Goal: Task Accomplishment & Management: Manage account settings

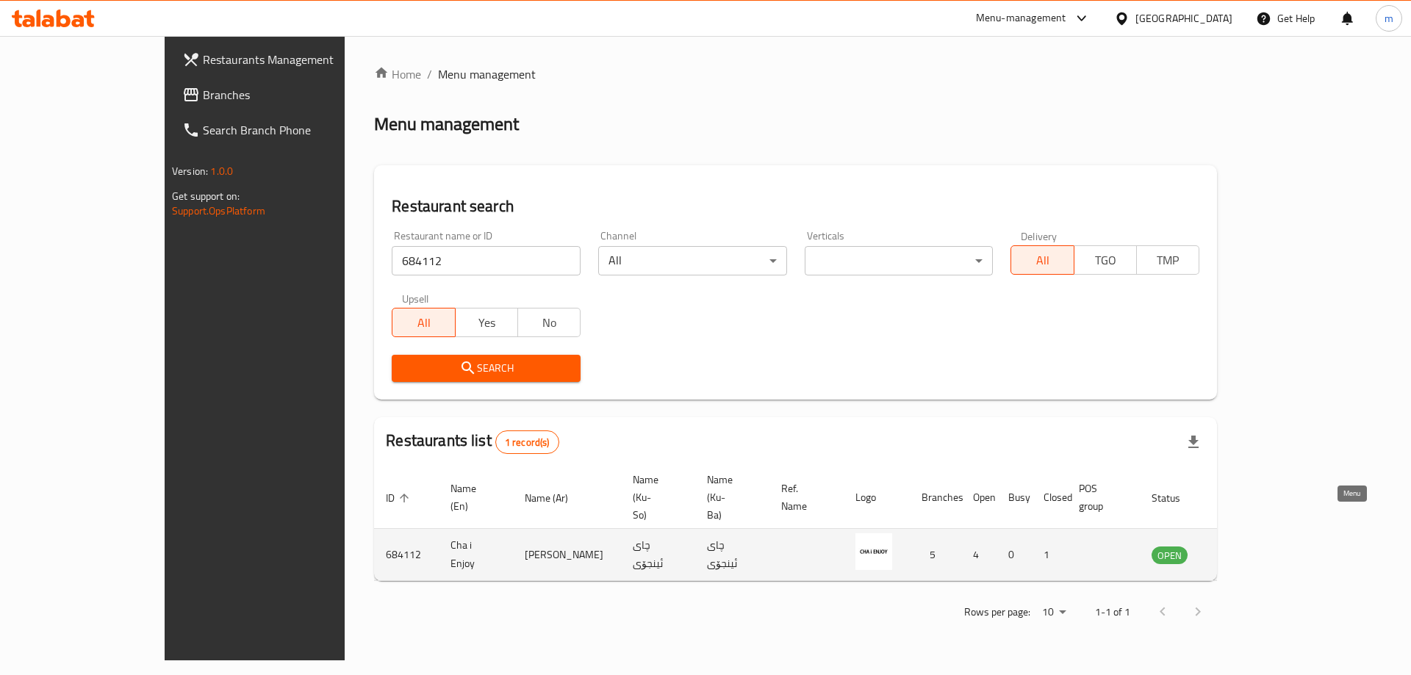
click at [1247, 546] on icon "enhanced table" at bounding box center [1238, 555] width 18 height 18
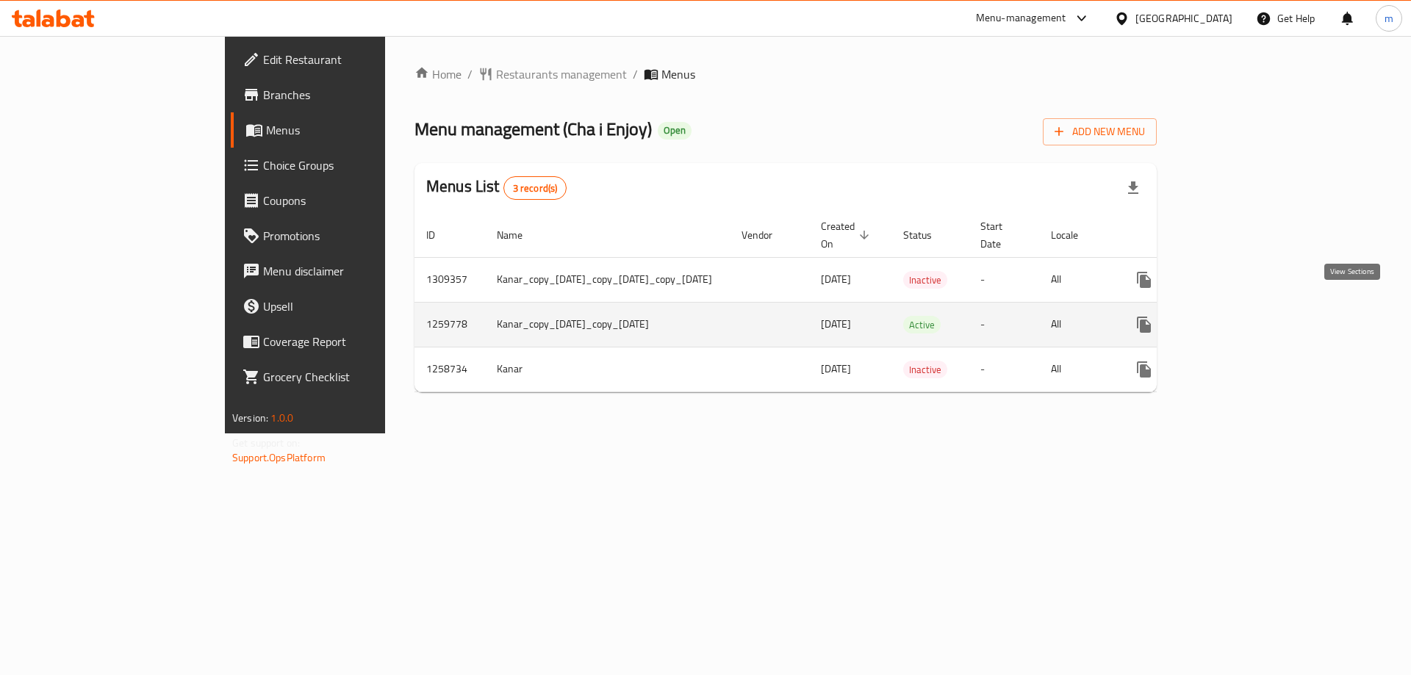
click at [1257, 318] on icon "enhanced table" at bounding box center [1250, 324] width 13 height 13
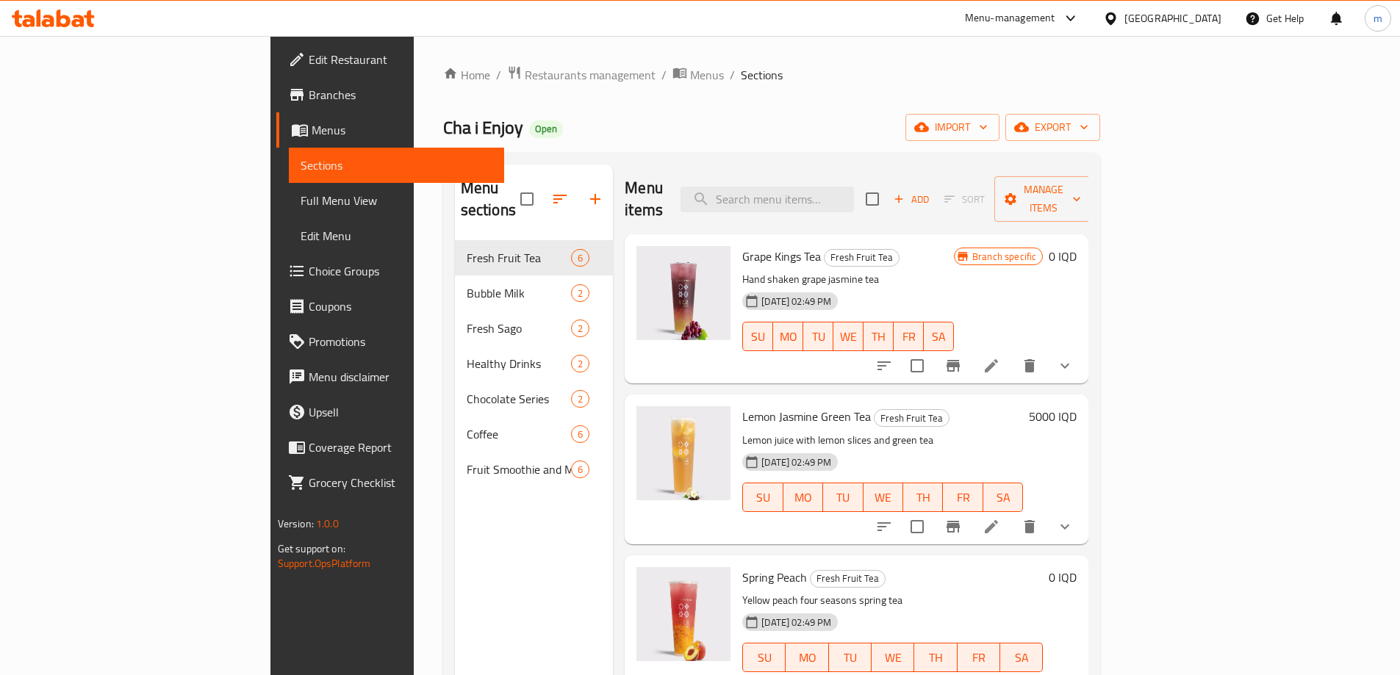
click at [309, 94] on span "Branches" at bounding box center [401, 95] width 184 height 18
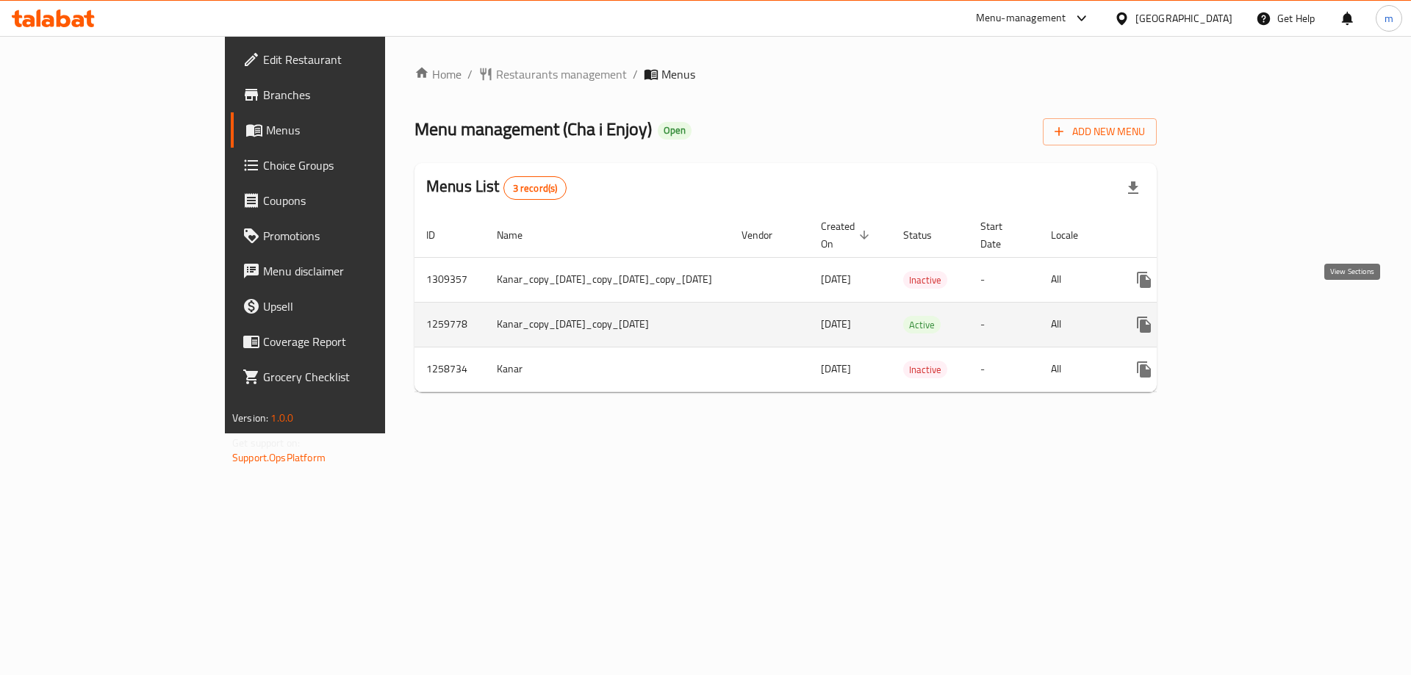
click at [1257, 318] on icon "enhanced table" at bounding box center [1250, 324] width 13 height 13
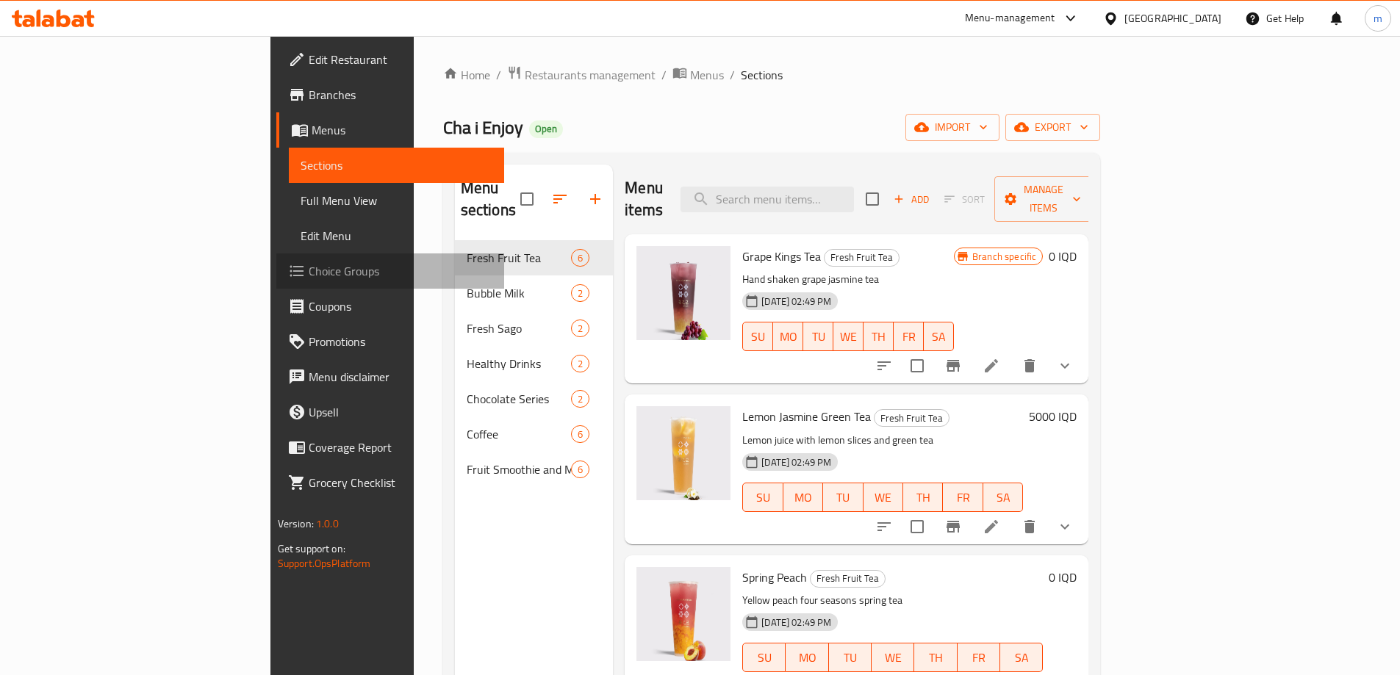
click at [309, 266] on span "Choice Groups" at bounding box center [401, 271] width 184 height 18
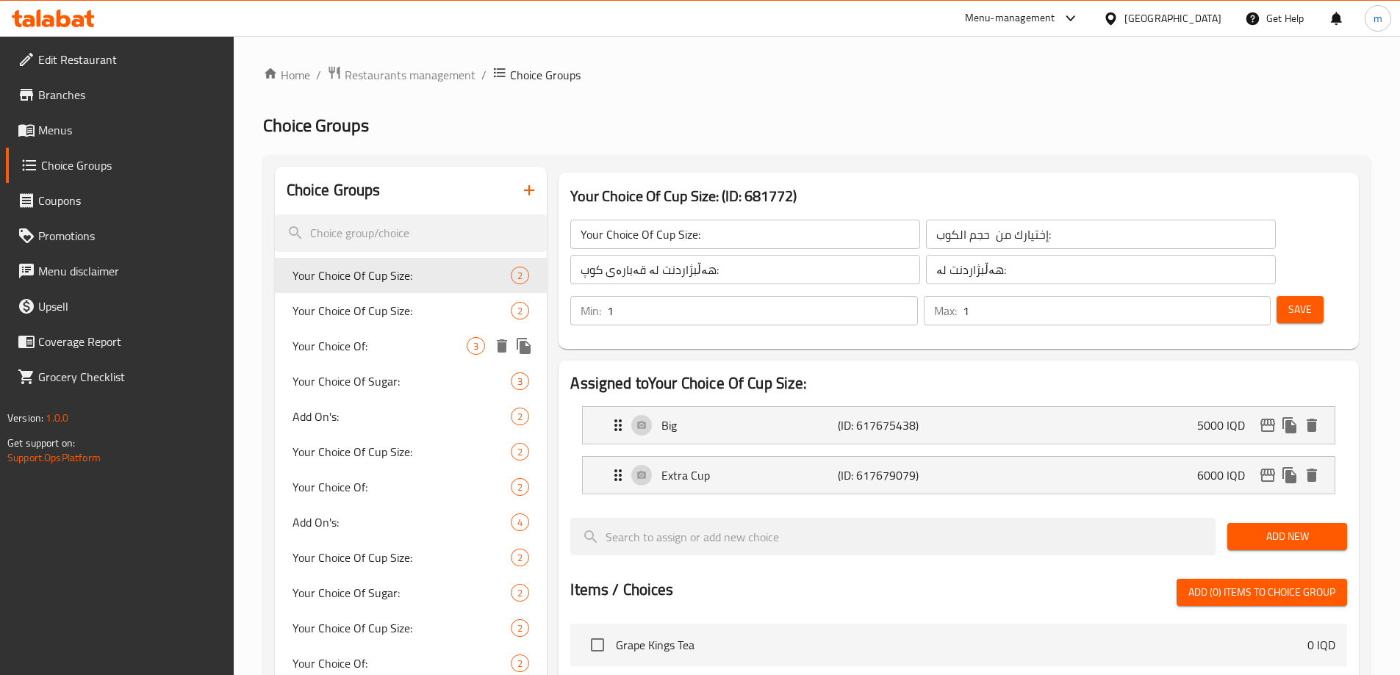
click at [330, 326] on div "Your Choice Of Cup Size: 2" at bounding box center [411, 310] width 273 height 35
type input "Your Choice Of Cup Size:"
type input "إختيارك من حجم الكوب:"
type input "هەڵبژاردنت لە قەبارەی کوپ:"
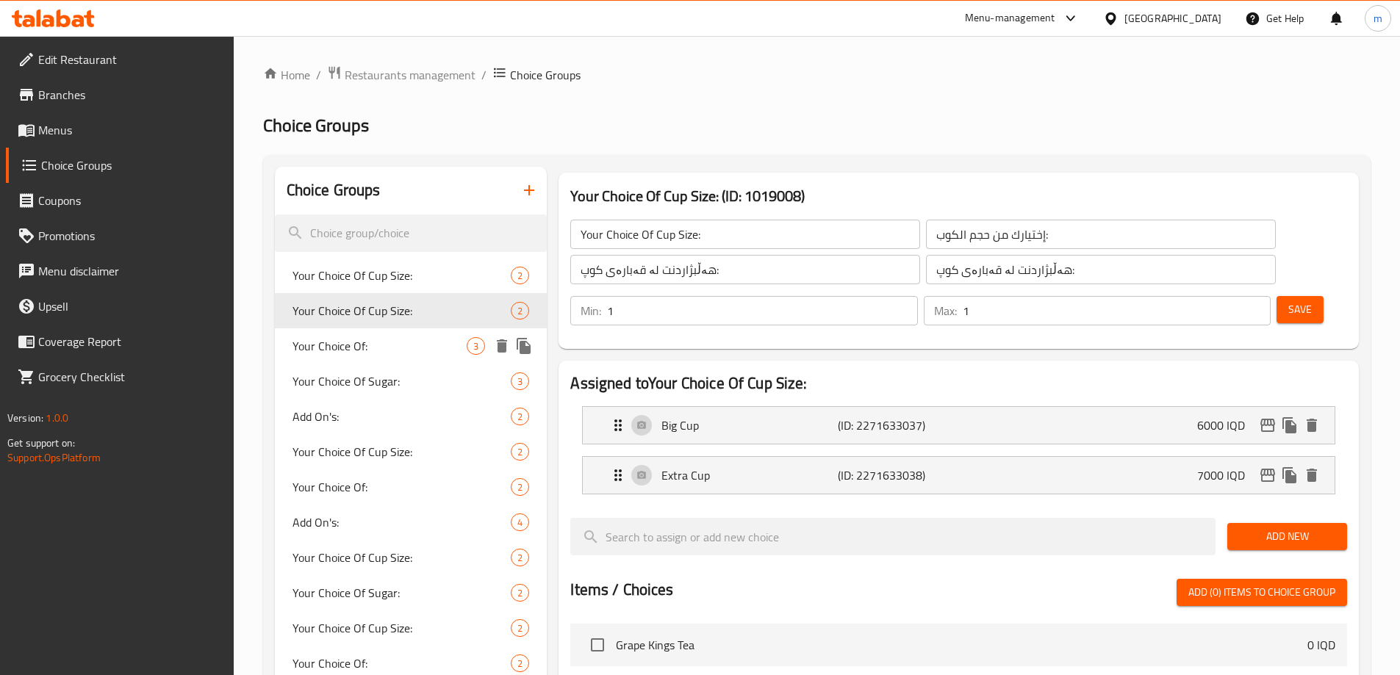
click at [356, 351] on span "Your Choice Of:" at bounding box center [380, 346] width 175 height 18
type input "Your Choice Of:"
type input "إختيارك من:"
type input "هەڵبژاردنت لە:"
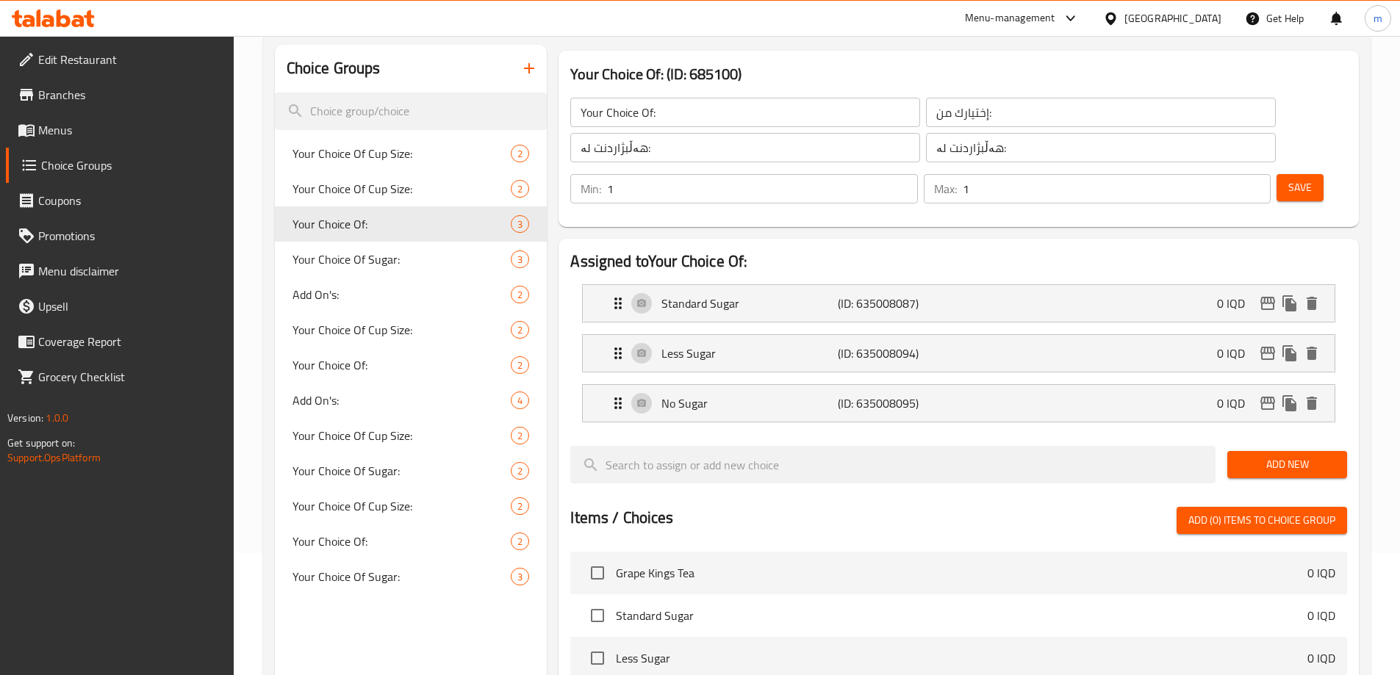
scroll to position [126, 0]
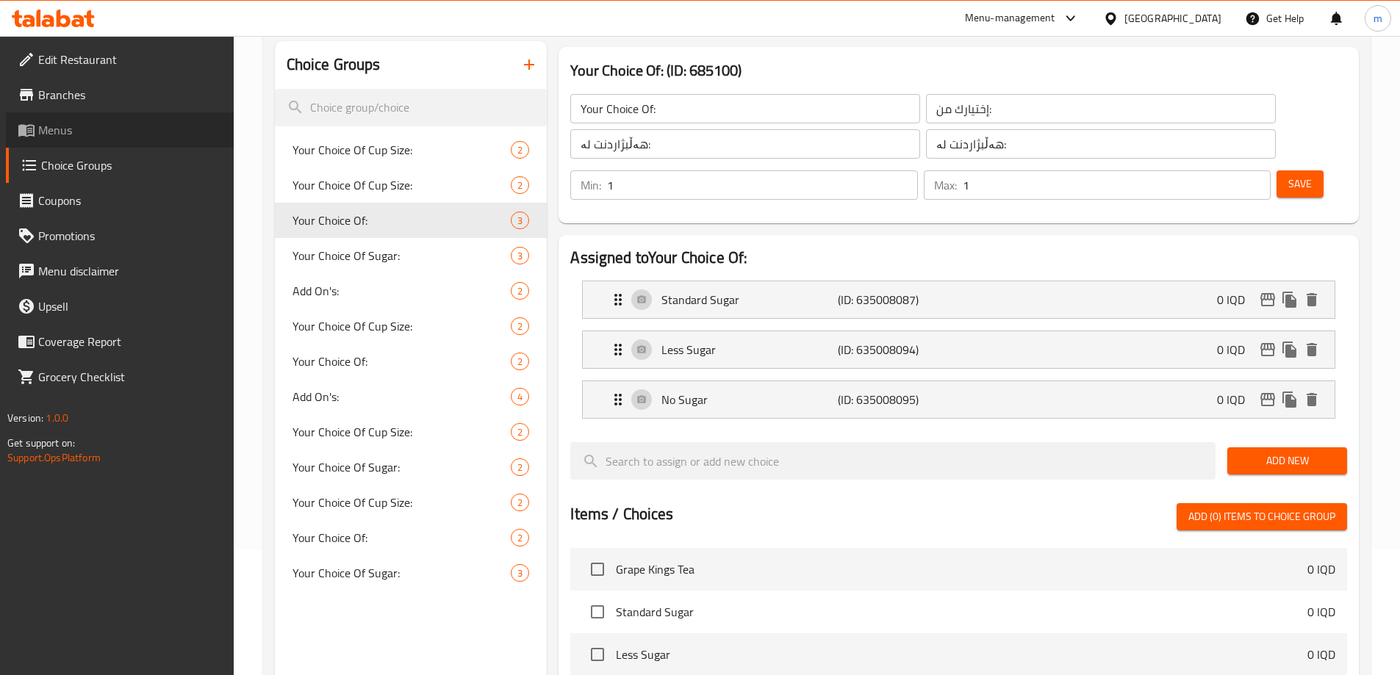
click at [54, 137] on span "Menus" at bounding box center [130, 130] width 184 height 18
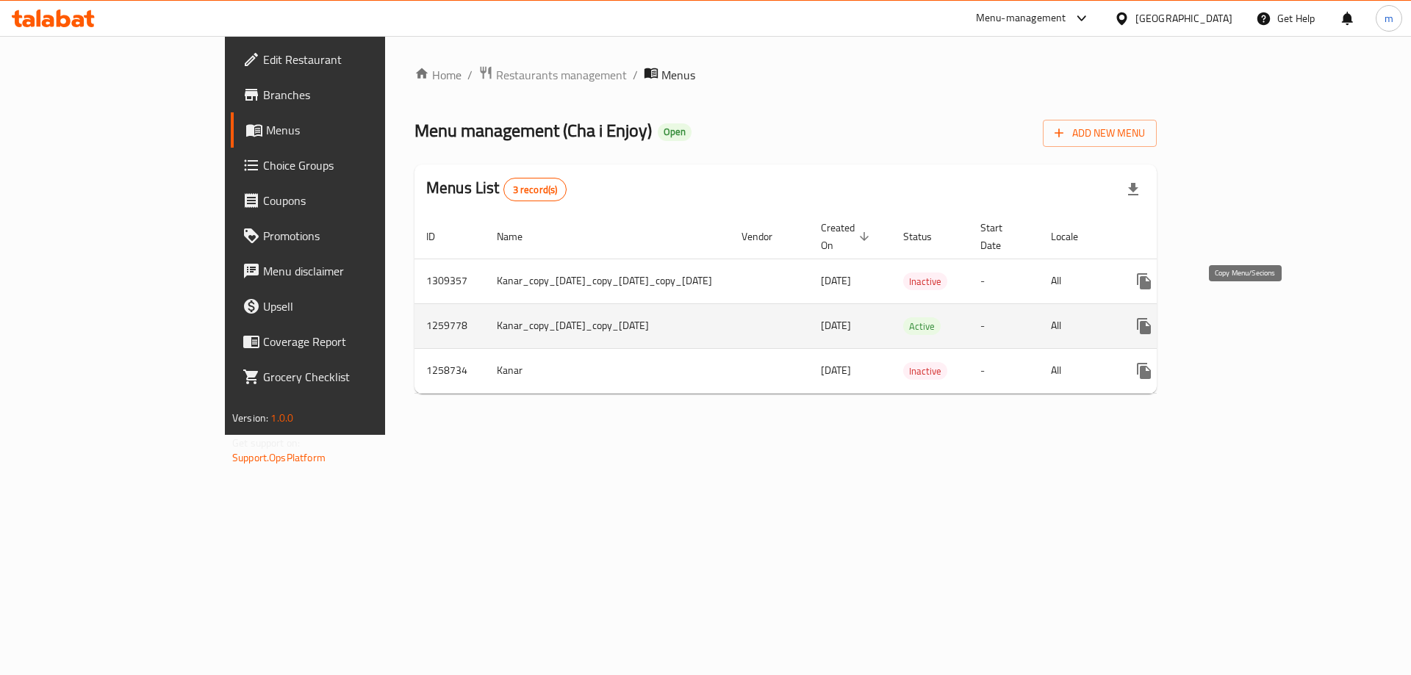
click at [1151, 318] on icon "more" at bounding box center [1144, 326] width 14 height 16
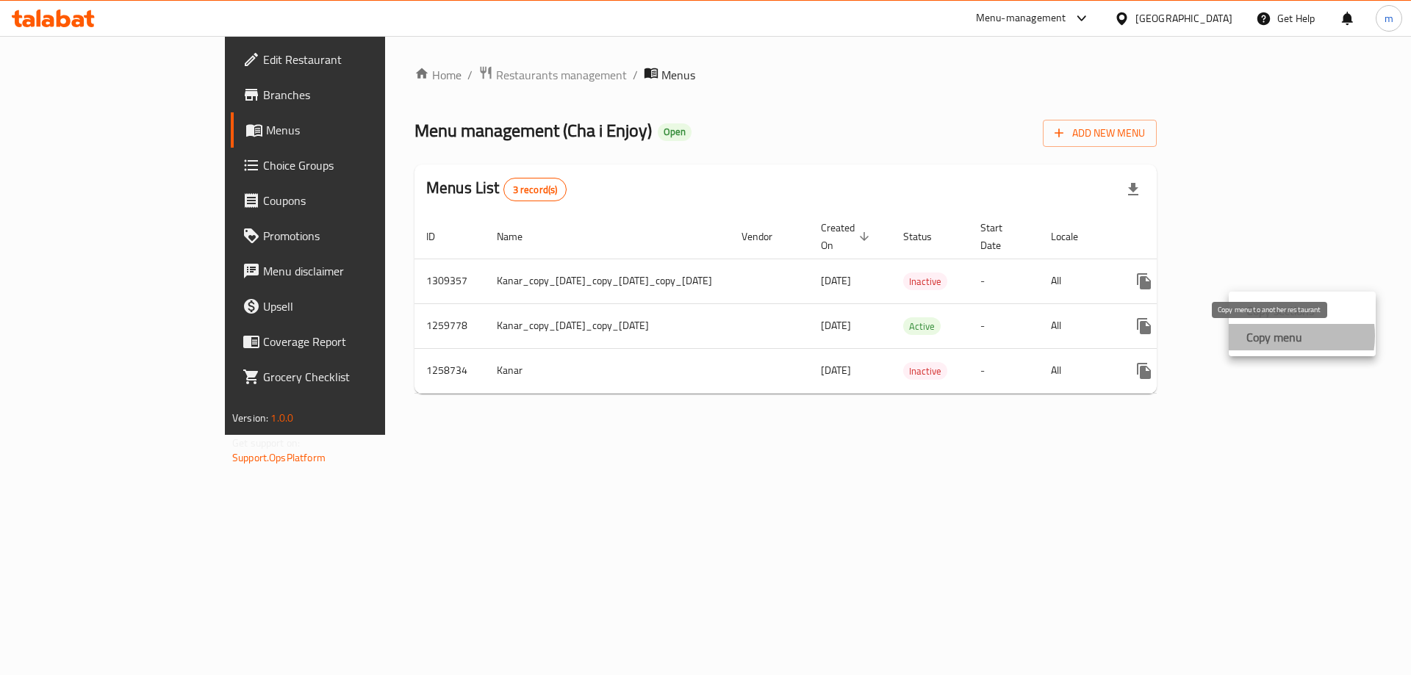
click at [1280, 336] on strong "Copy menu" at bounding box center [1275, 338] width 56 height 18
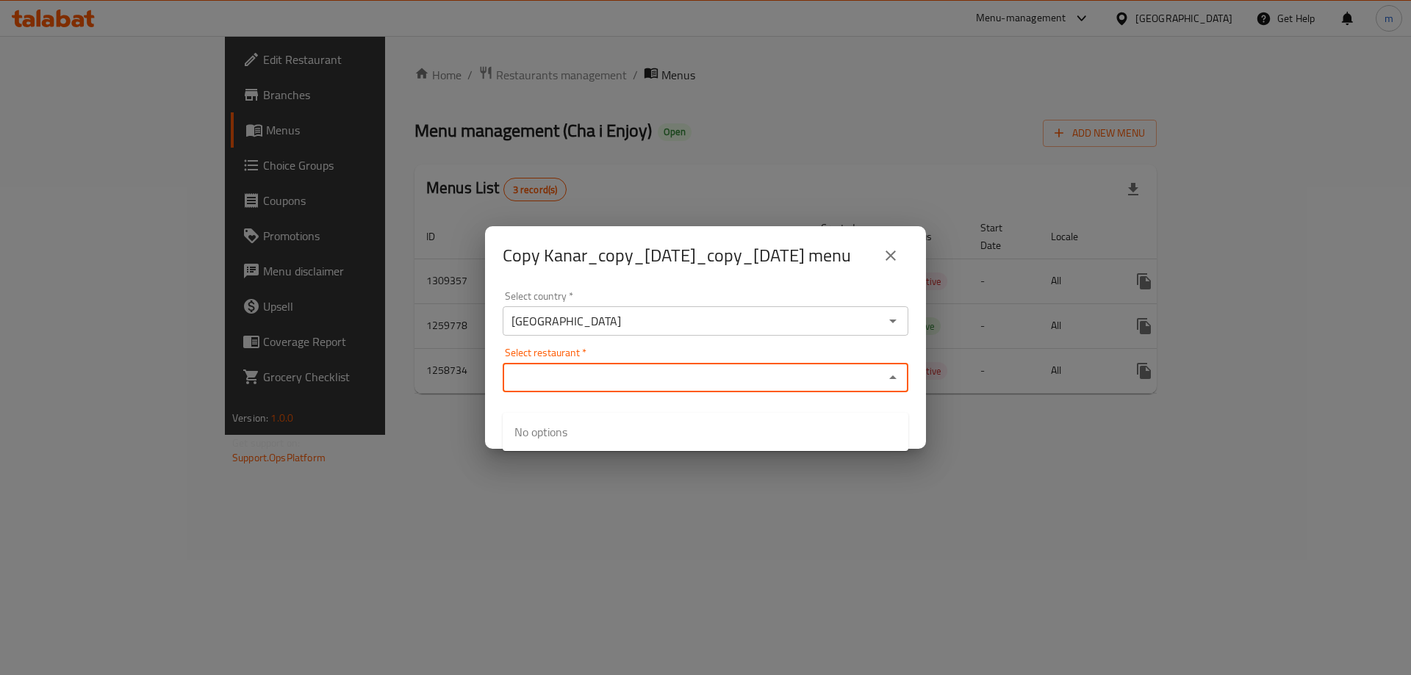
click at [643, 388] on input "Select restaurant   *" at bounding box center [693, 377] width 373 height 21
paste input "Cha i Enjoy"
type input "Cha i Enjoy"
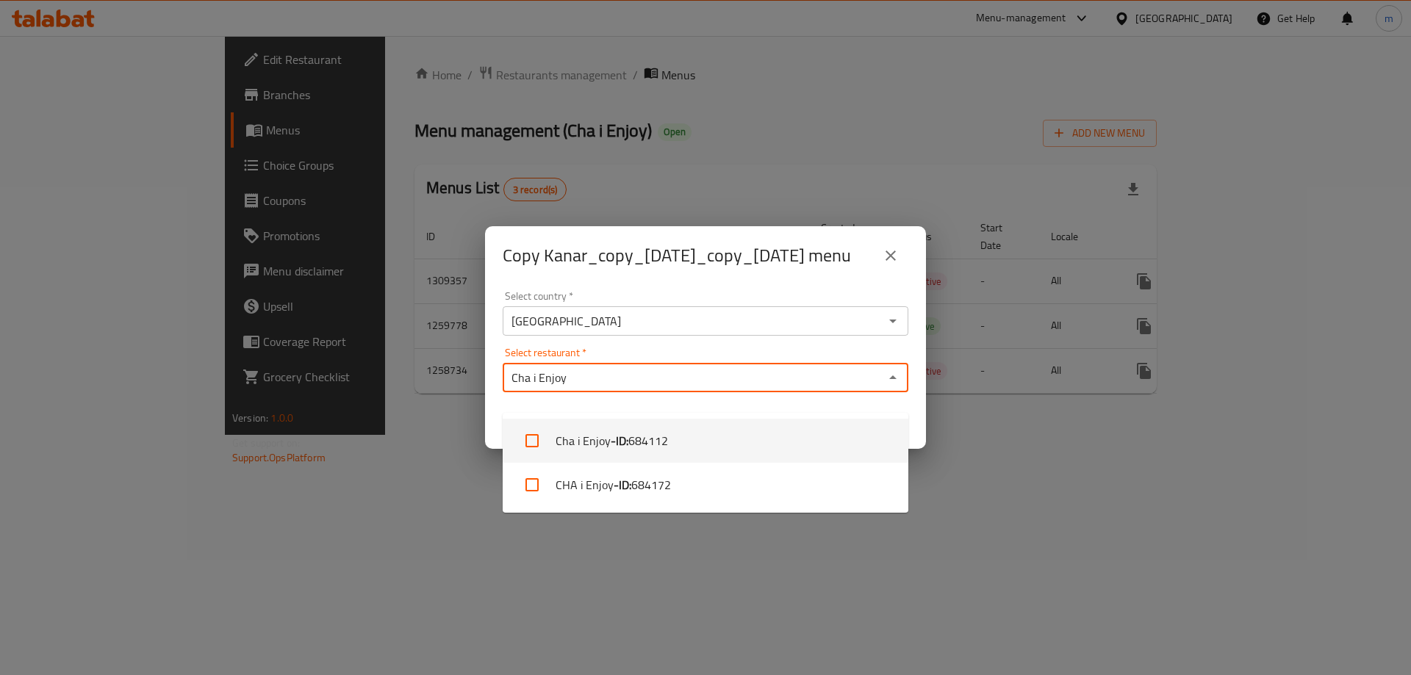
click at [595, 446] on li "Cha i Enjoy - ID: 684112" at bounding box center [706, 441] width 406 height 44
checkbox input "true"
click at [621, 371] on div "Select restaurant   * Cha i Enjoy Select restaurant *" at bounding box center [706, 370] width 406 height 45
click at [633, 365] on div "Select restaurant   * Cha i Enjoy Select restaurant *" at bounding box center [706, 370] width 406 height 45
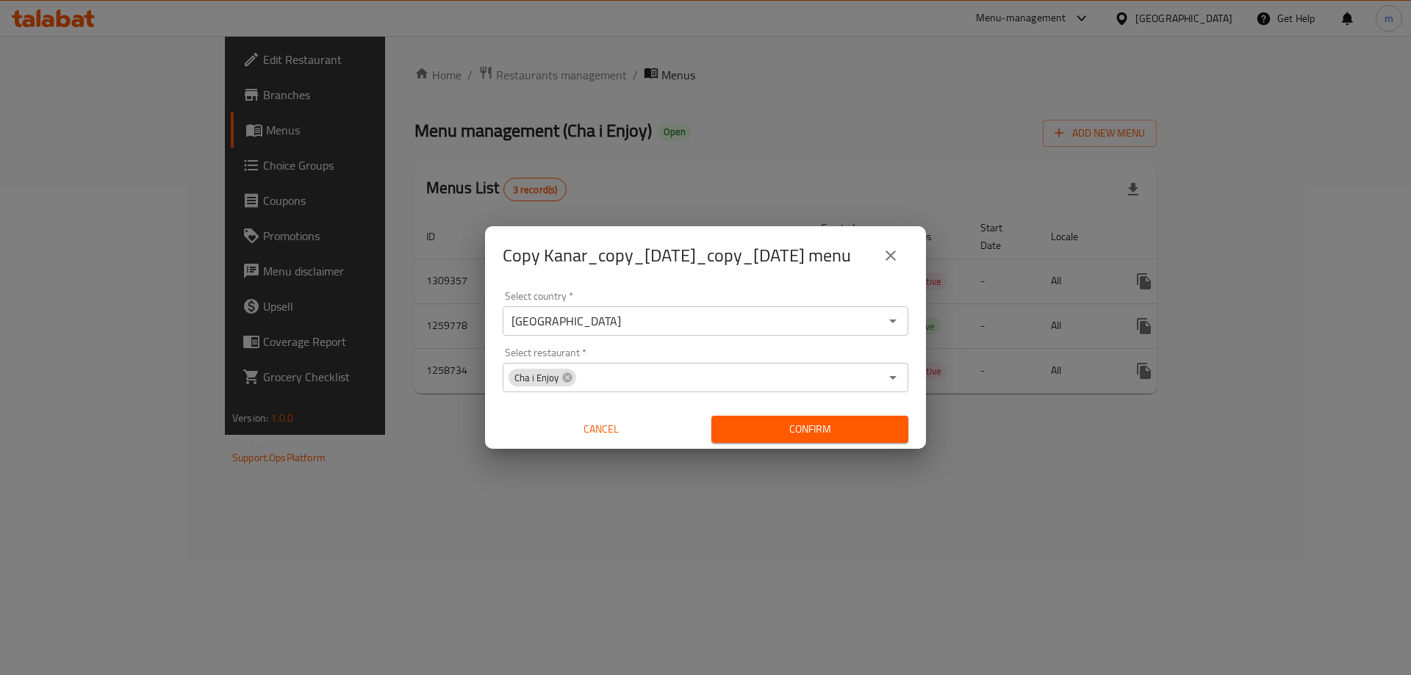
click at [762, 362] on div "Select country   * Iraq Select country * Select restaurant   * Cha i Enjoy Sele…" at bounding box center [705, 367] width 441 height 164
click at [792, 443] on button "Confirm" at bounding box center [809, 429] width 197 height 27
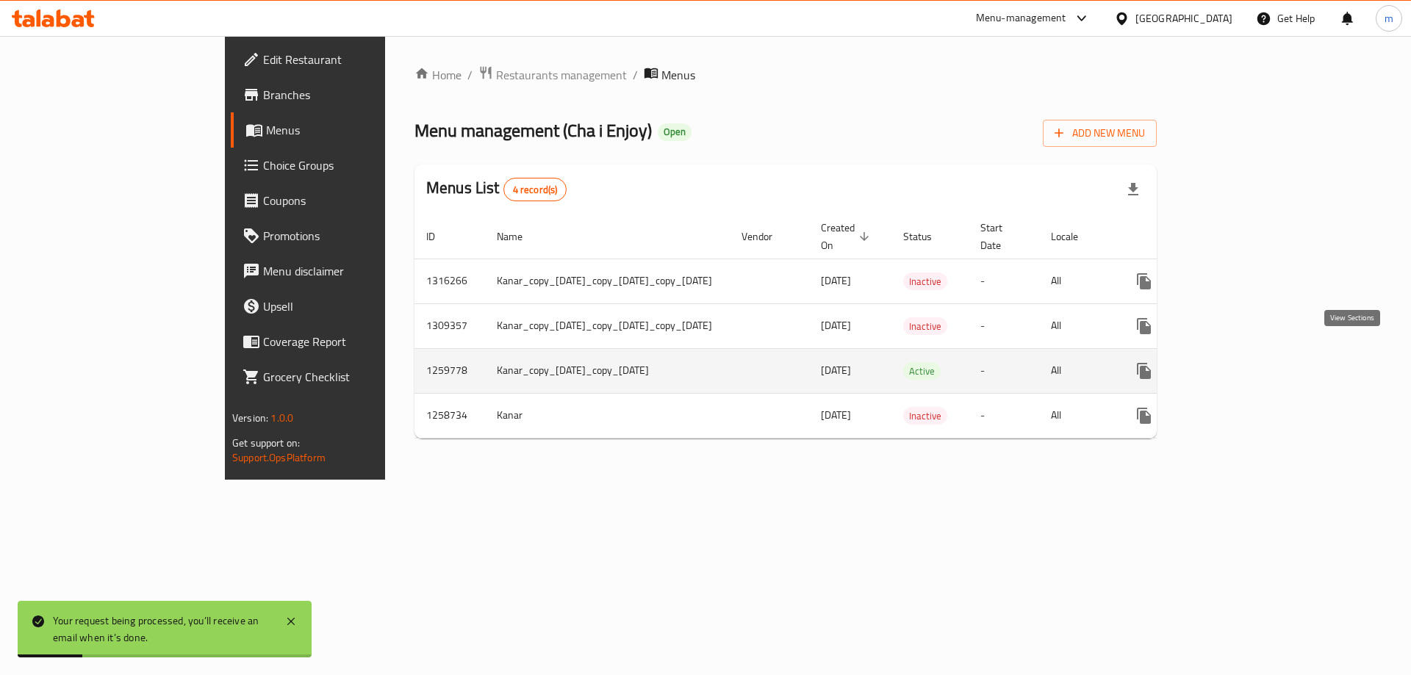
click at [1259, 362] on icon "enhanced table" at bounding box center [1250, 371] width 18 height 18
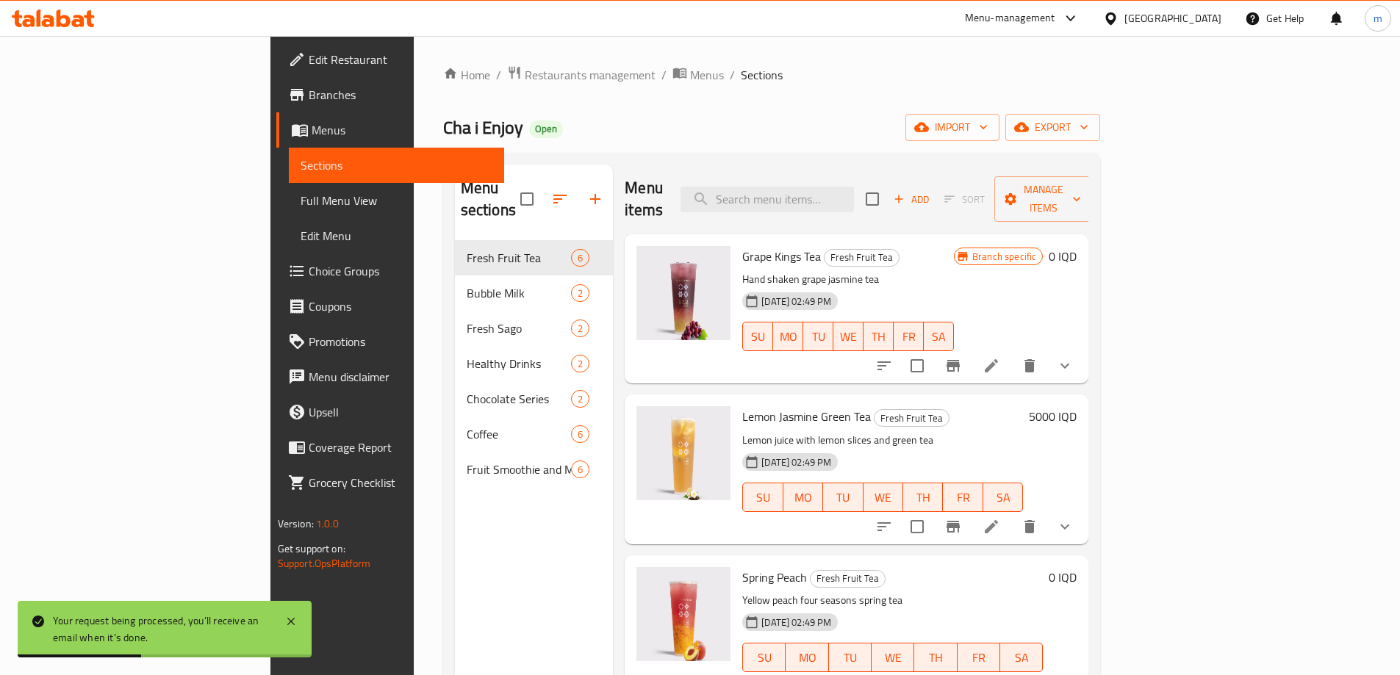
click at [309, 273] on span "Choice Groups" at bounding box center [401, 271] width 184 height 18
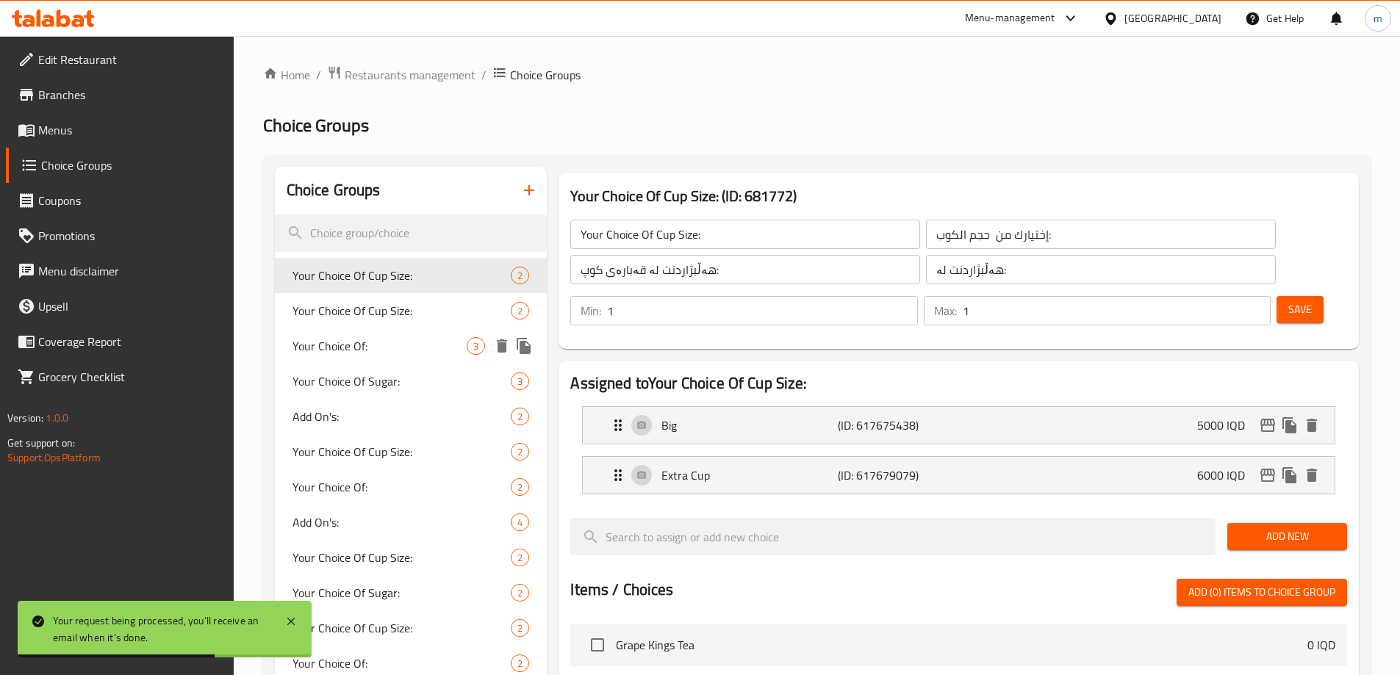
click at [406, 342] on span "Your Choice Of:" at bounding box center [380, 346] width 175 height 18
type input "Your Choice Of:"
type input "إختيارك من:"
type input "هەڵبژاردنت لە:"
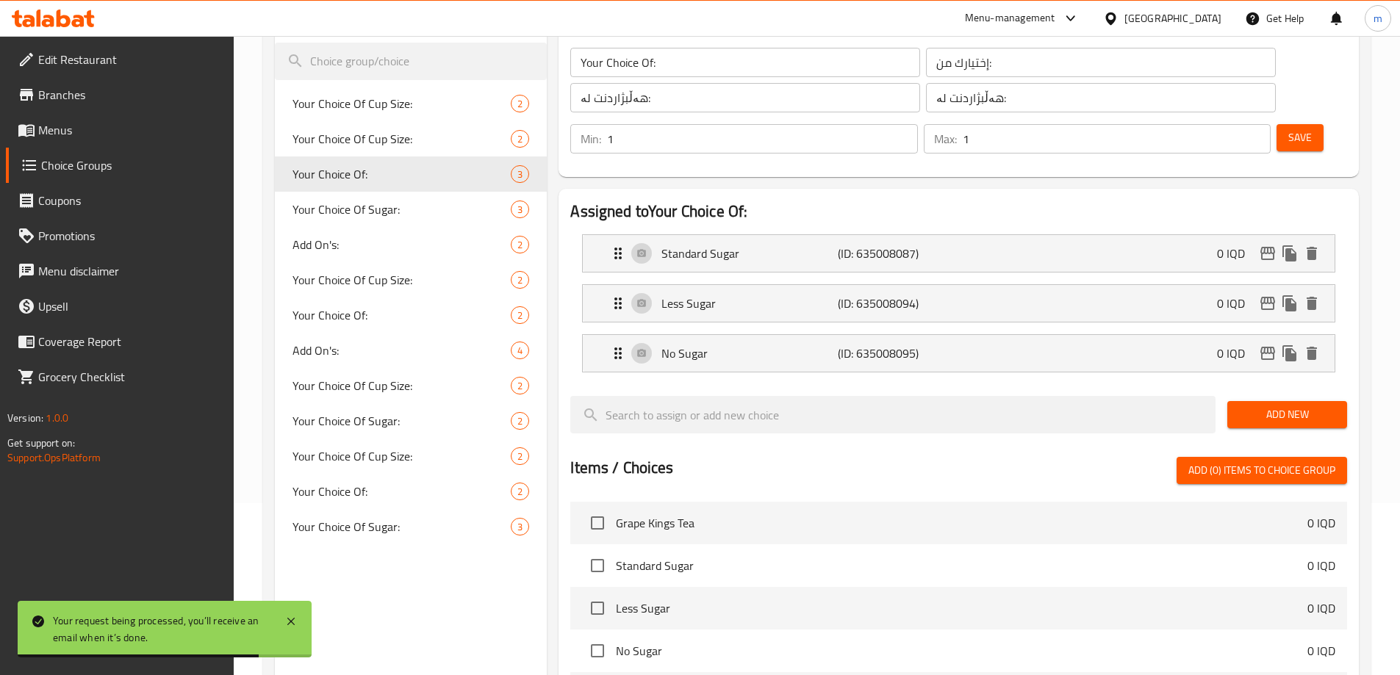
scroll to position [196, 0]
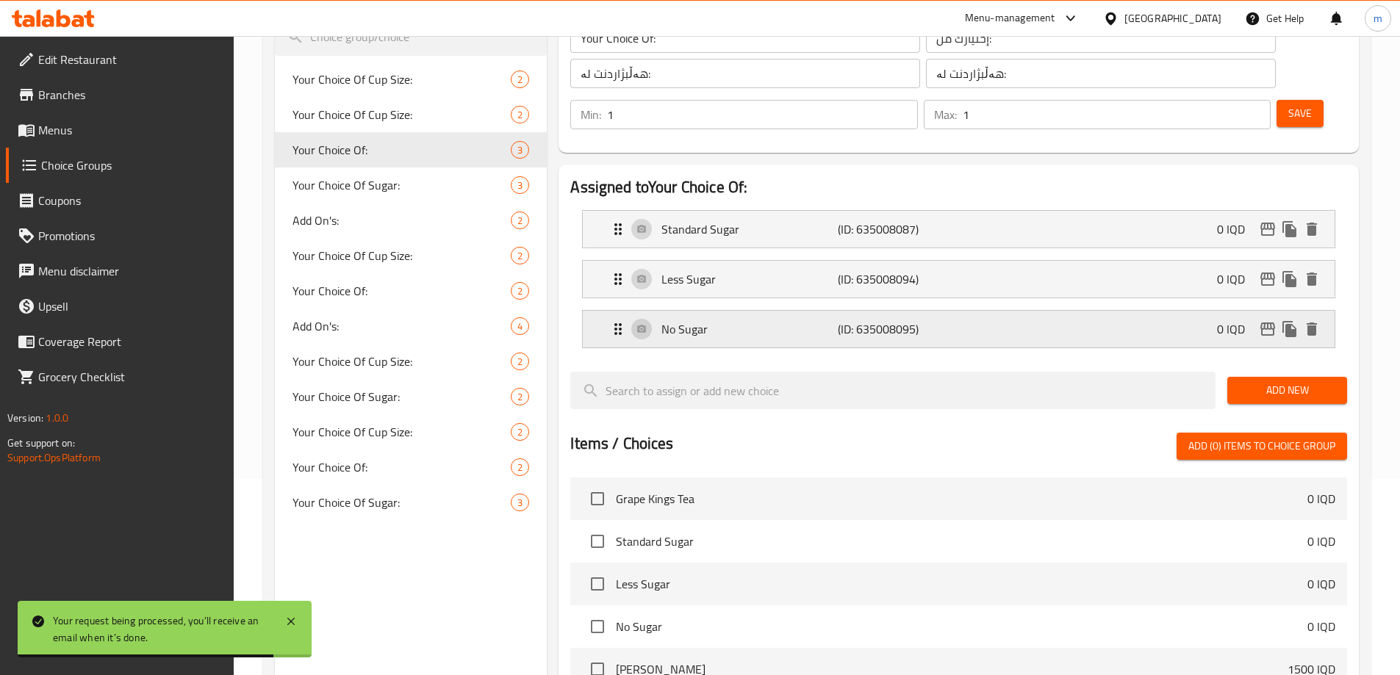
click at [900, 320] on p "(ID: 635008095)" at bounding box center [897, 329] width 118 height 18
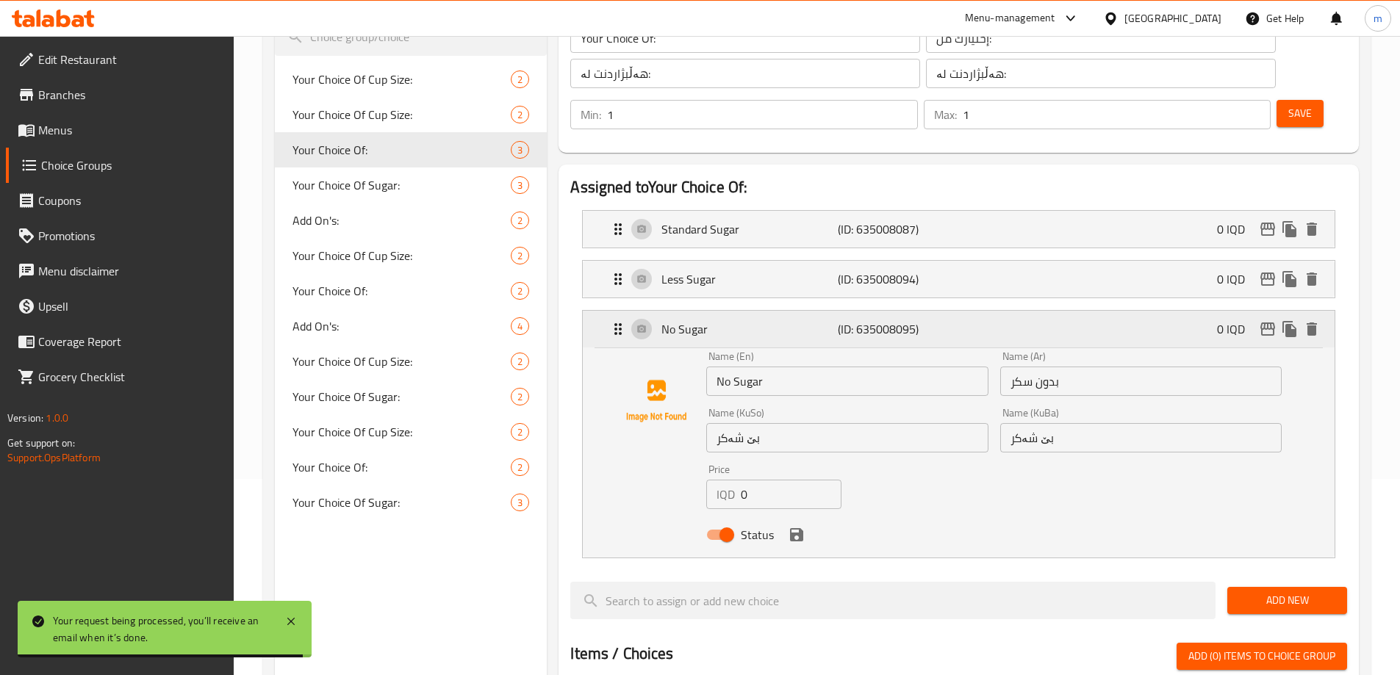
click at [911, 320] on p "(ID: 635008095)" at bounding box center [897, 329] width 118 height 18
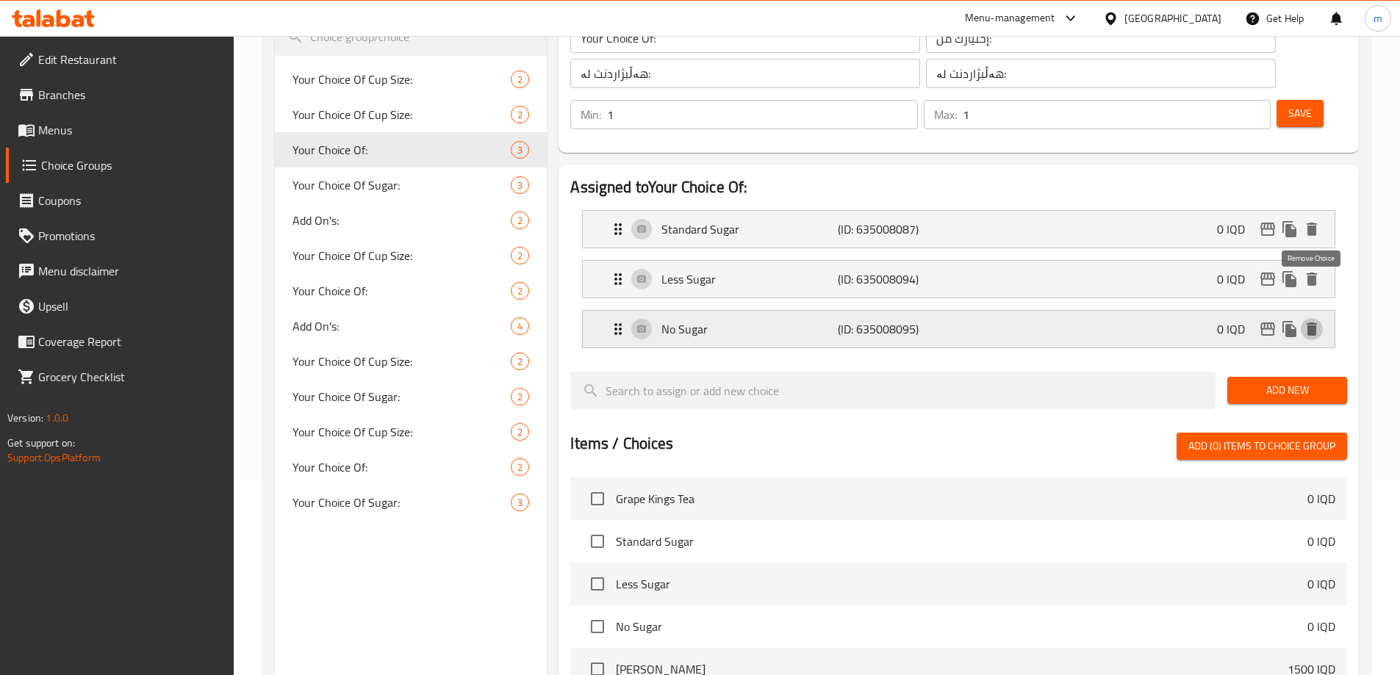
click at [1315, 320] on icon "delete" at bounding box center [1312, 329] width 18 height 18
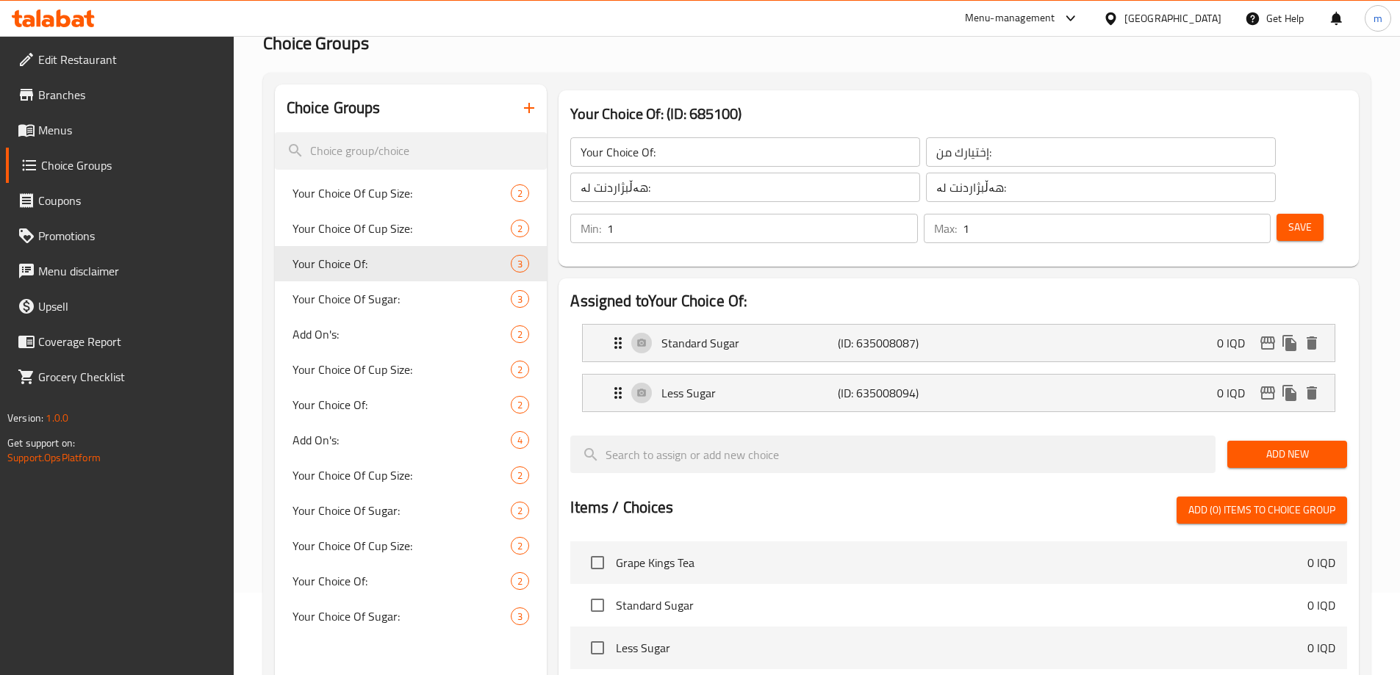
scroll to position [25, 0]
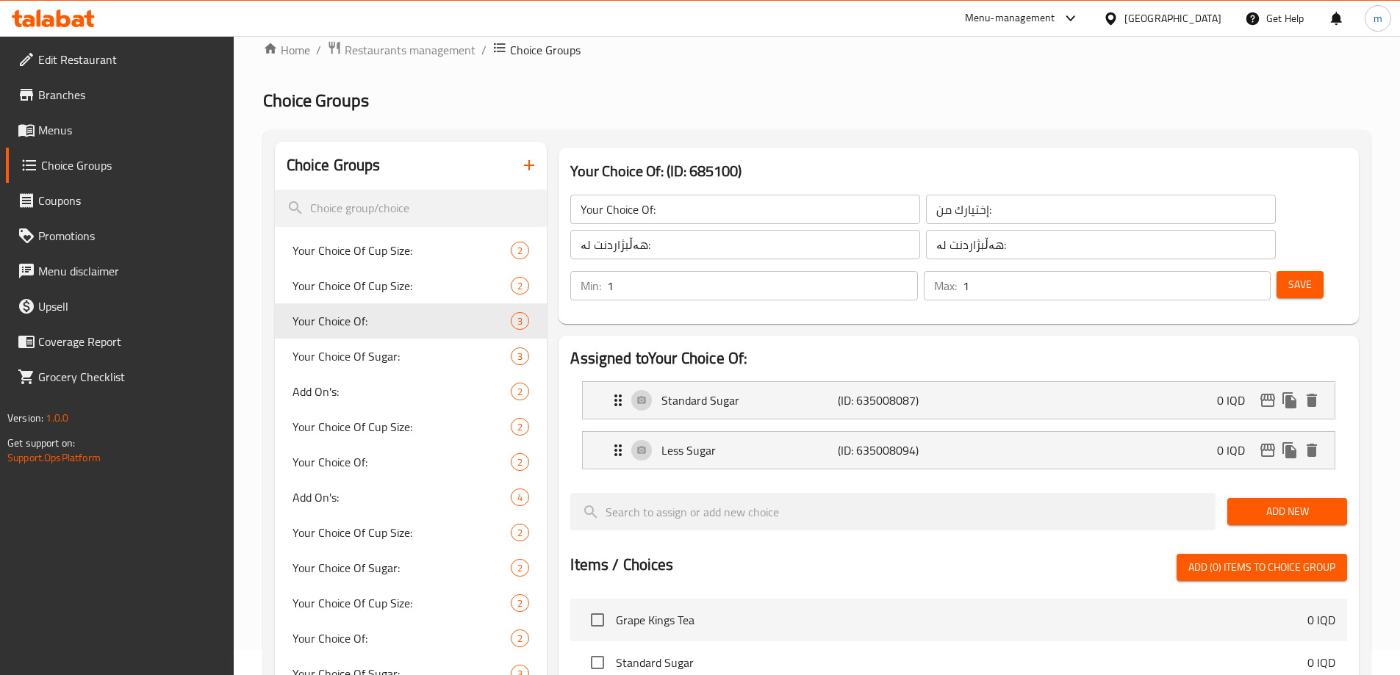
click at [1288, 276] on span "Save" at bounding box center [1300, 285] width 24 height 18
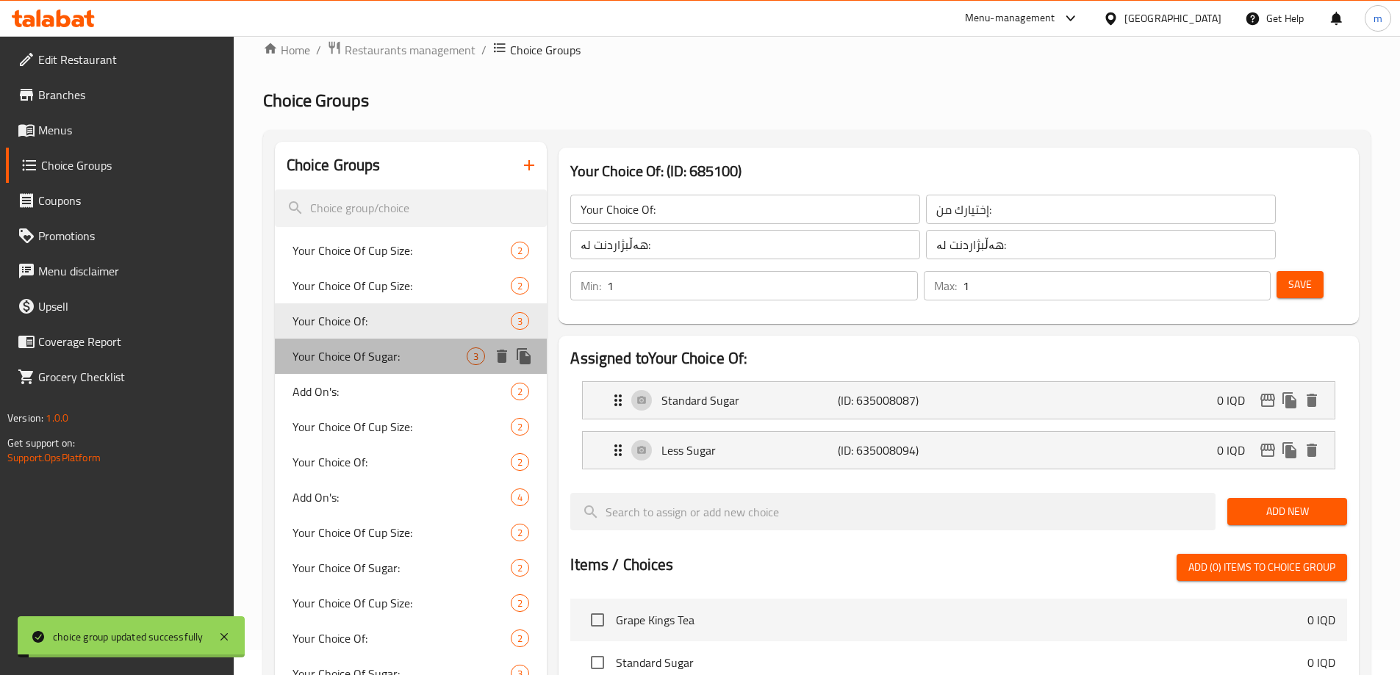
click at [363, 359] on span "Your Choice Of Sugar:" at bounding box center [380, 357] width 175 height 18
type input "Your Choice Of Sugar:"
type input "إختيارك من سكر:"
type input "هەڵبژاردنت لە شەکر:"
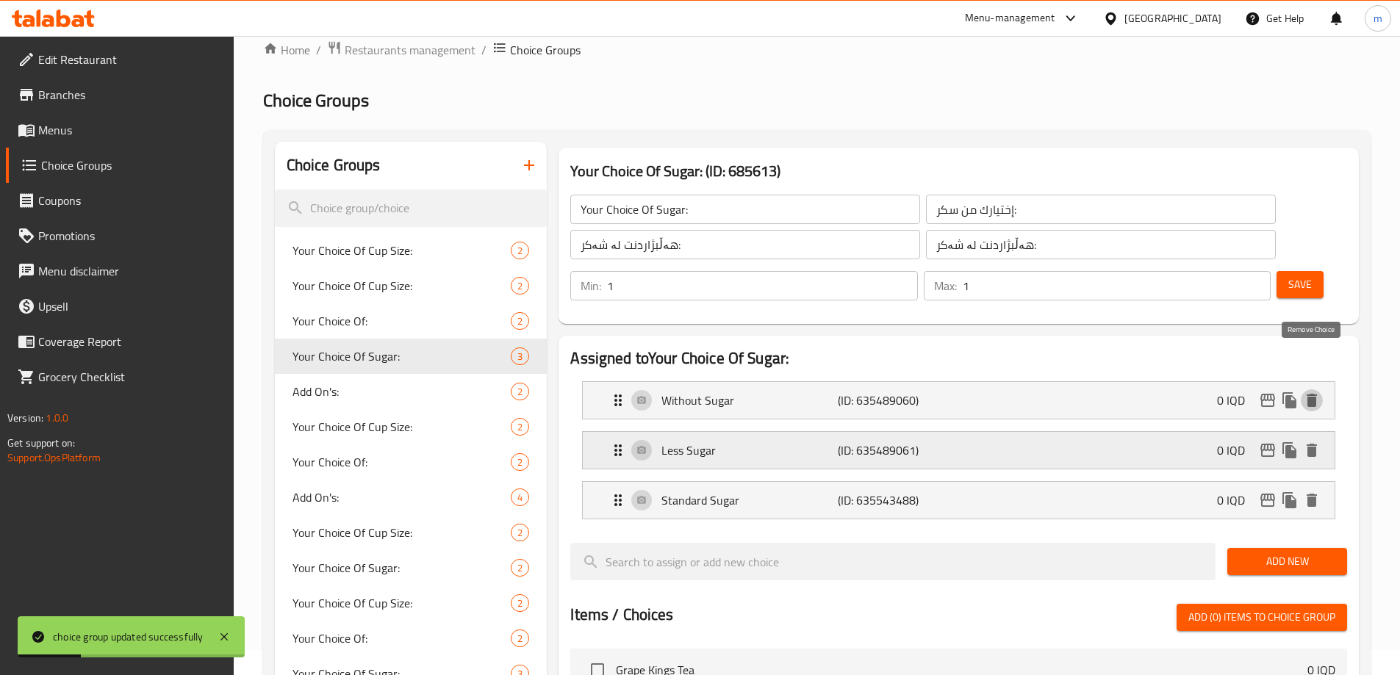
click at [1312, 394] on icon "delete" at bounding box center [1312, 400] width 10 height 13
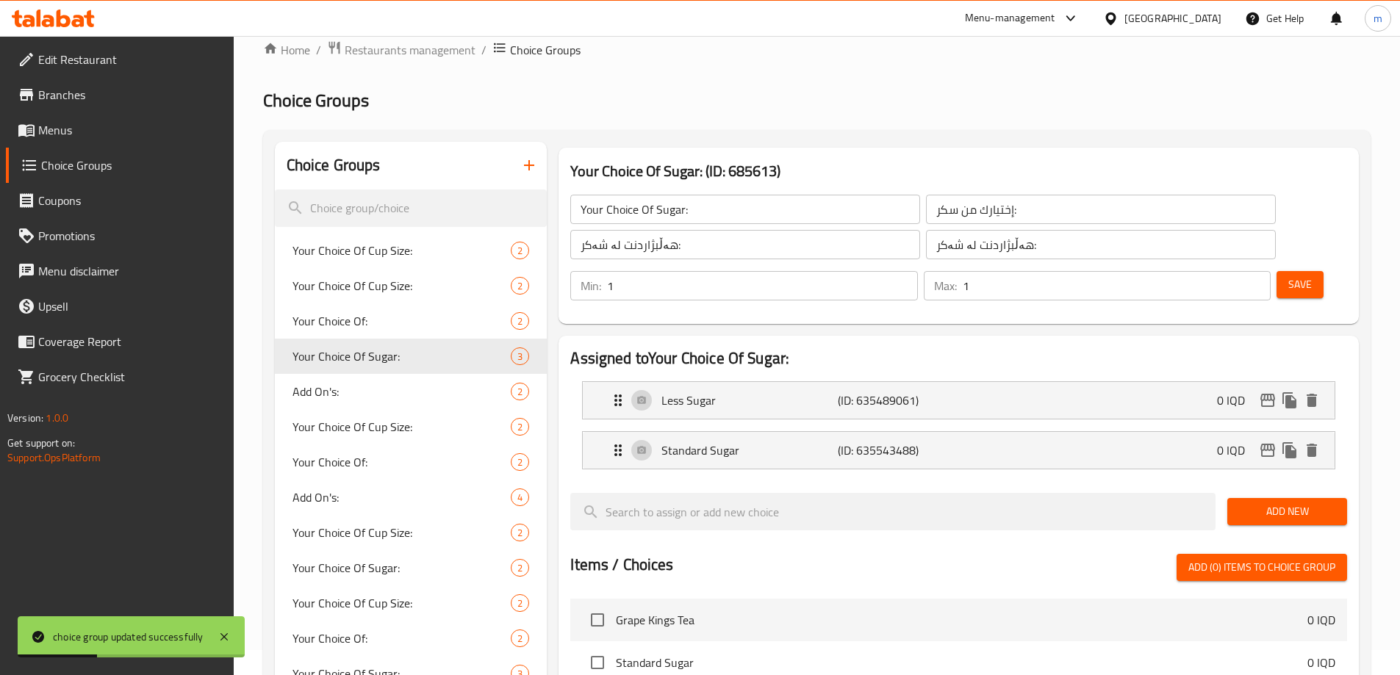
click at [1288, 276] on span "Save" at bounding box center [1300, 285] width 24 height 18
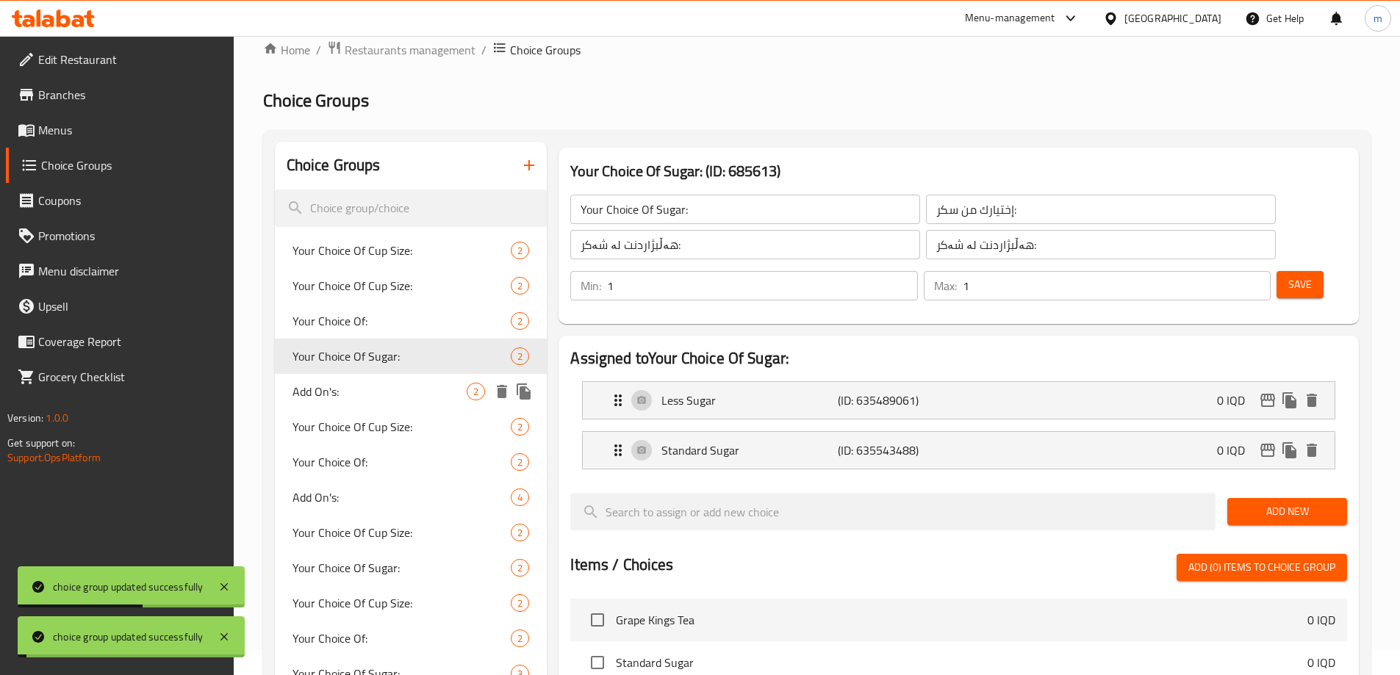
click at [344, 395] on span "Add On's:" at bounding box center [380, 392] width 175 height 18
type input "Add On's:"
type input "الإضافات:"
type input "زیادە:"
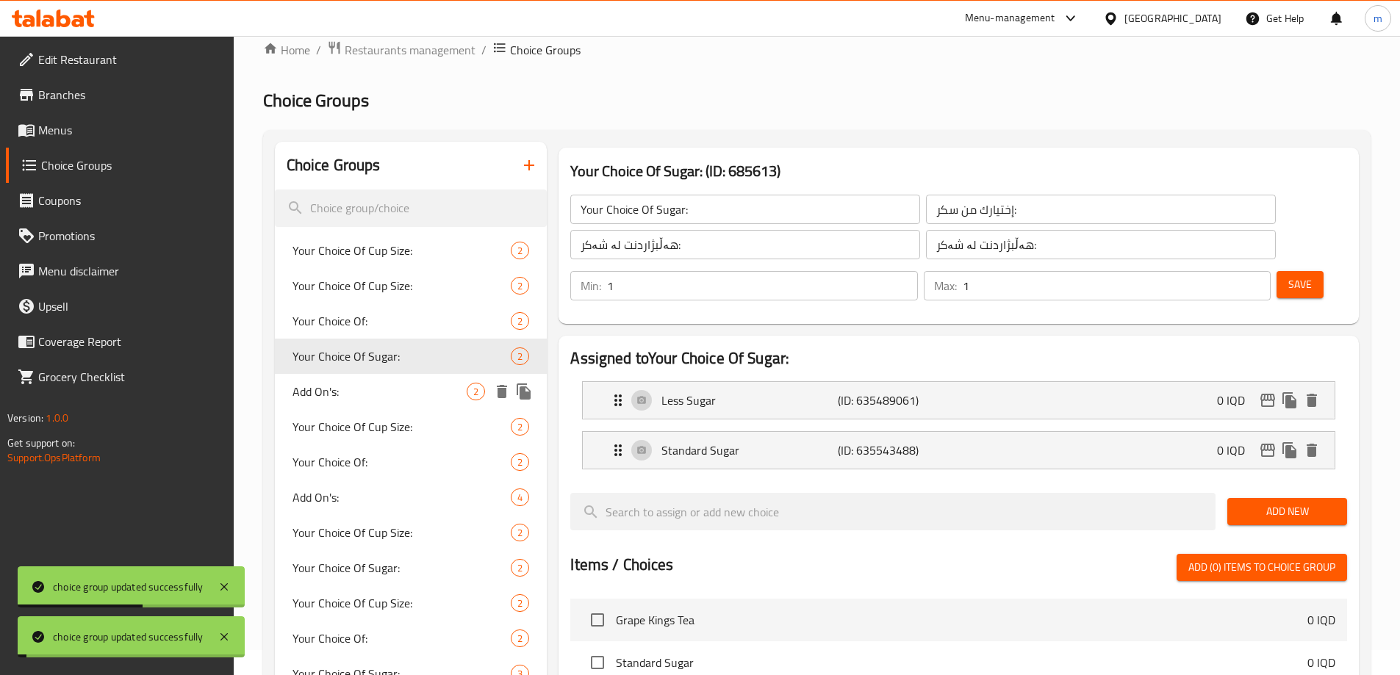
type input "0"
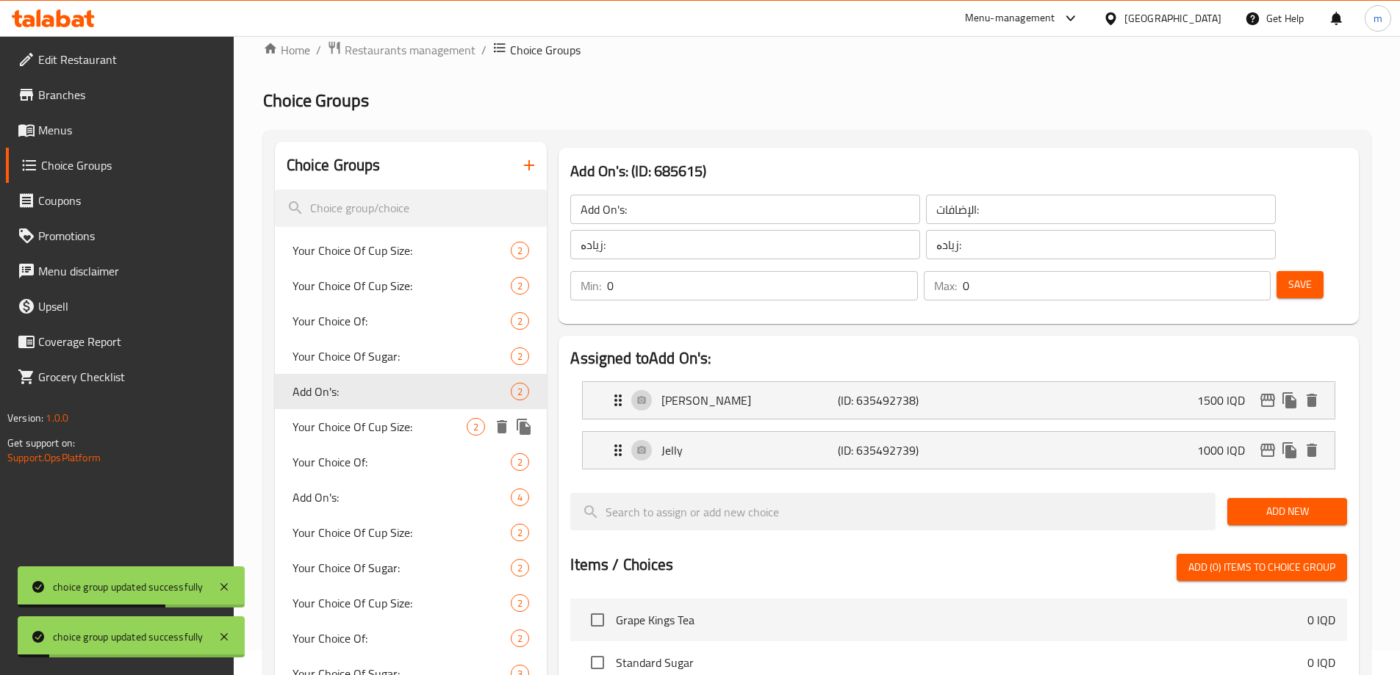
click at [370, 430] on span "Your Choice Of Cup Size:" at bounding box center [380, 427] width 175 height 18
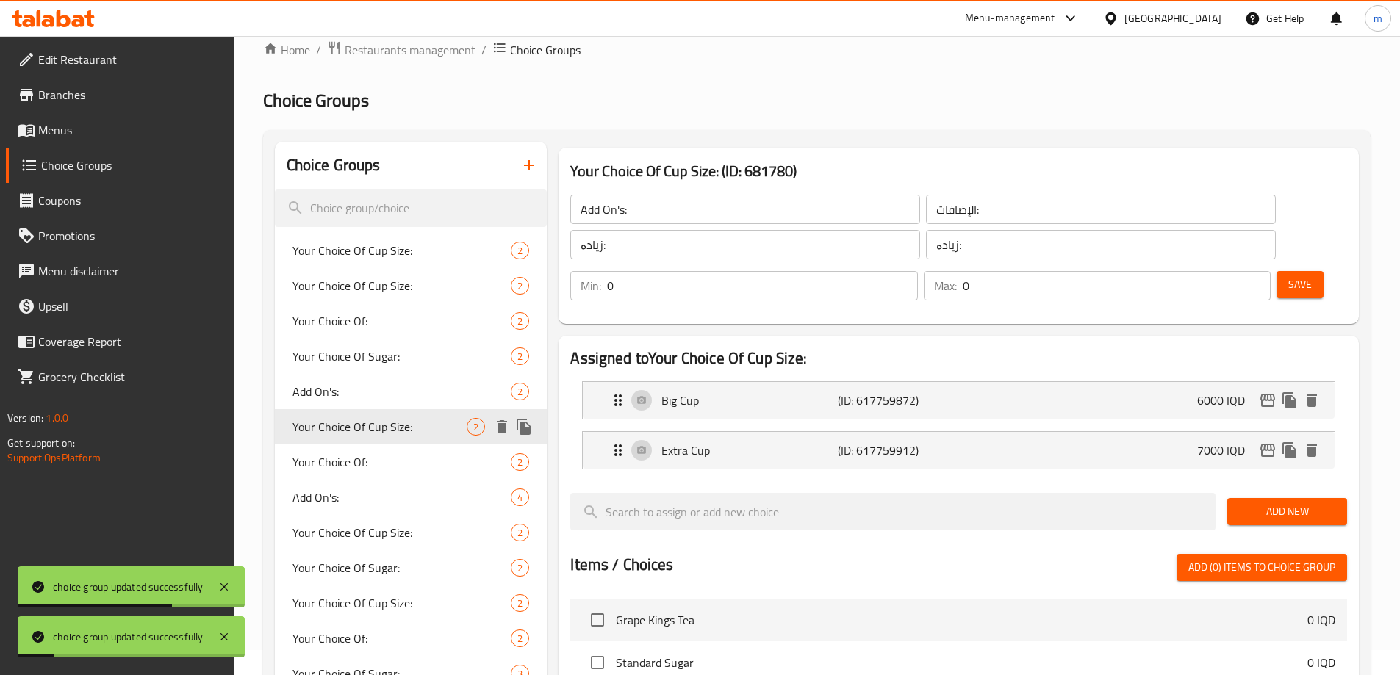
type input "Your Choice Of Cup Size:"
type input "إختيارك من حجم الكوب:"
type input "هەڵبژاردنت لە قەبارەی کوپ:"
type input "هەڵبژاردنت لە:"
type input "1"
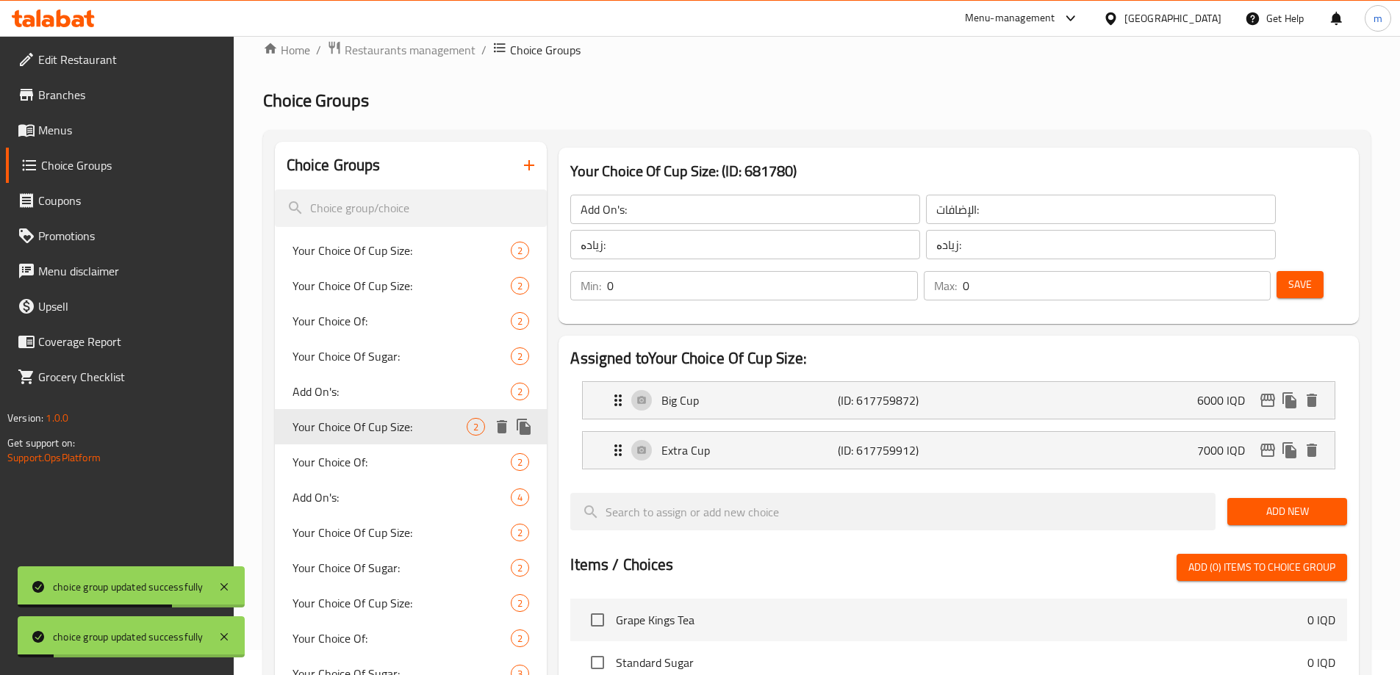
type input "1"
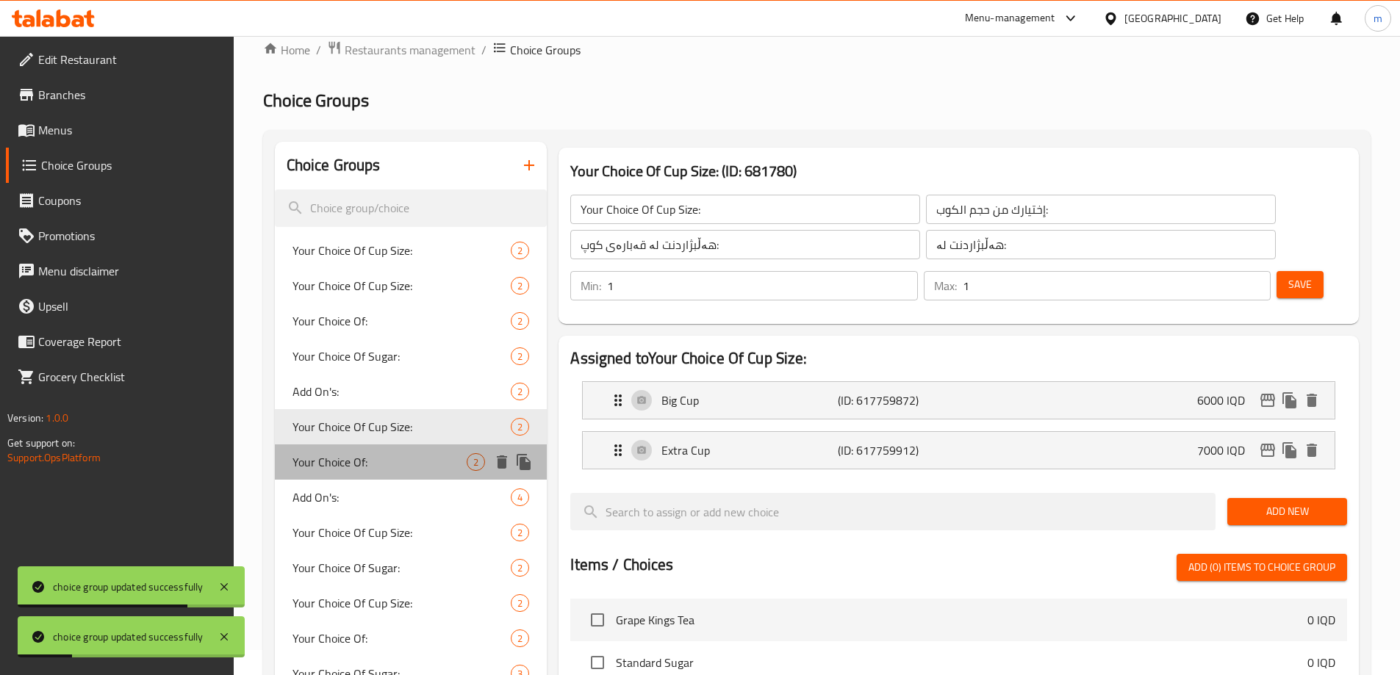
click at [362, 467] on span "Your Choice Of:" at bounding box center [380, 462] width 175 height 18
type input "Your Choice Of:"
type input "إختيارك من:"
type input "هەڵبژاردنت لە:"
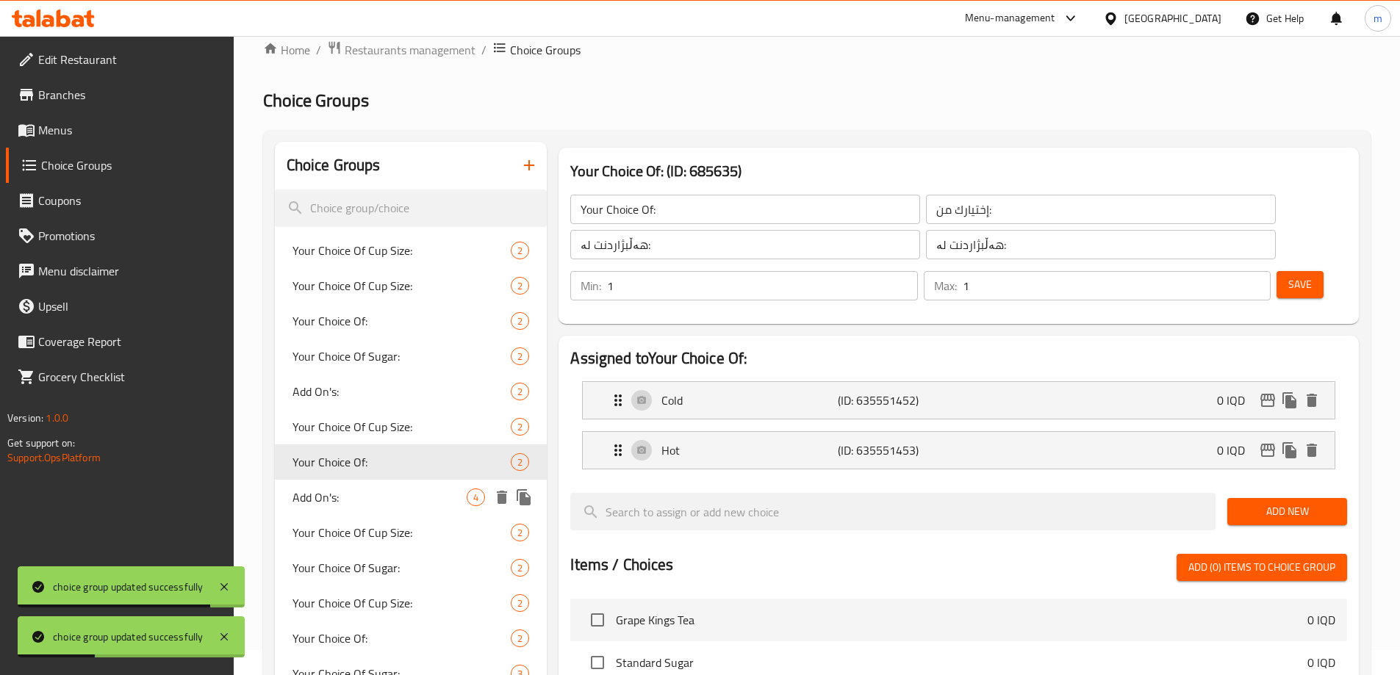
click at [386, 486] on div "Add On's: 4" at bounding box center [411, 497] width 273 height 35
type input "Add On's:"
type input "الإضافات:"
type input "زیادە:"
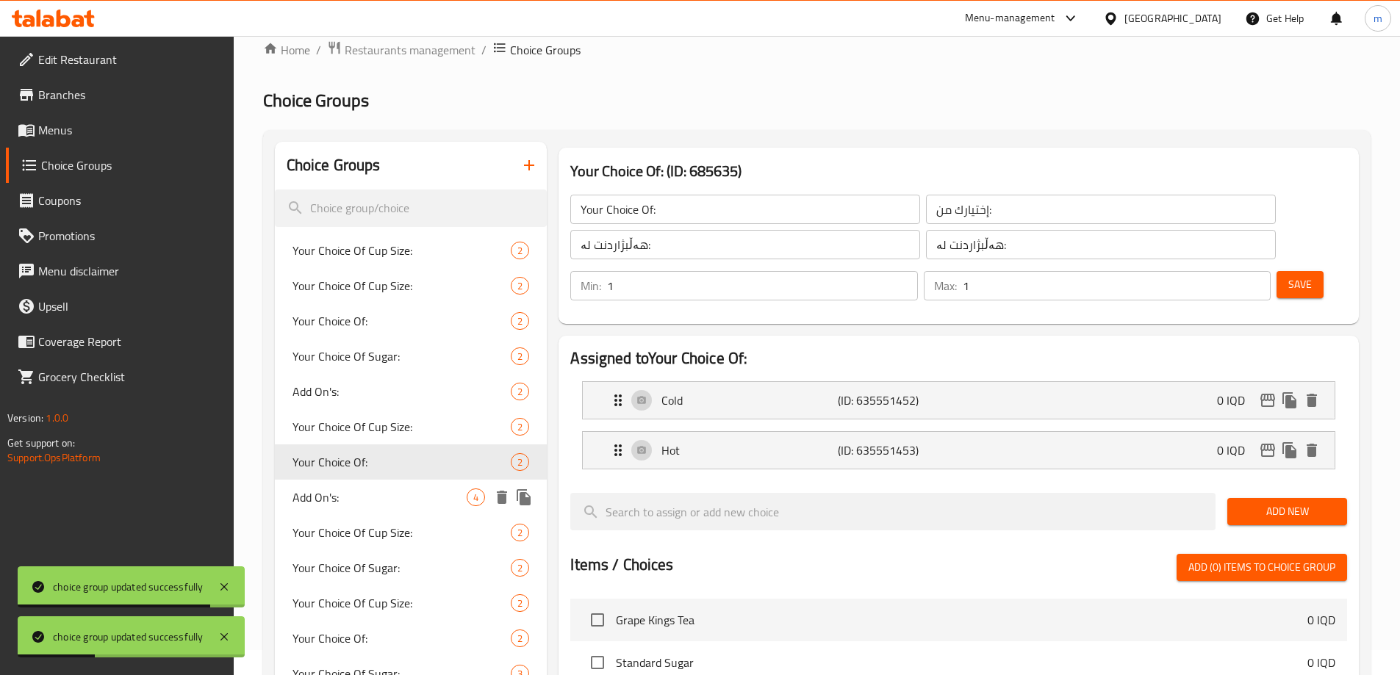
type input "0"
type input "4"
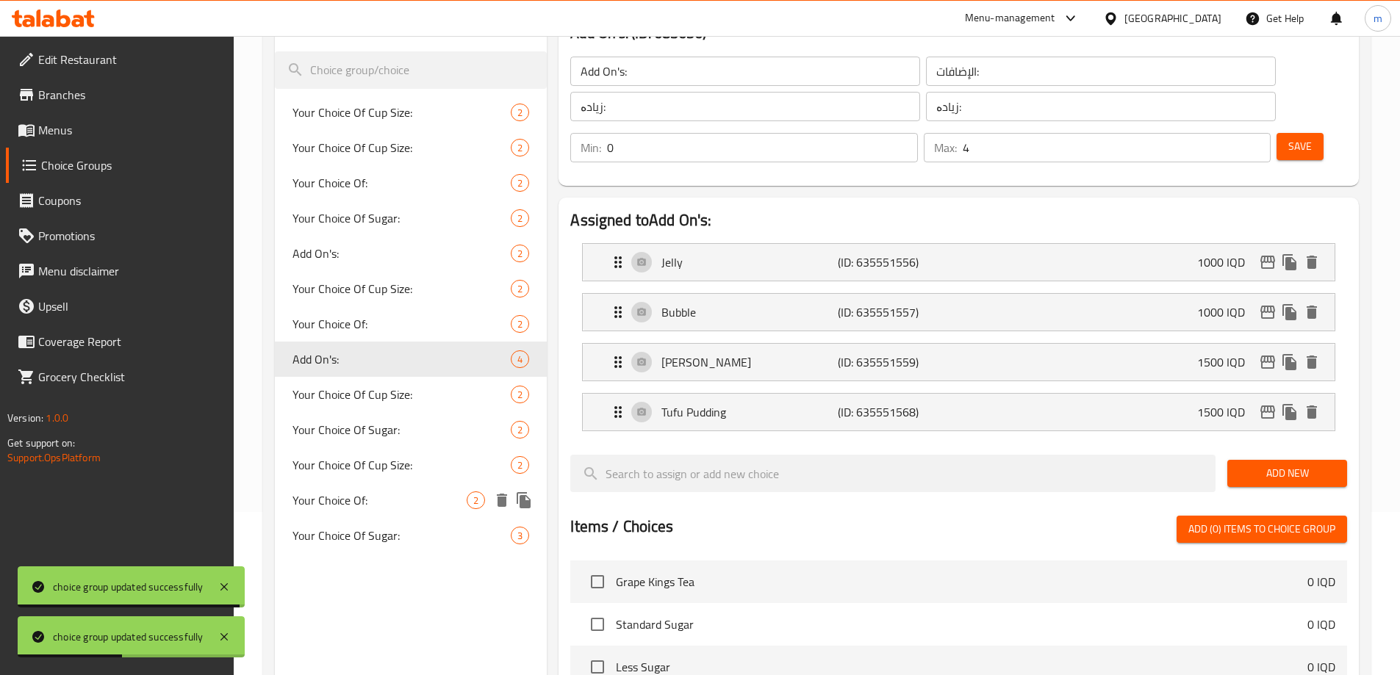
scroll to position [196, 0]
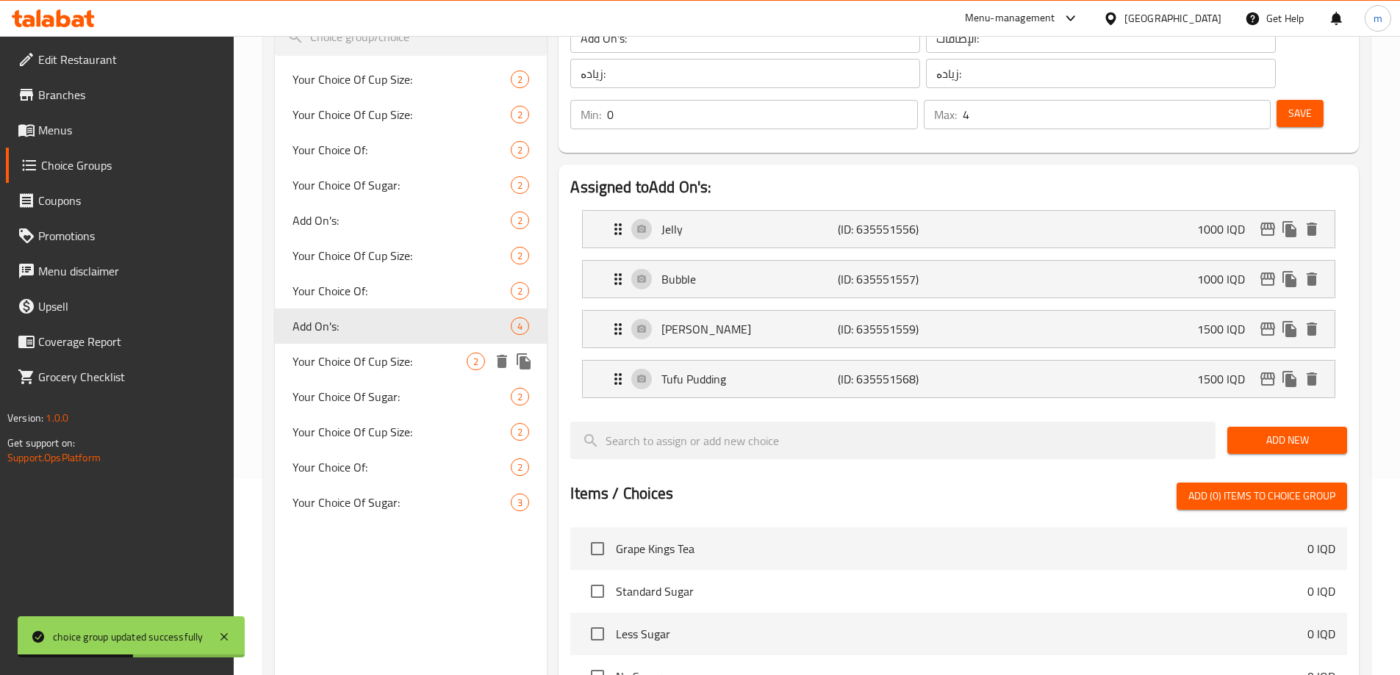
click at [348, 364] on span "Your Choice Of Cup Size:" at bounding box center [380, 362] width 175 height 18
type input "Your Choice Of Cup Size:"
type input "إختيارك من حجم الكوب:"
type input "هەڵبژاردنت لە قەبارەی کوپ:"
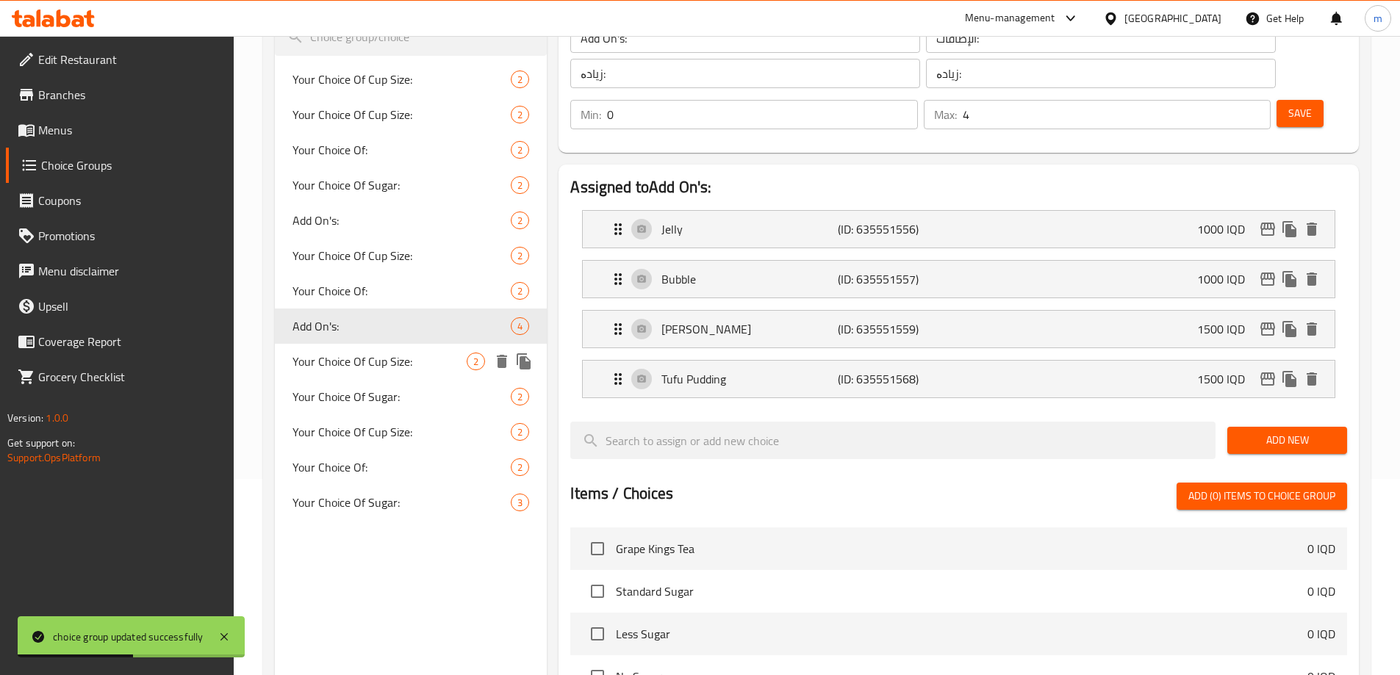
type input "1"
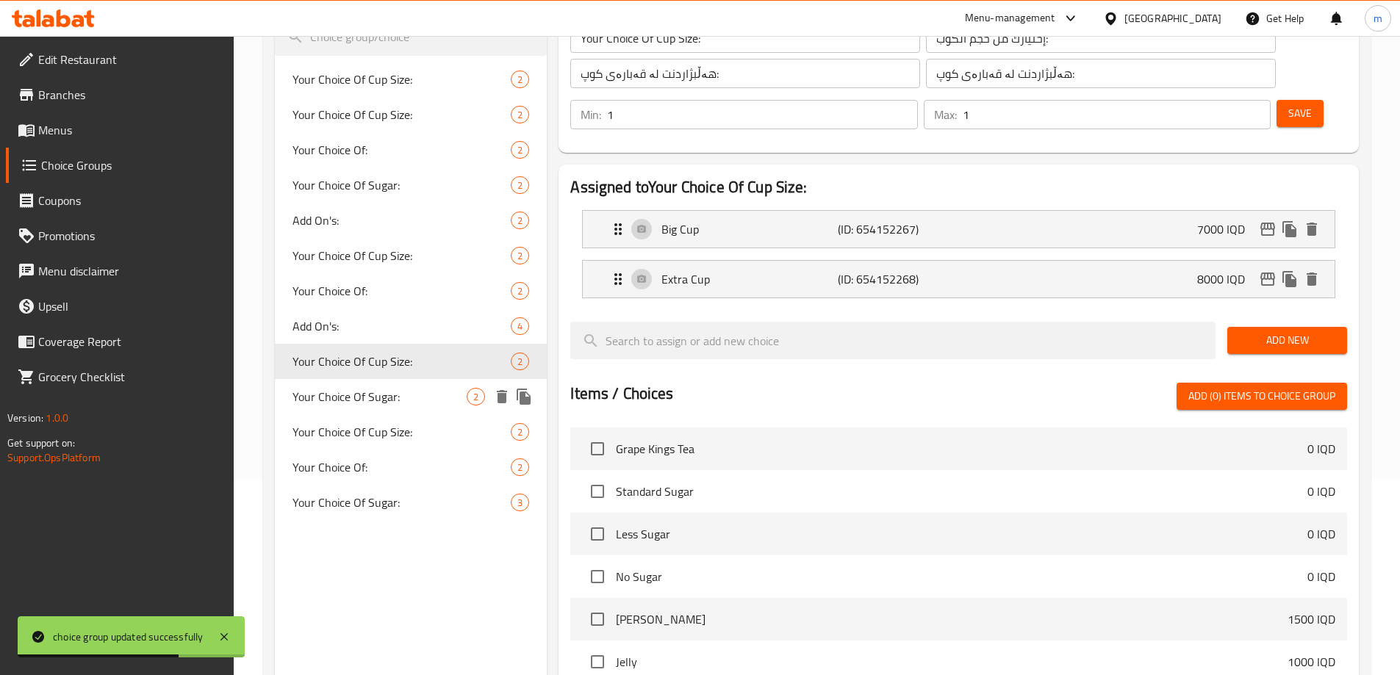
click at [356, 402] on span "Your Choice Of Sugar:" at bounding box center [380, 397] width 175 height 18
type input "Your Choice Of Sugar:"
type input "إختيارك من سكر:"
type input "هەڵبژاردنت لە شەکر:"
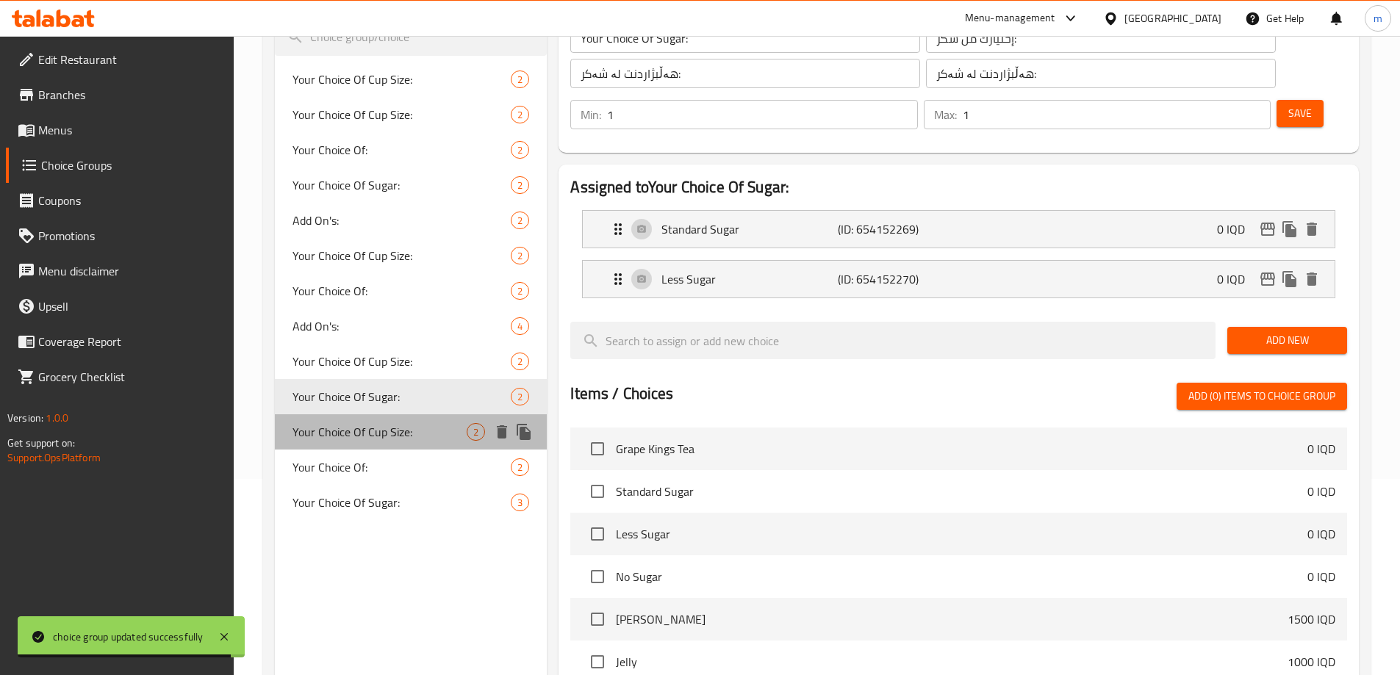
click at [338, 431] on span "Your Choice Of Cup Size:" at bounding box center [380, 432] width 175 height 18
type input "Your Choice Of Cup Size:"
type input "إختيارك من حجم الكوب:"
type input "هەڵبژاردنت لە قەبارەی کوپ:"
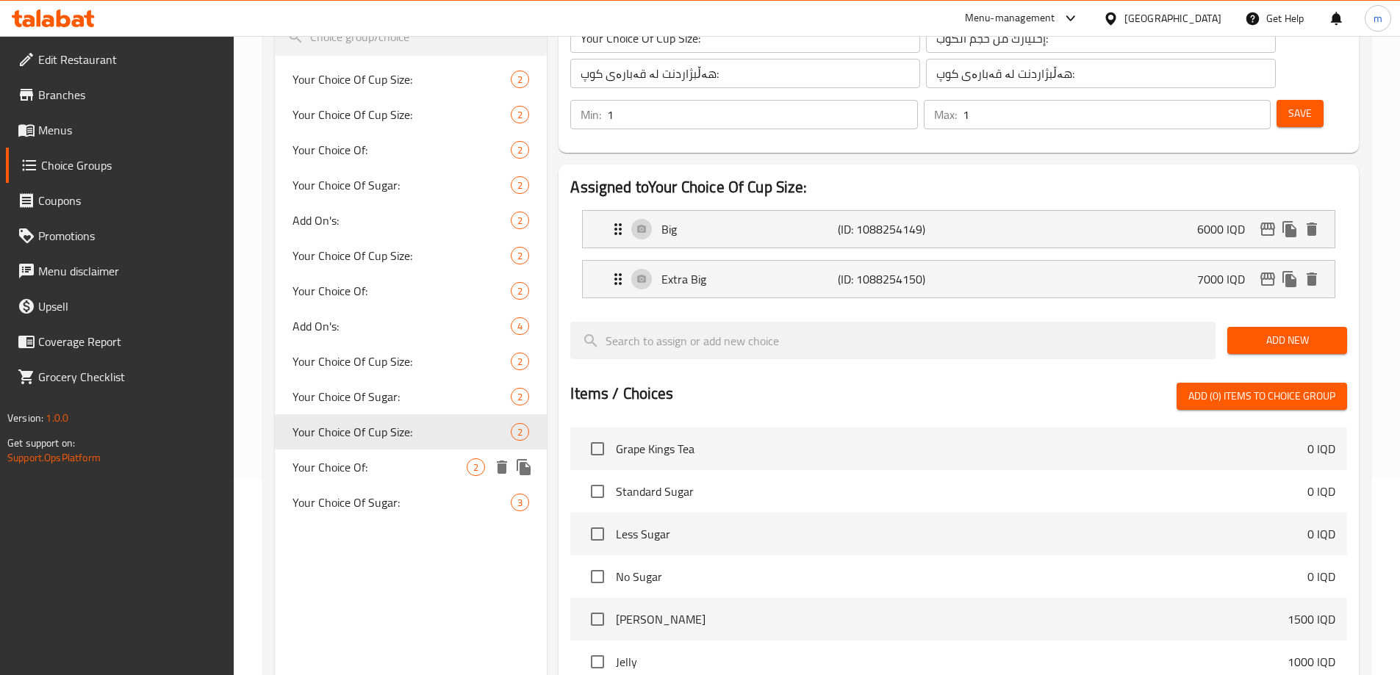
click at [346, 467] on span "Your Choice Of:" at bounding box center [380, 468] width 175 height 18
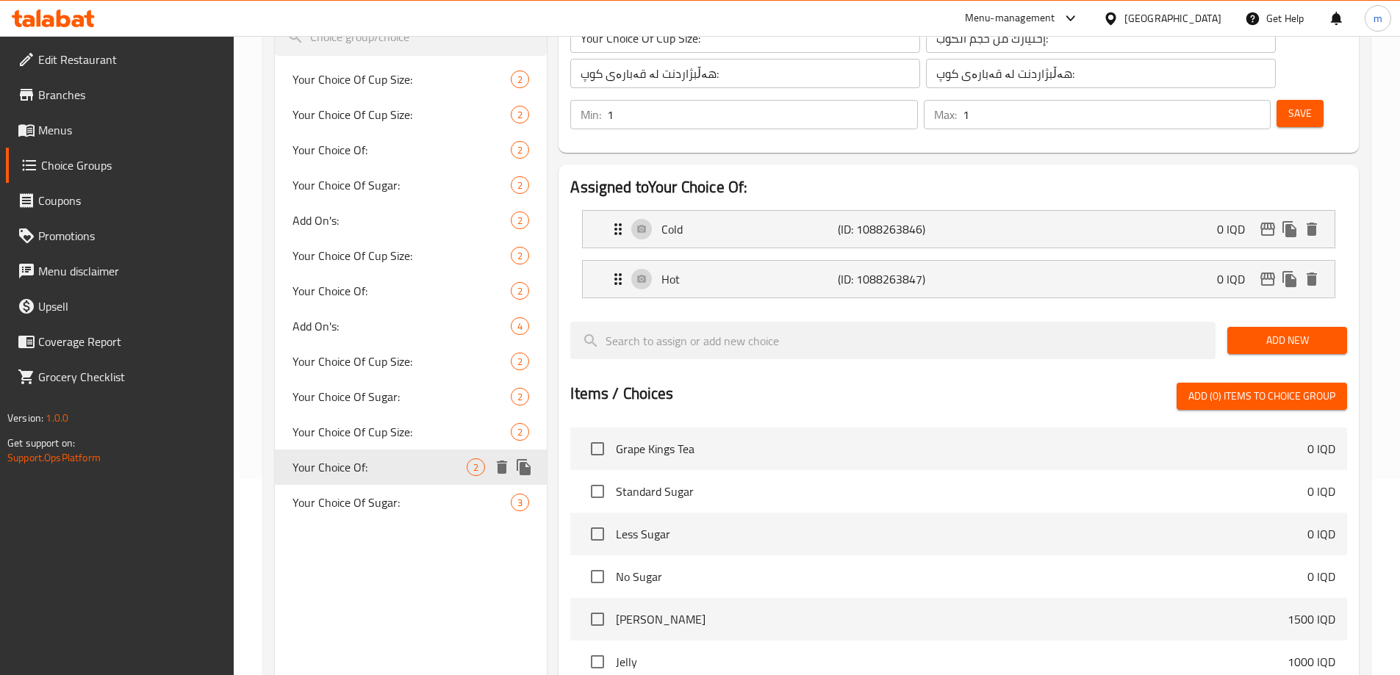
type input "Your Choice Of:"
type input "إختيارك من :"
type input "هەڵبژاردنت لە :"
click at [345, 498] on span "Your Choice Of Sugar:" at bounding box center [380, 503] width 175 height 18
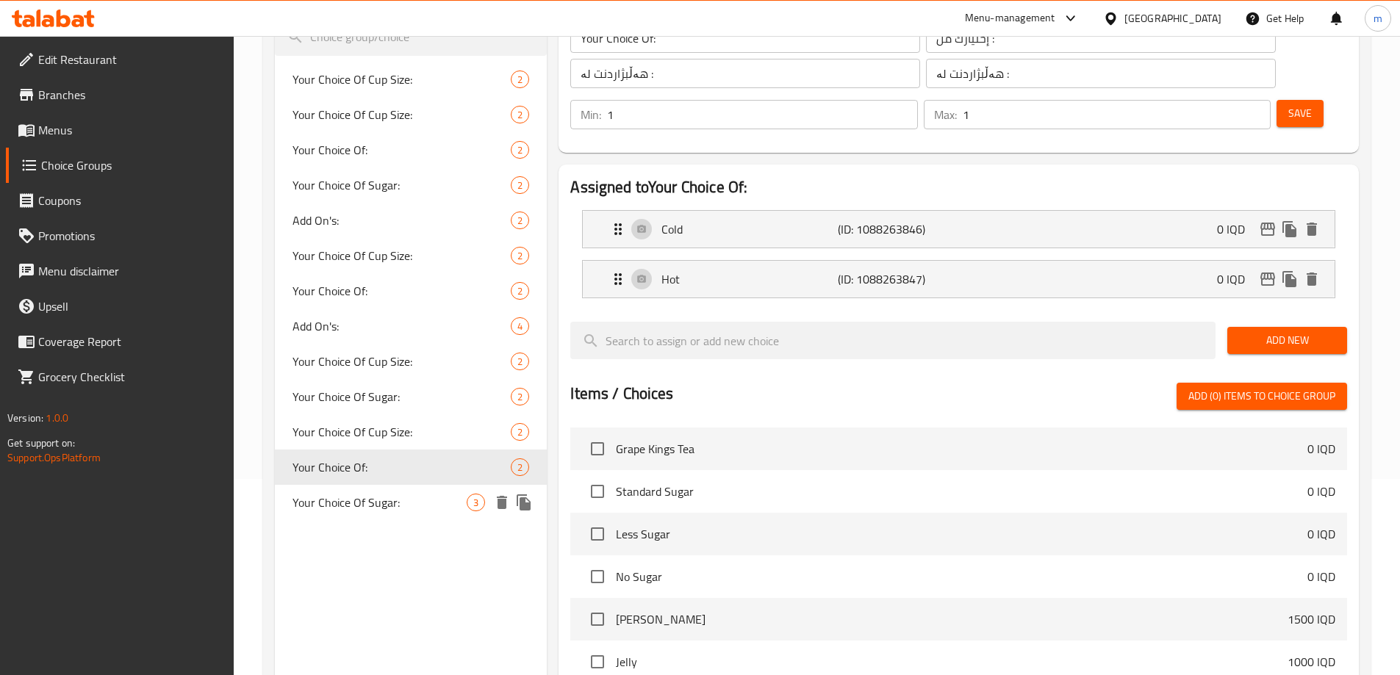
type input "Your Choice Of Sugar:"
type input "إختيارك من سكر:"
type input "هەڵبژاردنت لە شەکر:"
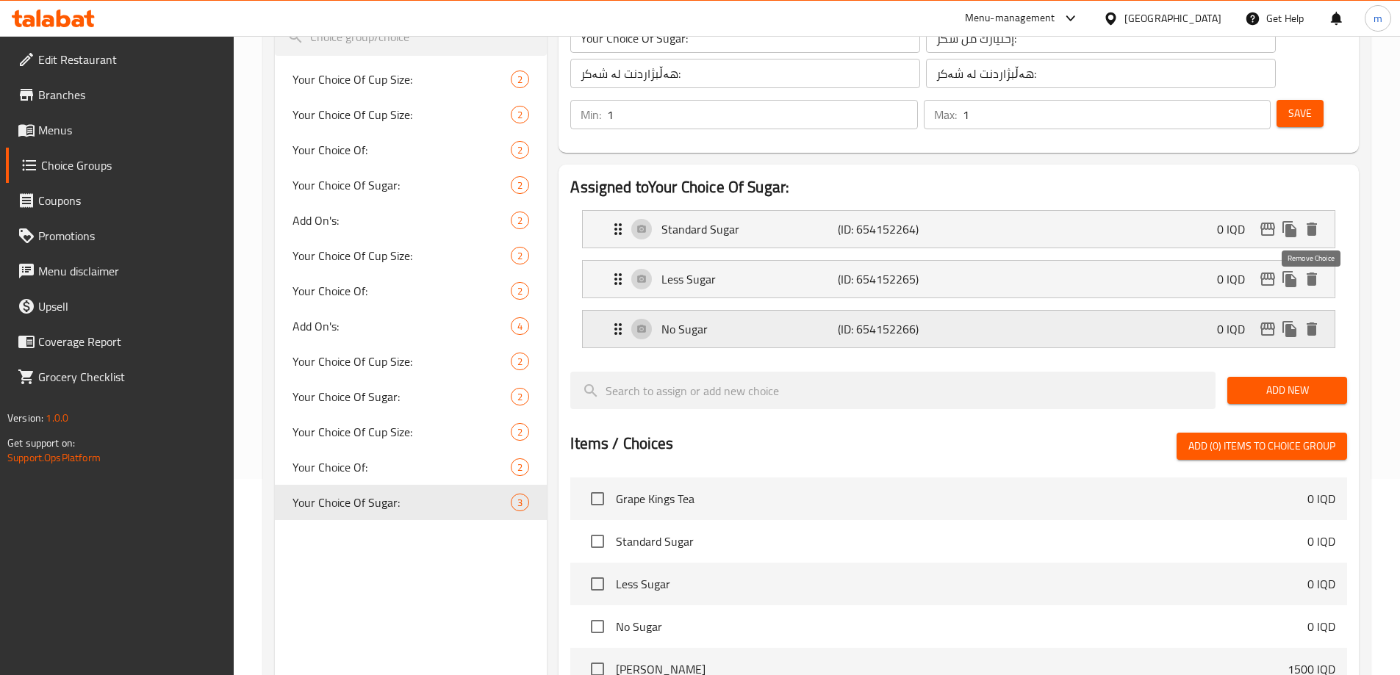
click at [1313, 323] on icon "delete" at bounding box center [1312, 329] width 10 height 13
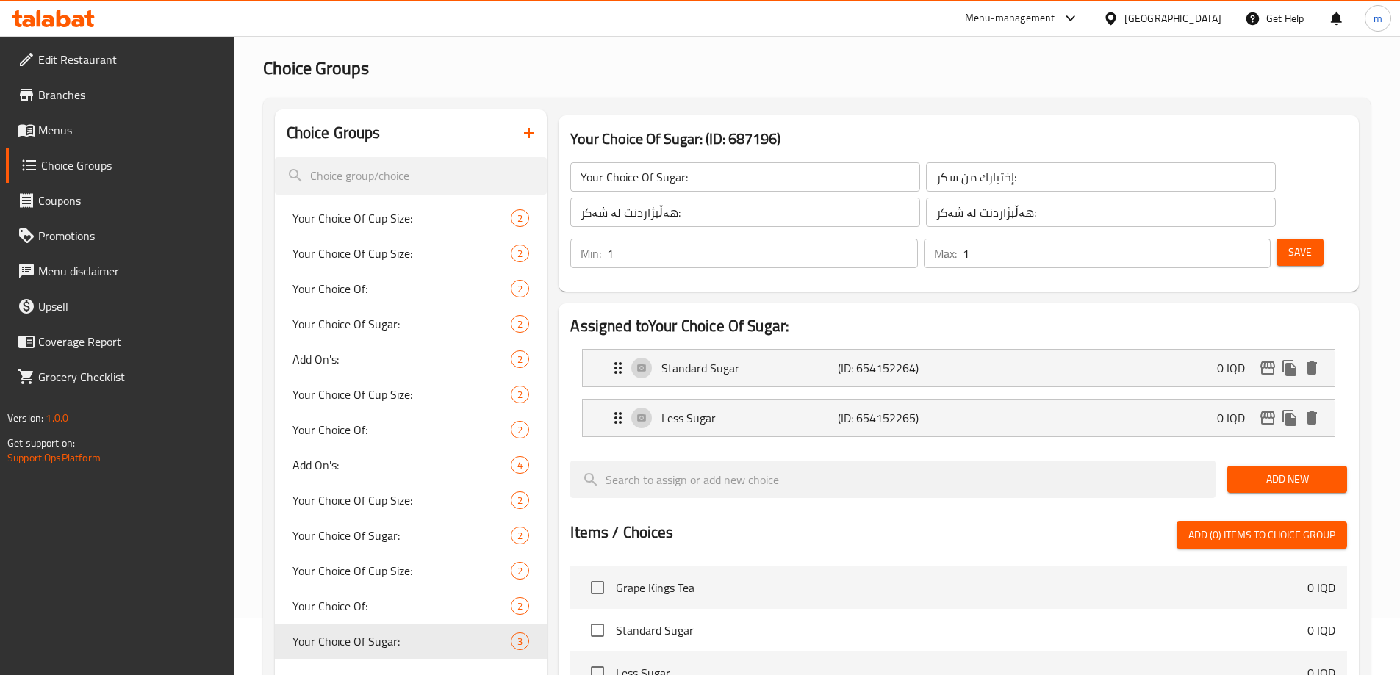
scroll to position [25, 0]
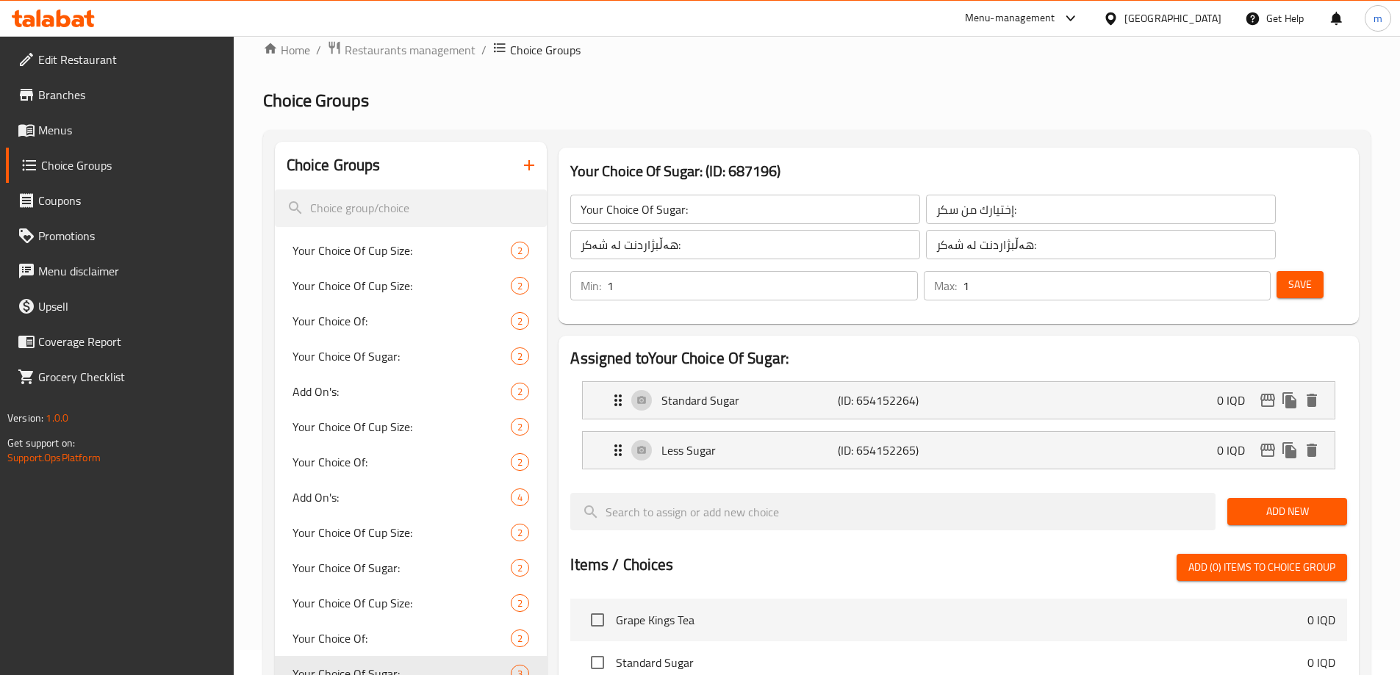
click at [1277, 271] on button "Save" at bounding box center [1300, 284] width 47 height 27
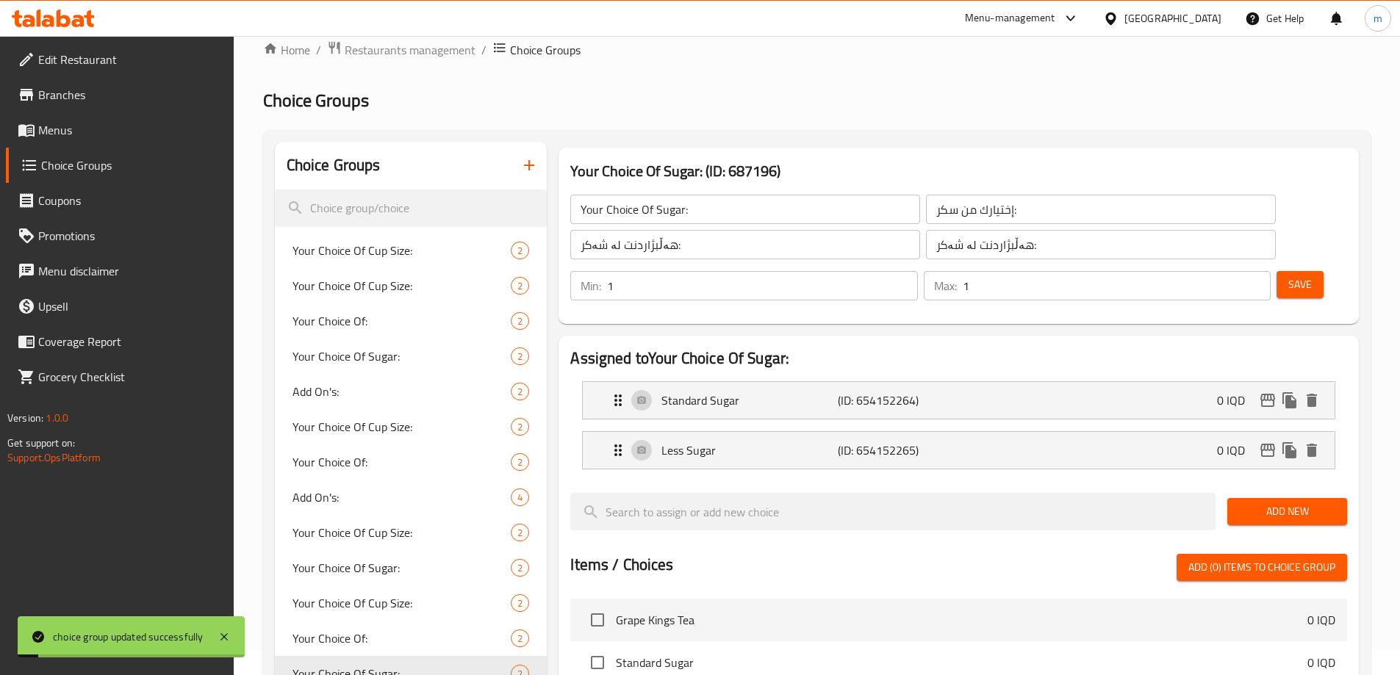
click at [93, 130] on span "Menus" at bounding box center [130, 130] width 184 height 18
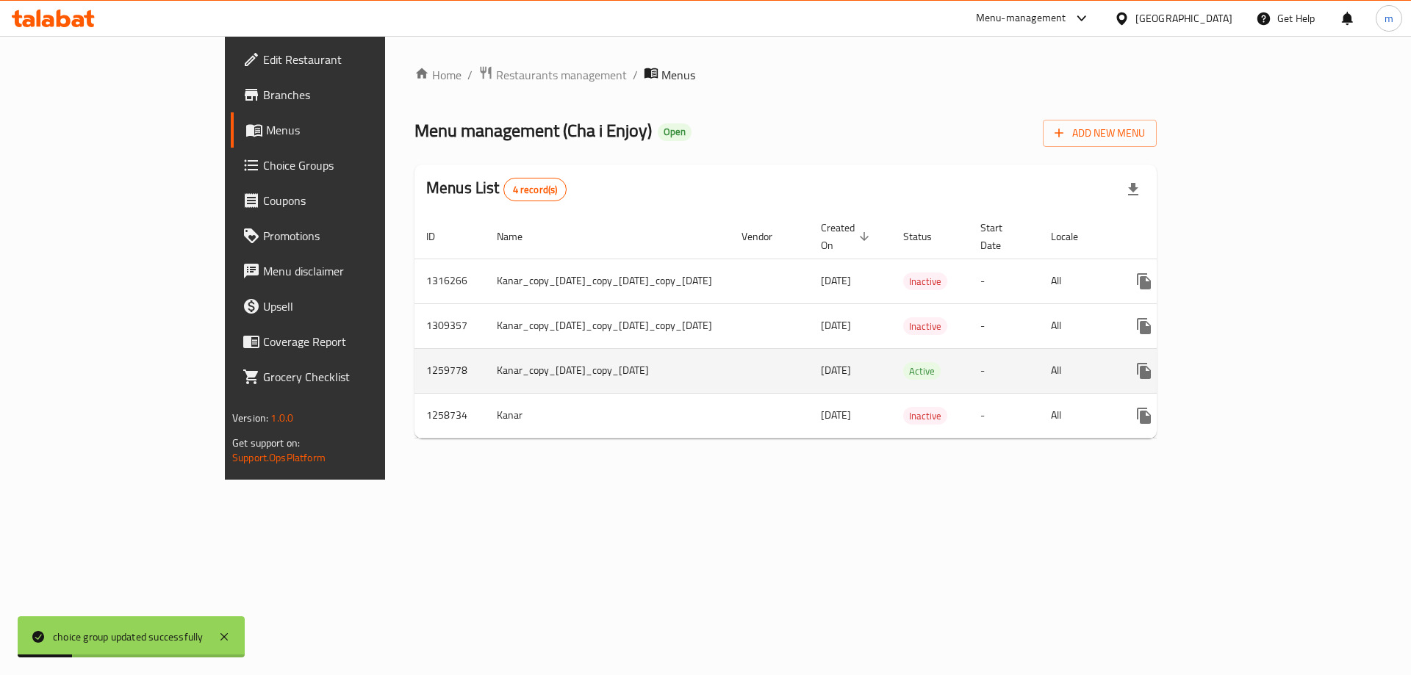
click at [1259, 362] on icon "enhanced table" at bounding box center [1250, 371] width 18 height 18
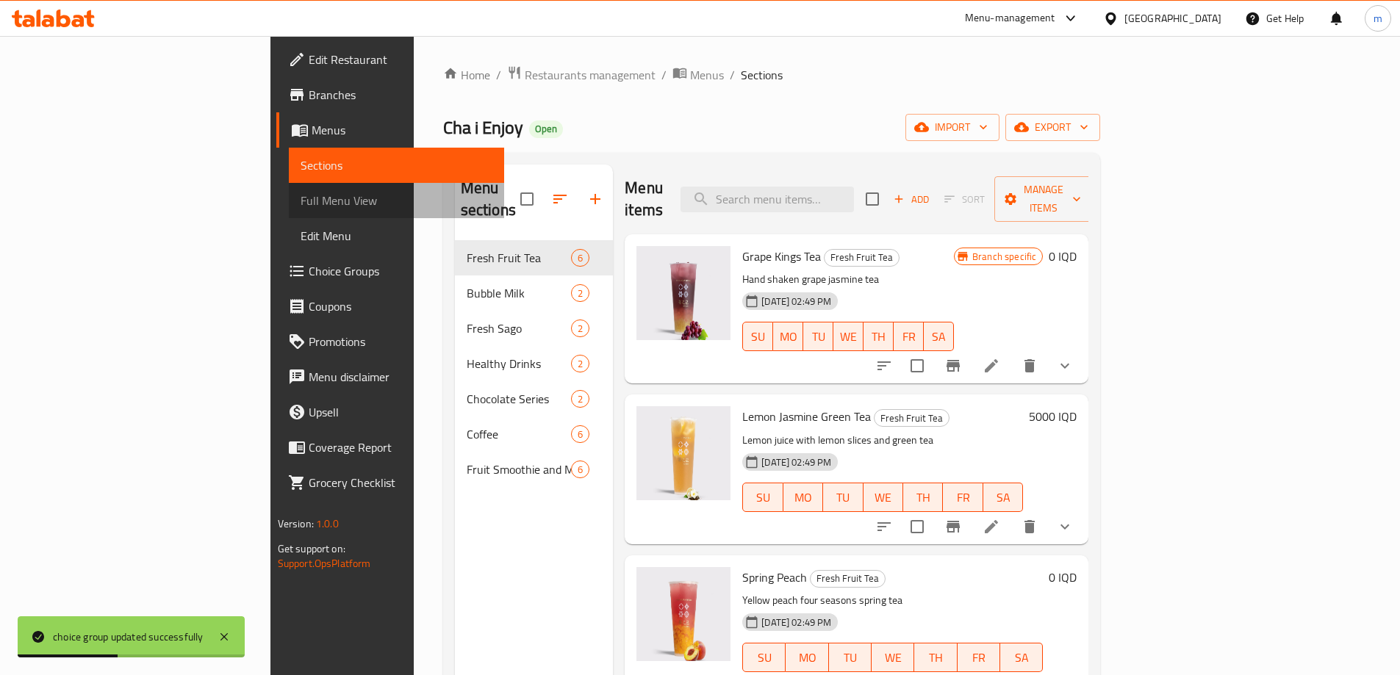
click at [301, 203] on span "Full Menu View" at bounding box center [397, 201] width 192 height 18
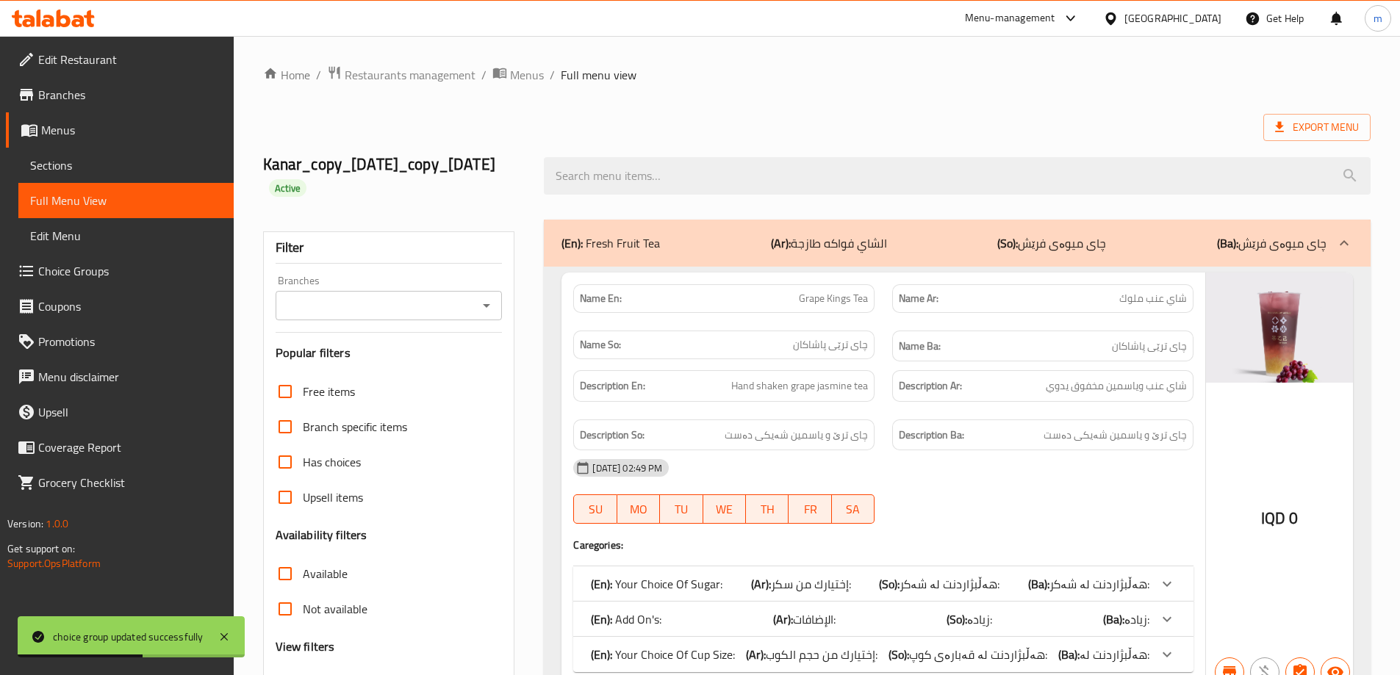
click at [91, 157] on span "Sections" at bounding box center [126, 166] width 192 height 18
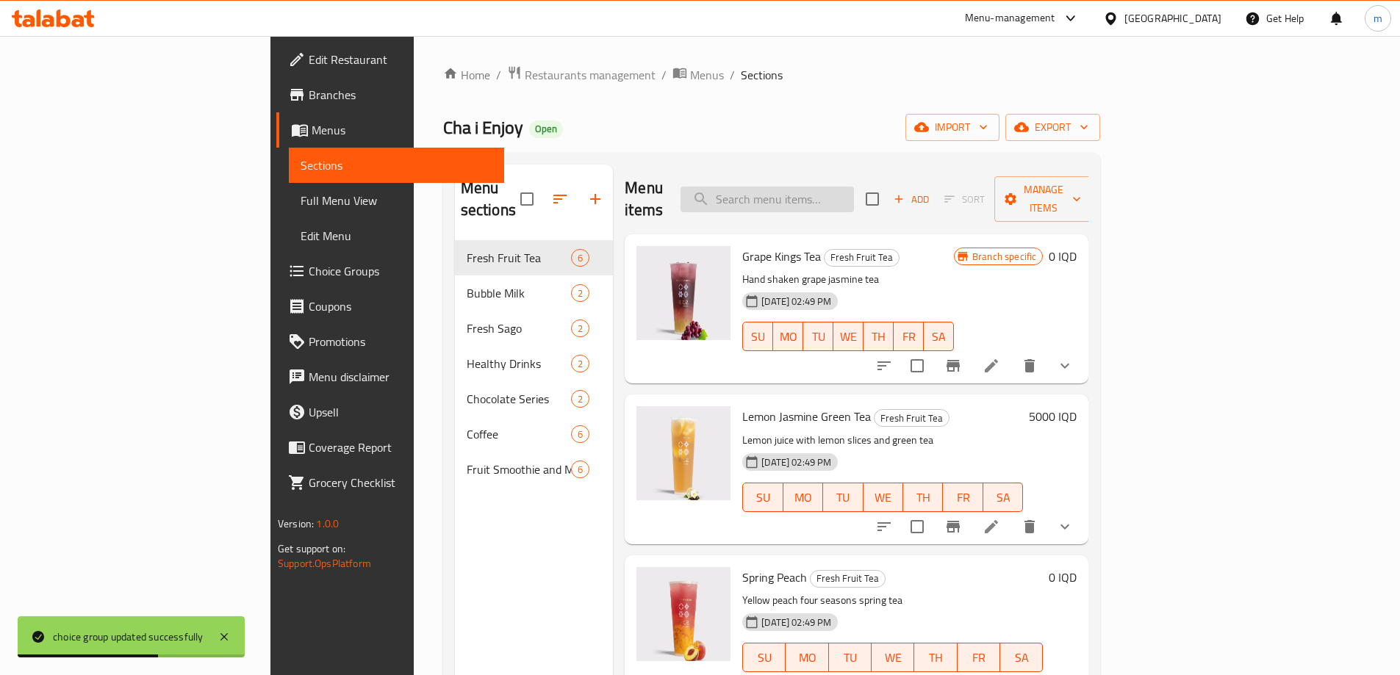
click at [834, 193] on input "search" at bounding box center [767, 200] width 173 height 26
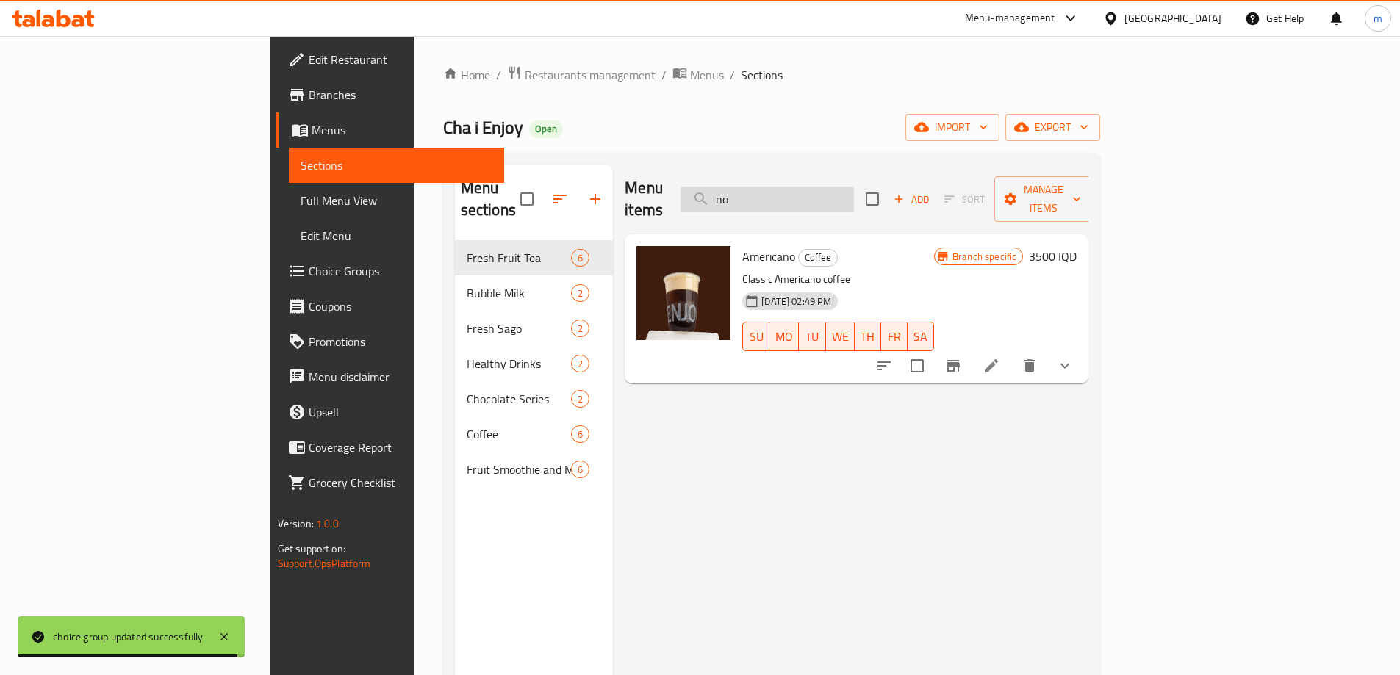
type input "n"
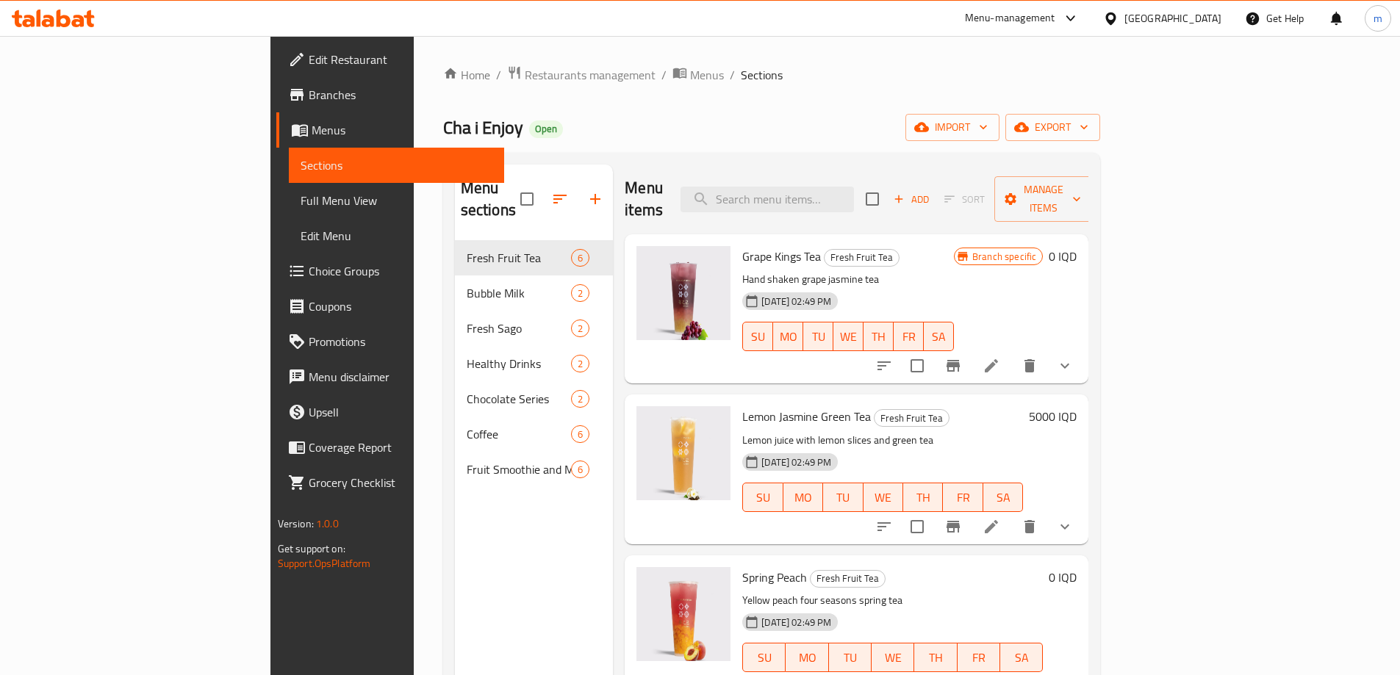
click at [301, 198] on span "Full Menu View" at bounding box center [397, 201] width 192 height 18
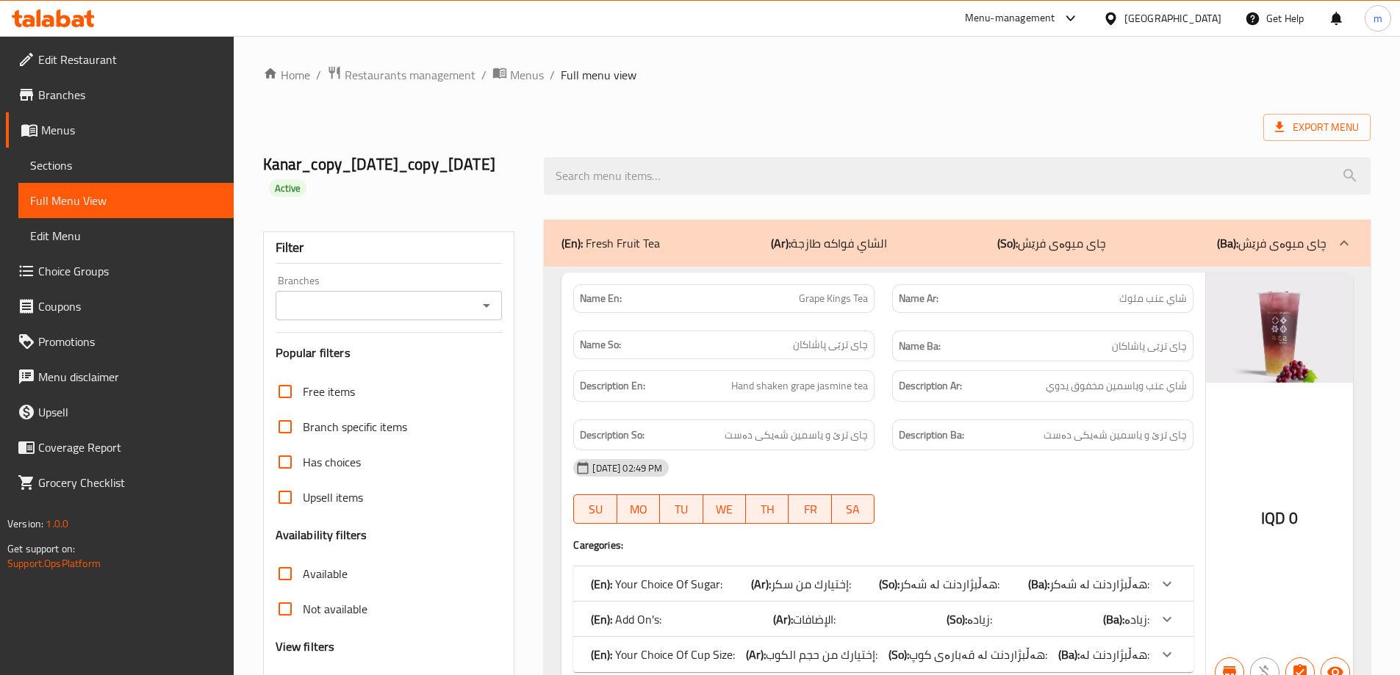
click at [484, 314] on icon "Open" at bounding box center [487, 306] width 18 height 18
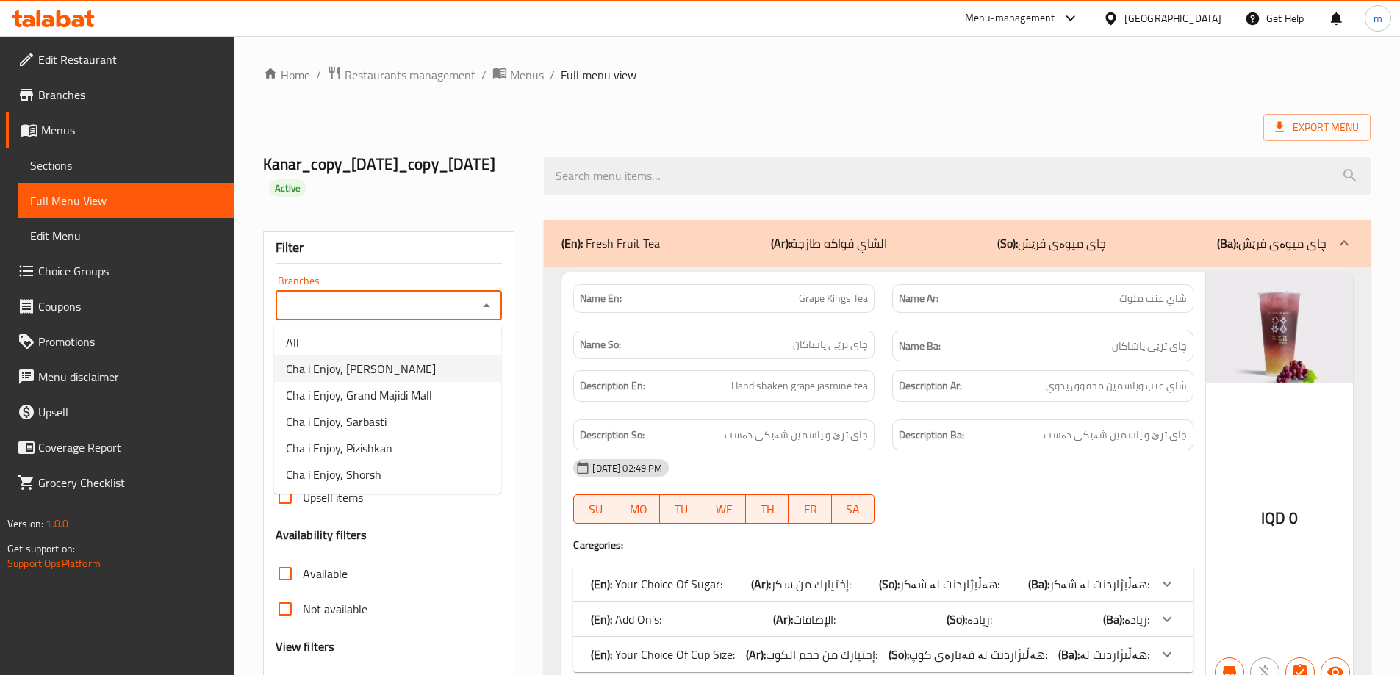
click at [379, 380] on li "Cha i Enjoy, Naz Naz" at bounding box center [387, 369] width 227 height 26
type input "Cha i Enjoy, Naz Naz"
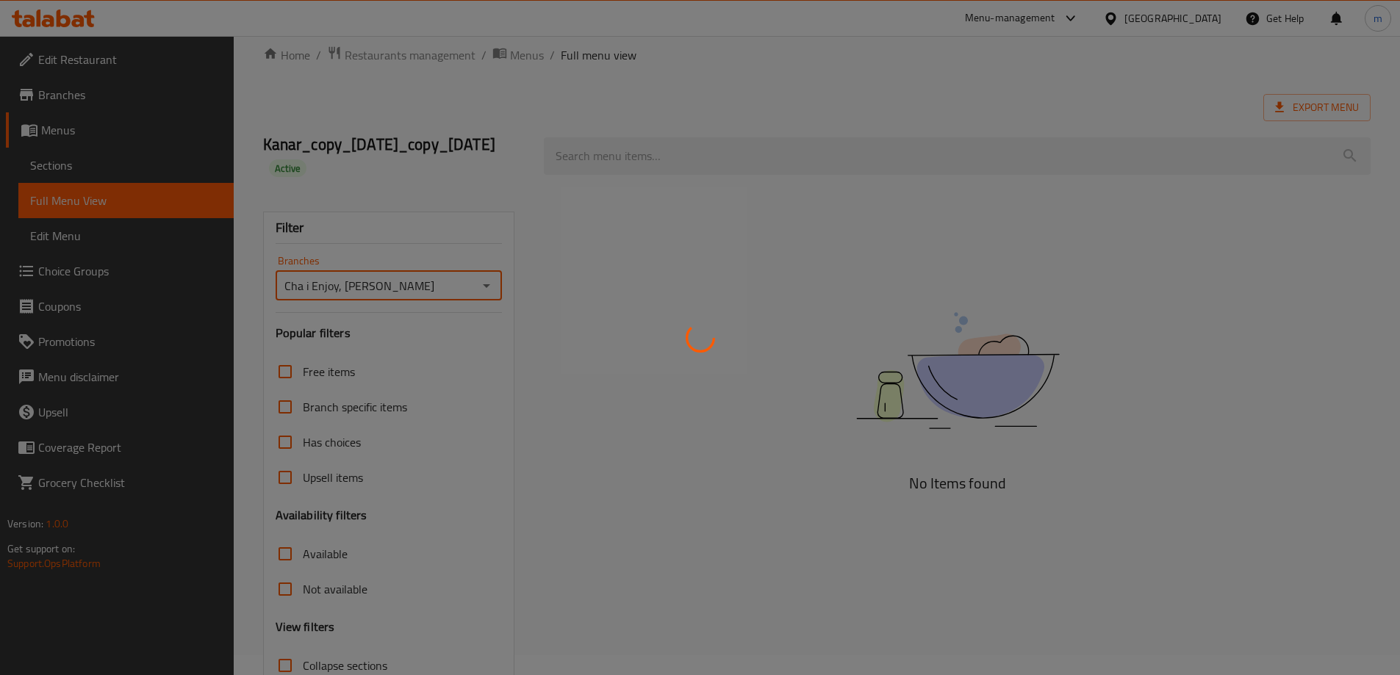
scroll to position [129, 0]
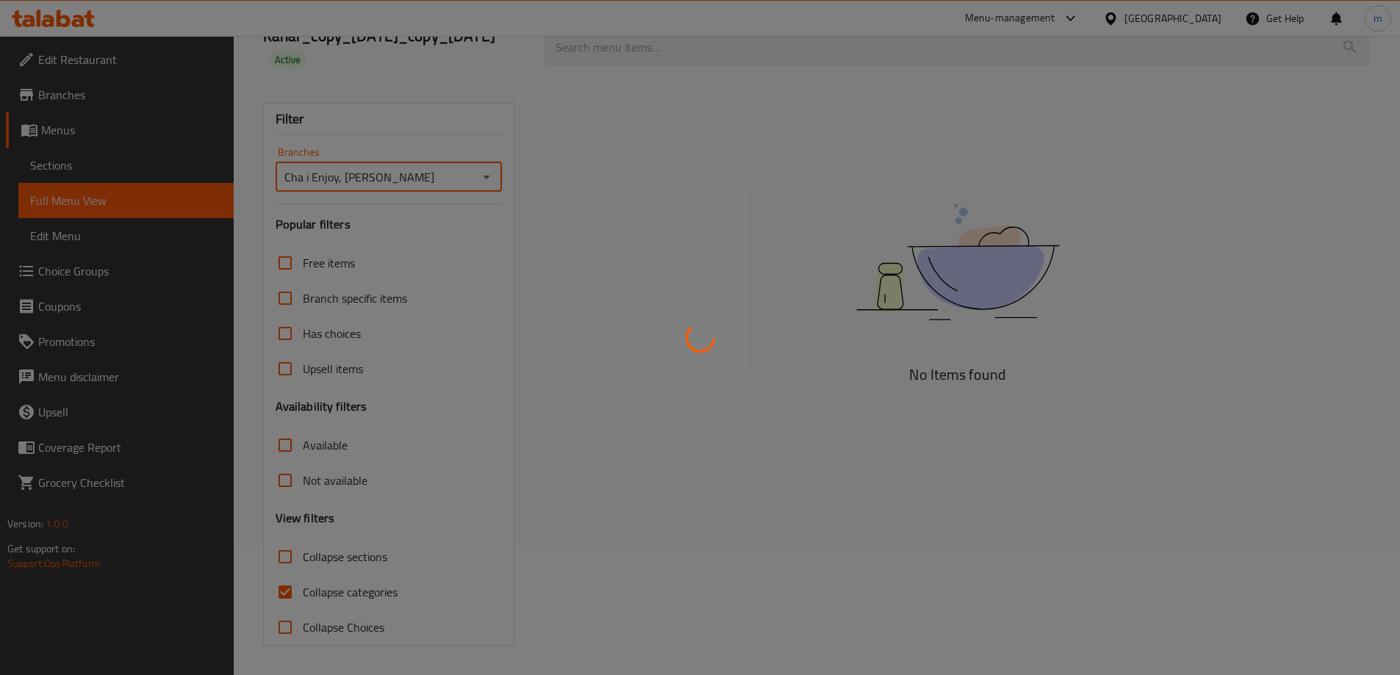
click at [285, 588] on div at bounding box center [700, 337] width 1400 height 675
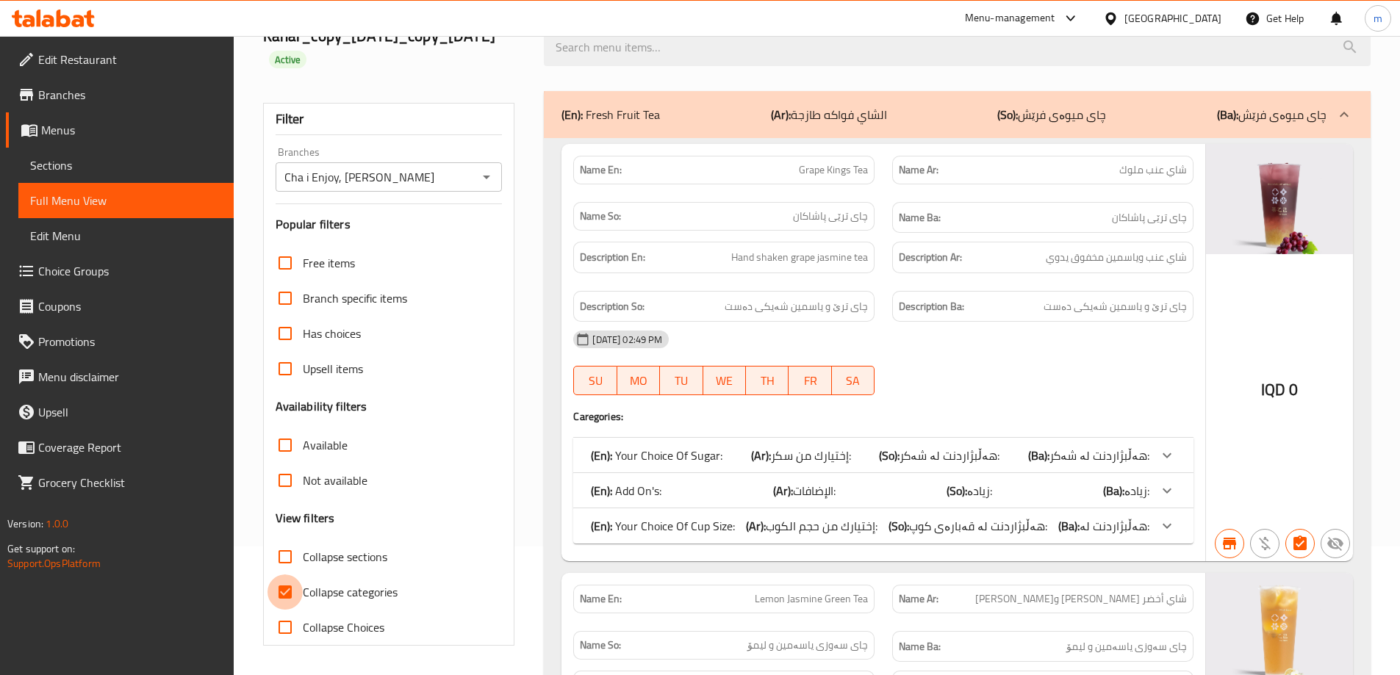
click at [285, 589] on input "Collapse categories" at bounding box center [285, 592] width 35 height 35
checkbox input "false"
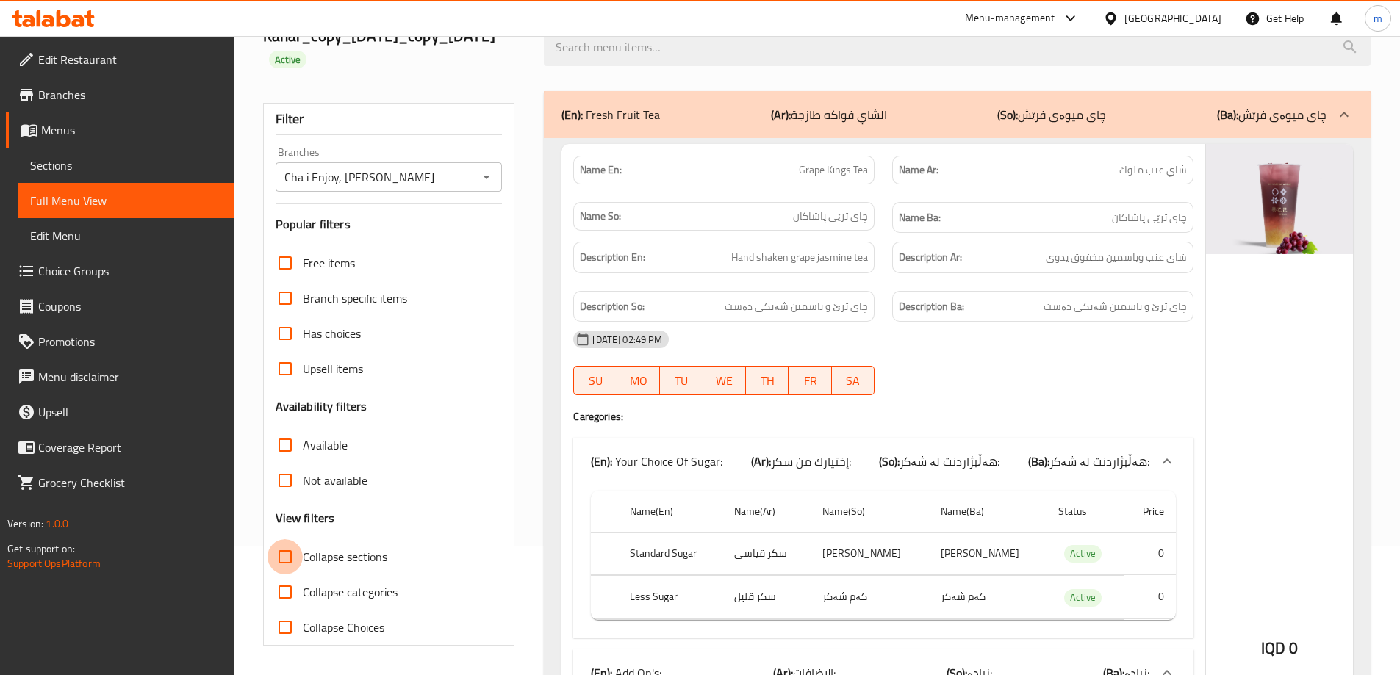
click at [285, 561] on input "Collapse sections" at bounding box center [285, 556] width 35 height 35
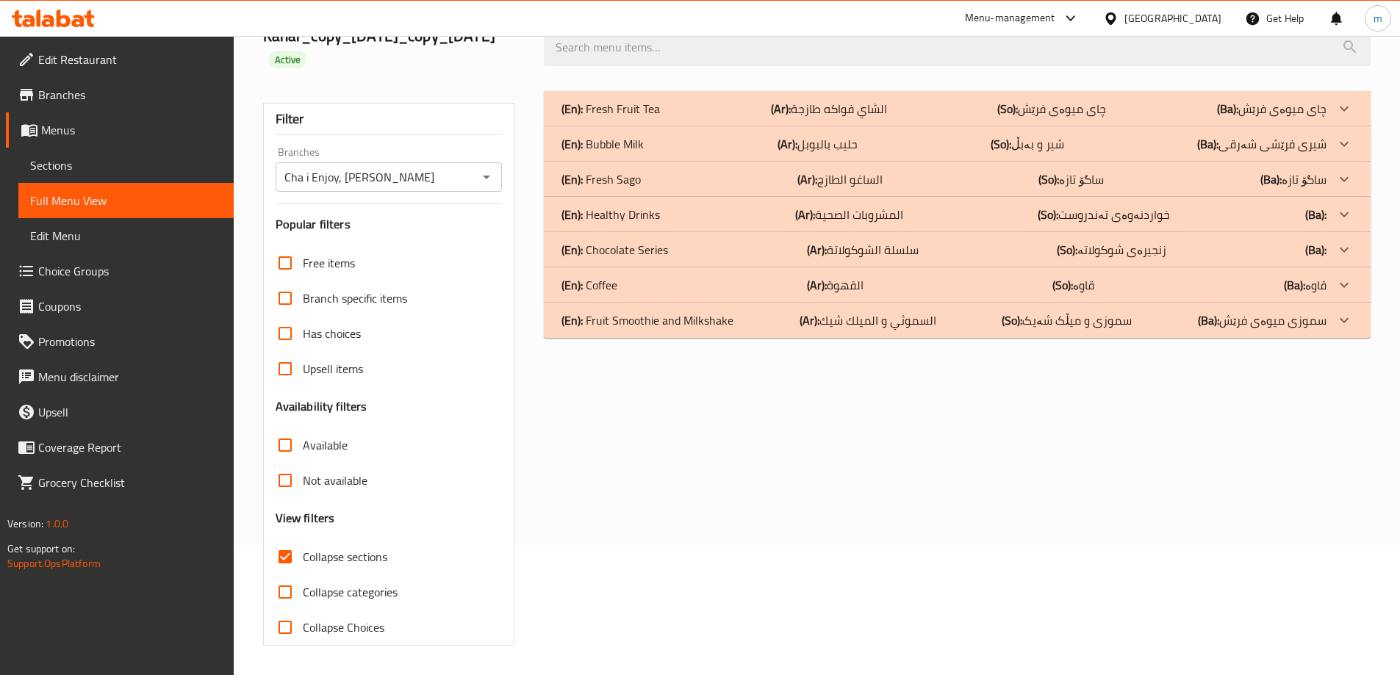
click at [285, 561] on input "Collapse sections" at bounding box center [285, 556] width 35 height 35
checkbox input "false"
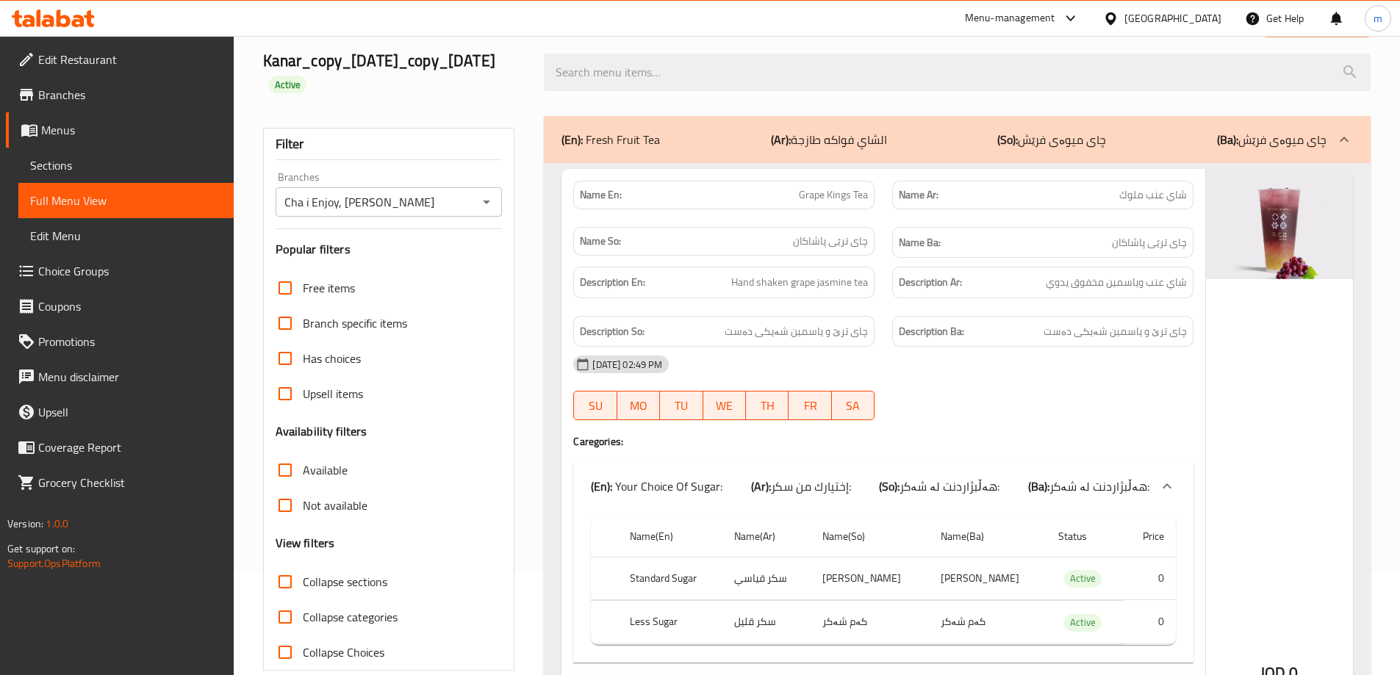
scroll to position [0, 0]
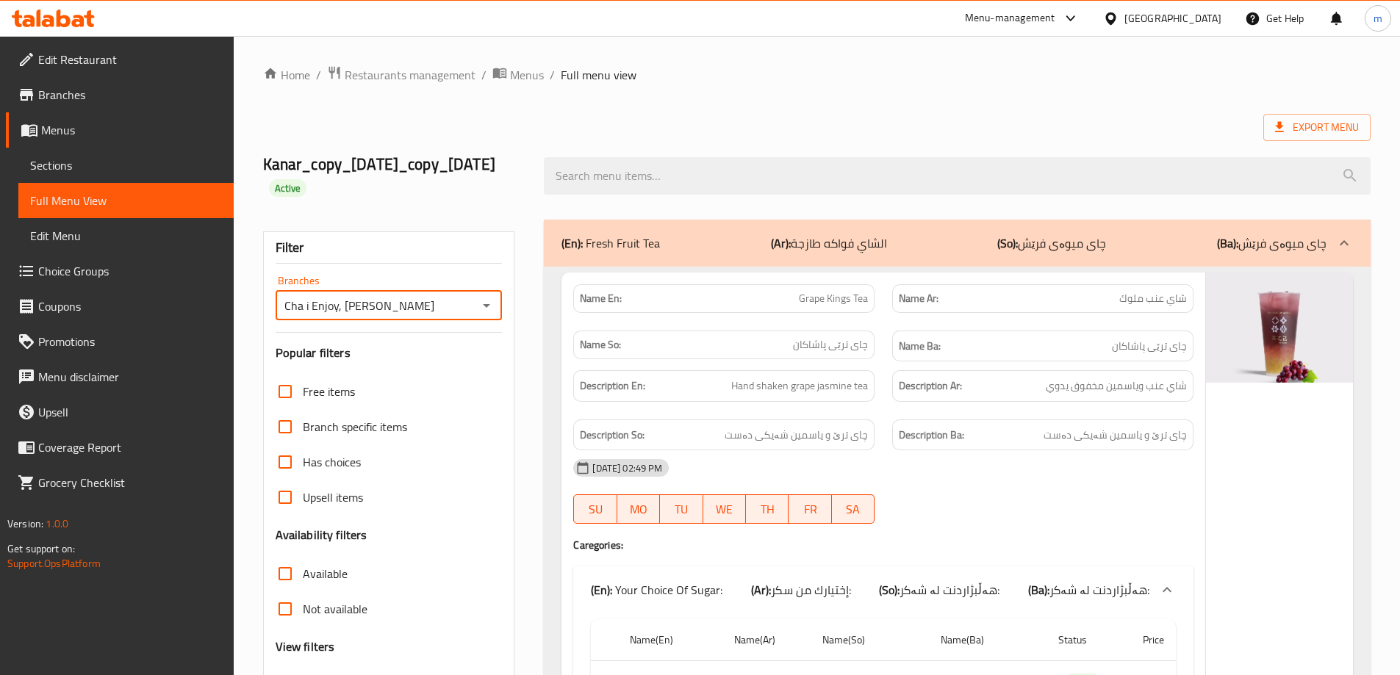
drag, startPoint x: 389, startPoint y: 306, endPoint x: 276, endPoint y: 314, distance: 113.5
click at [276, 314] on div "Cha i Enjoy, Naz Naz Branches" at bounding box center [389, 305] width 227 height 29
click at [482, 302] on icon "Open" at bounding box center [487, 306] width 18 height 18
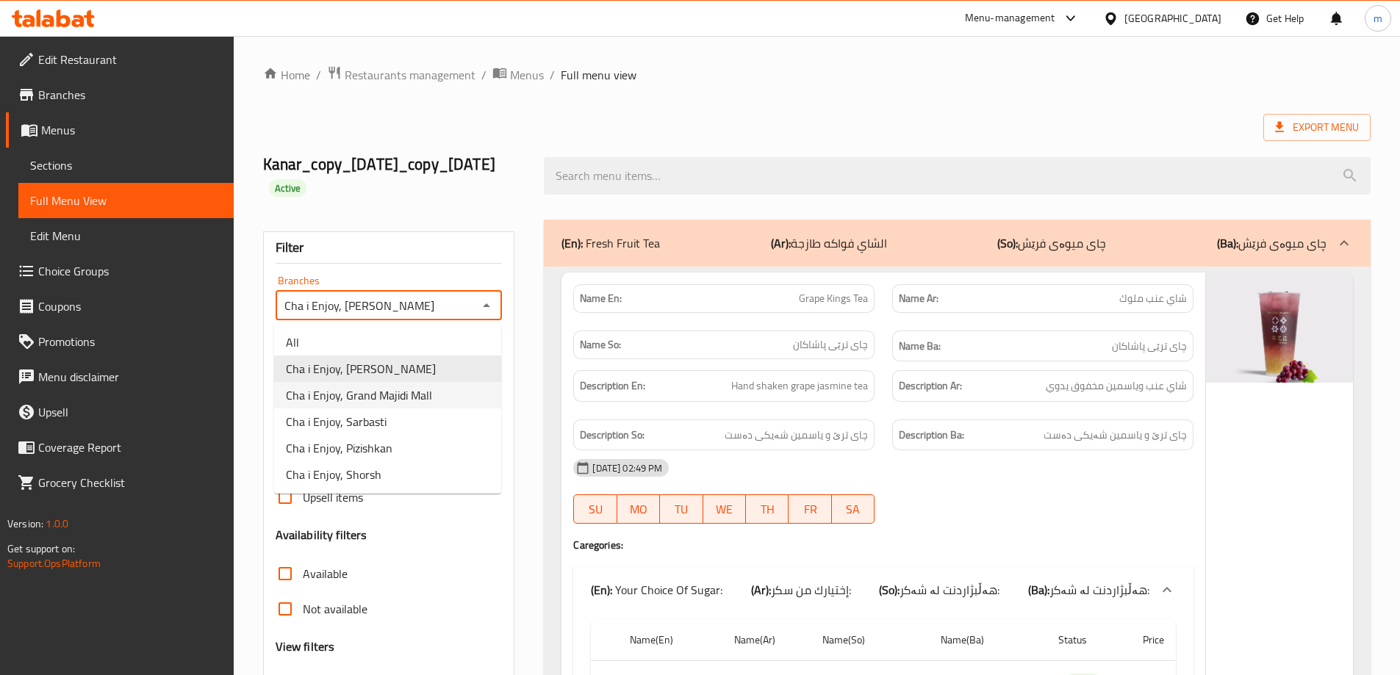
click at [375, 387] on span "Cha i Enjoy, Grand Majidi Mall" at bounding box center [359, 396] width 146 height 18
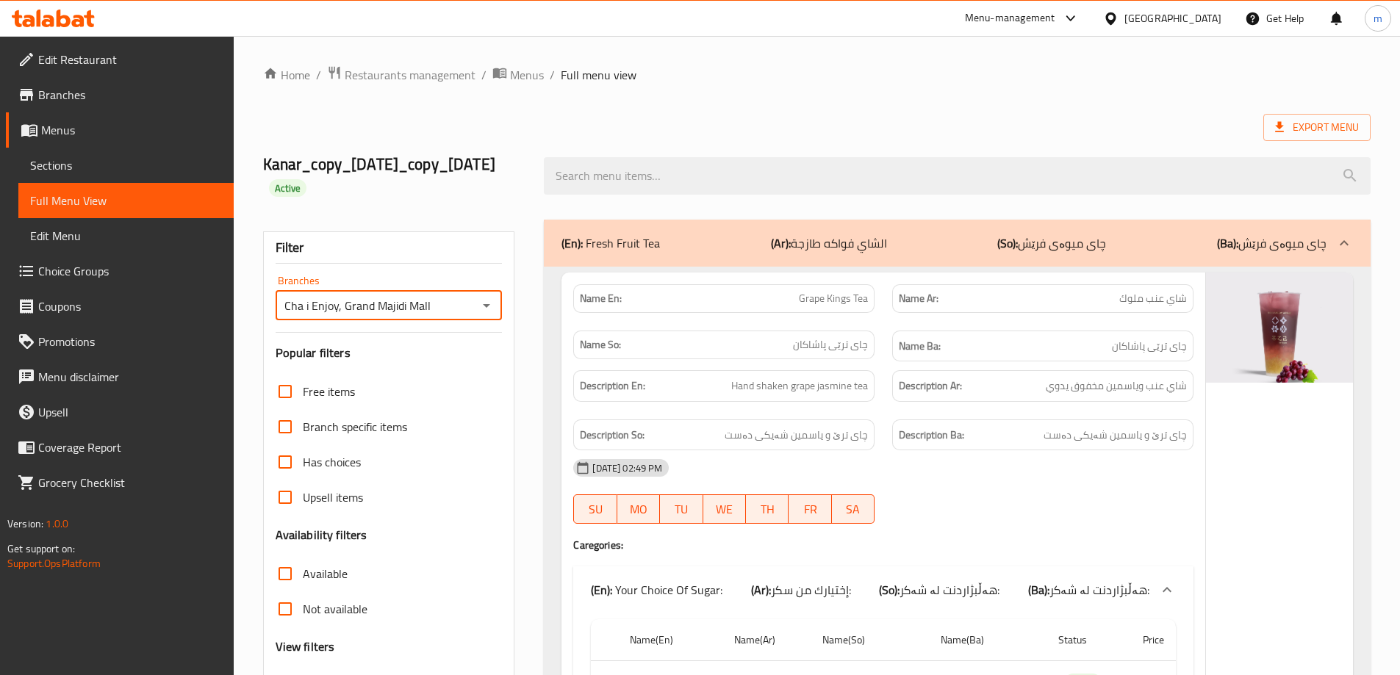
drag, startPoint x: 448, startPoint y: 311, endPoint x: 281, endPoint y: 311, distance: 166.8
click at [281, 311] on input "Cha i Enjoy, Grand Majidi Mall" at bounding box center [377, 305] width 194 height 21
click at [489, 301] on icon "Open" at bounding box center [487, 306] width 18 height 18
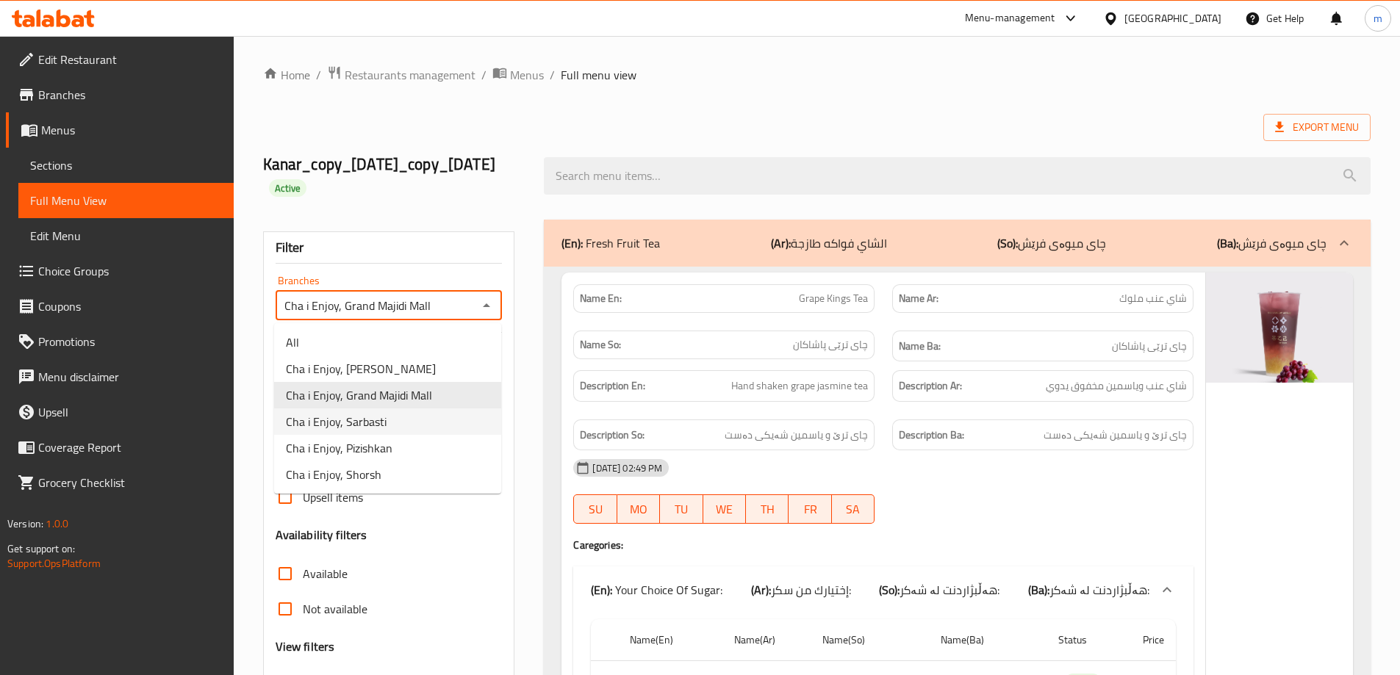
click at [373, 428] on span "Cha i Enjoy, Sarbasti" at bounding box center [336, 422] width 101 height 18
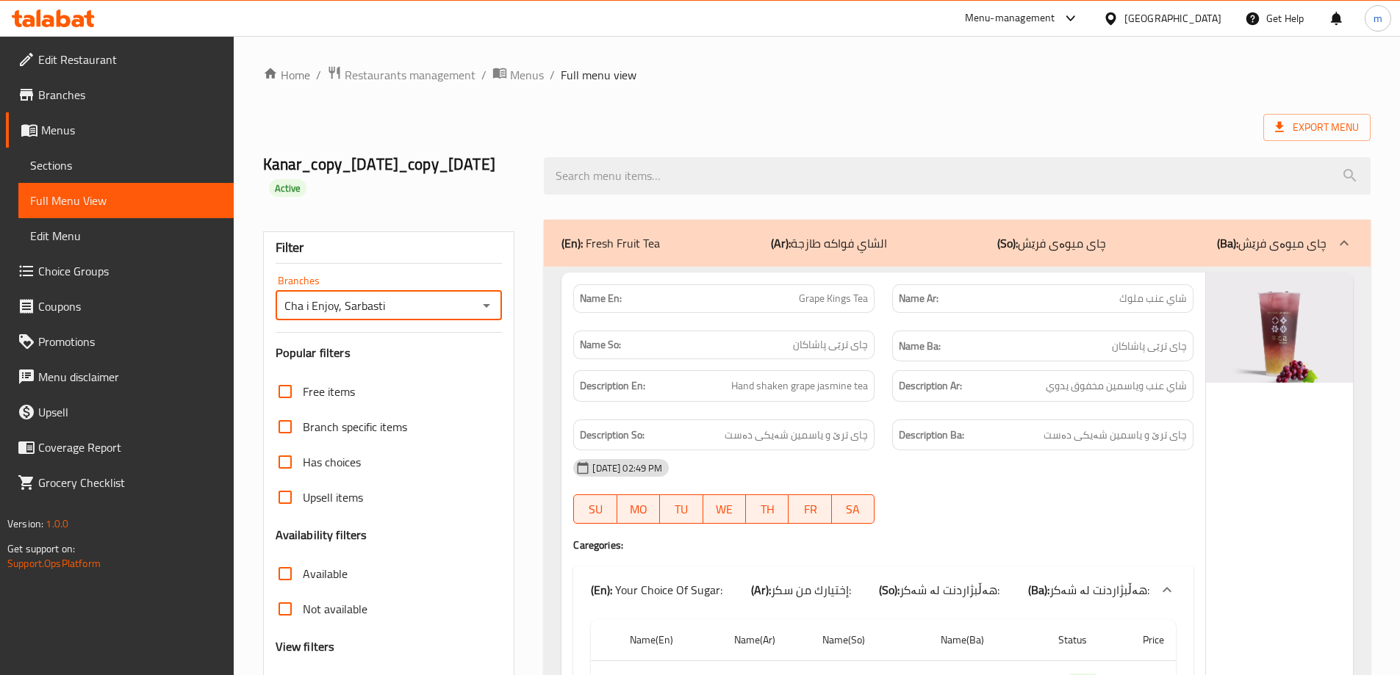
drag, startPoint x: 392, startPoint y: 304, endPoint x: 276, endPoint y: 307, distance: 115.4
click at [276, 307] on div "Cha i Enjoy, Sarbasti Branches" at bounding box center [389, 305] width 227 height 29
click at [484, 298] on icon "Open" at bounding box center [487, 306] width 18 height 18
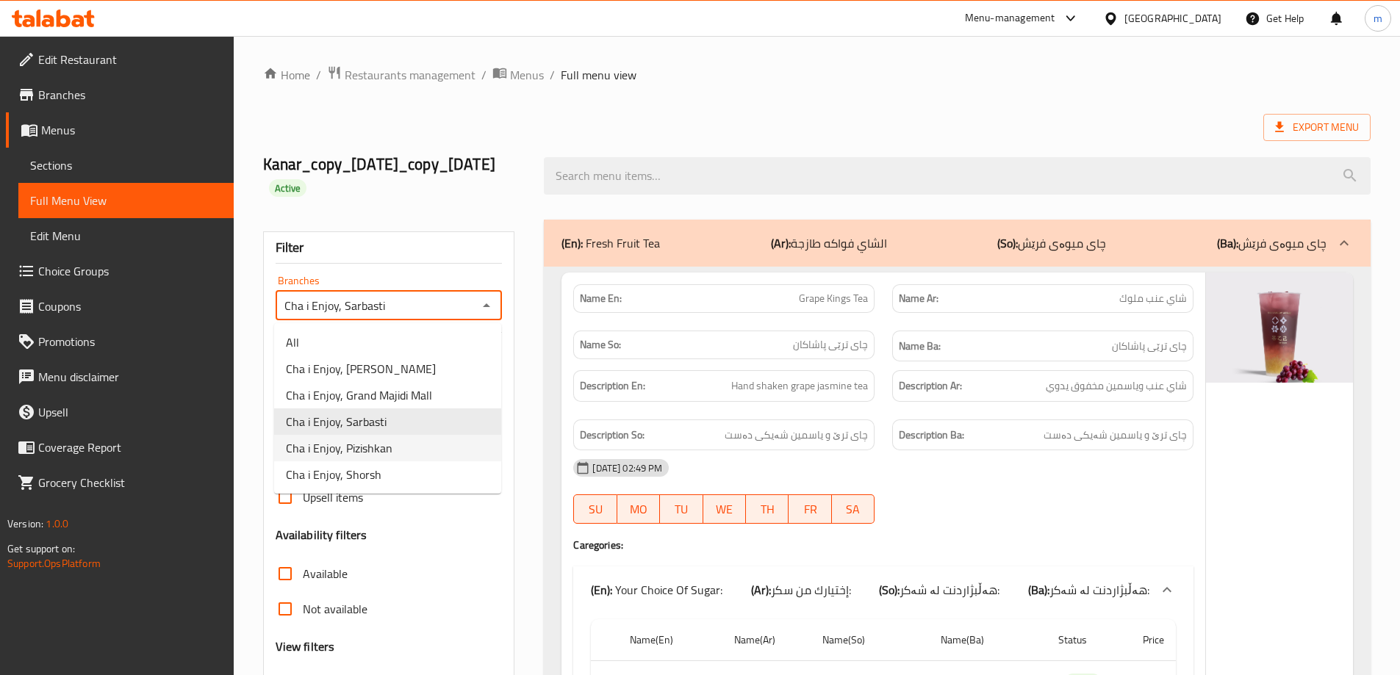
click at [352, 451] on span "Cha i Enjoy, Pizishkan" at bounding box center [339, 449] width 107 height 18
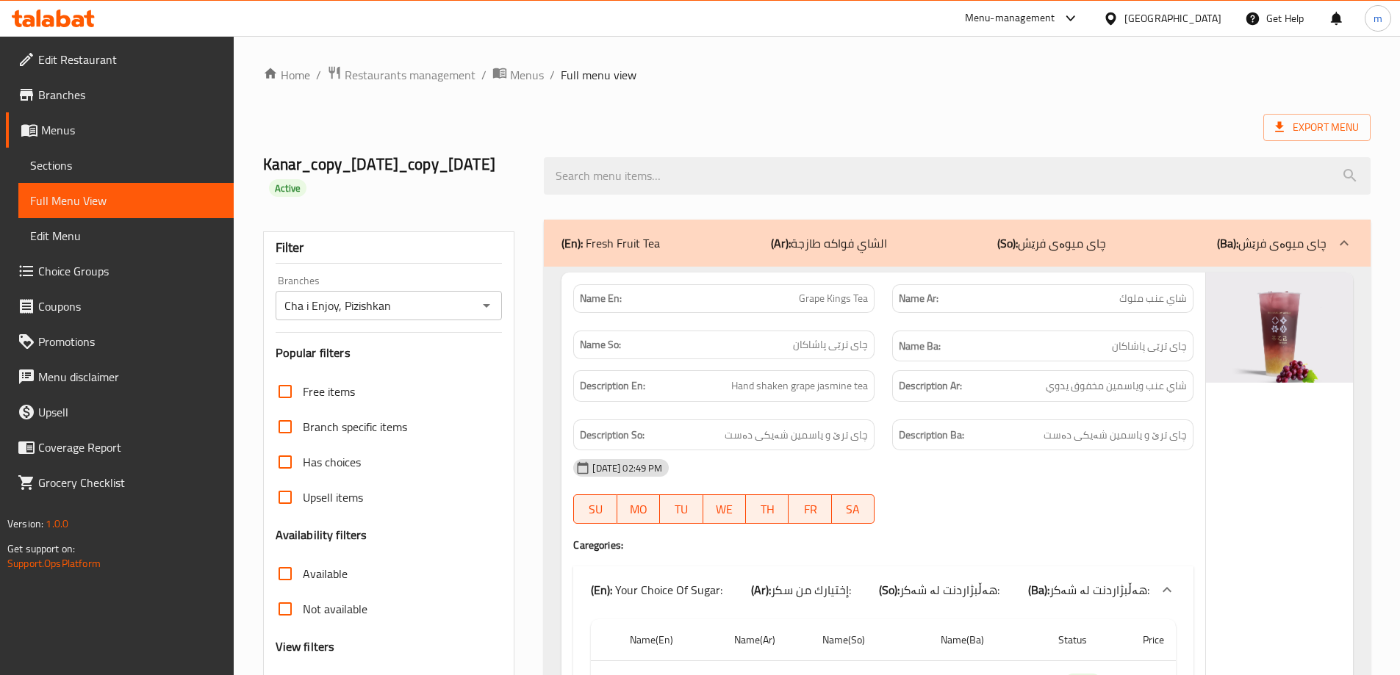
click at [1065, 121] on div "Export Menu" at bounding box center [817, 127] width 1108 height 27
drag, startPoint x: 393, startPoint y: 306, endPoint x: 278, endPoint y: 304, distance: 115.4
click at [278, 304] on div "Cha i Enjoy, Pizishkan Branches" at bounding box center [389, 305] width 227 height 29
click at [485, 305] on icon "Open" at bounding box center [486, 306] width 7 height 4
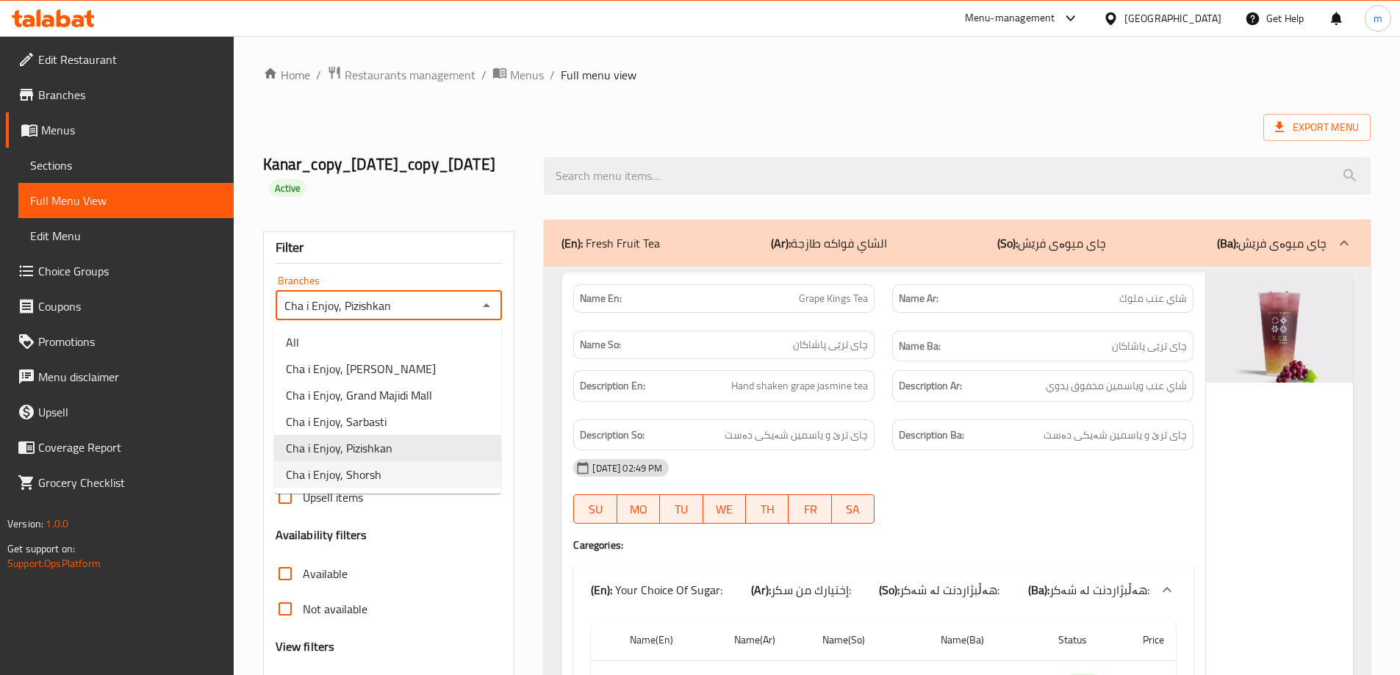
click at [340, 477] on span "Cha i Enjoy, Shorsh" at bounding box center [334, 475] width 96 height 18
type input "Cha i Enjoy, Shorsh"
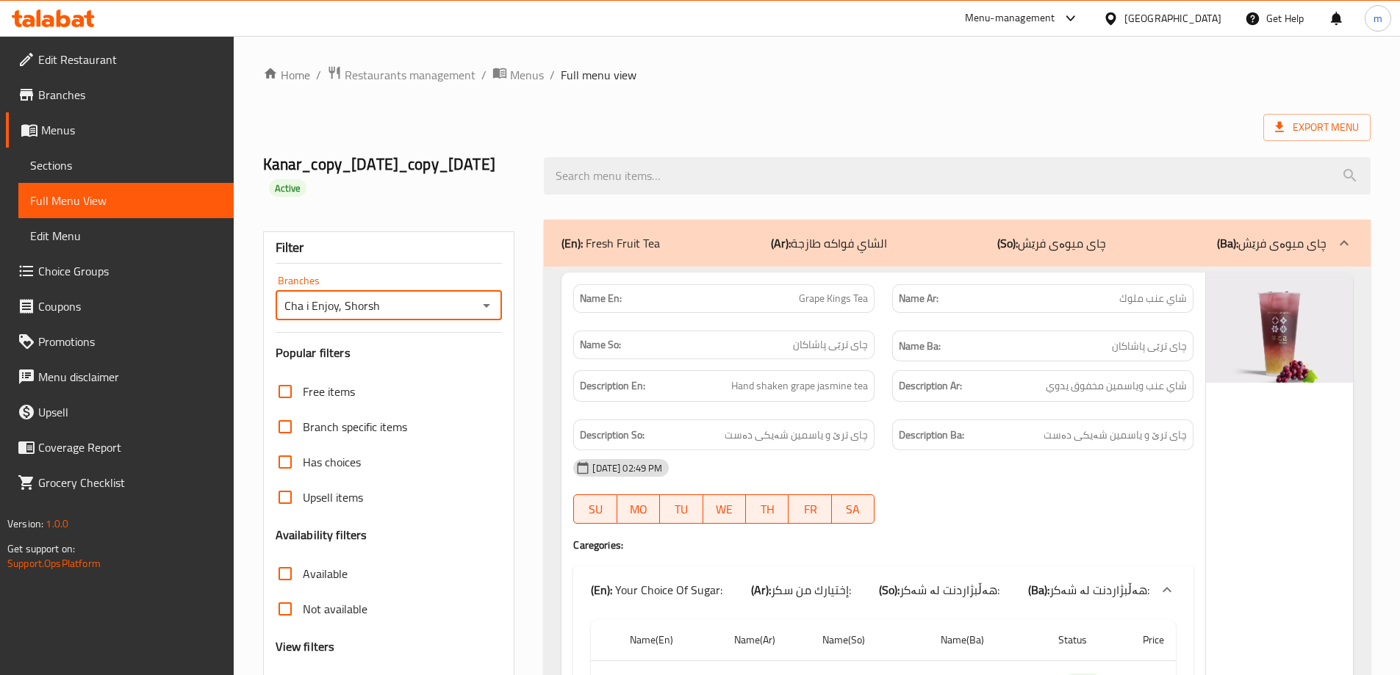
drag, startPoint x: 384, startPoint y: 304, endPoint x: 285, endPoint y: 321, distance: 100.7
click at [285, 321] on div "Filter Branches Cha i Enjoy, Shorsh Branches Popular filters Free items Branch …" at bounding box center [389, 503] width 252 height 543
click at [368, 204] on div "Kanar_copy_02/10/2024_copy_03/10/2024 Active" at bounding box center [394, 175] width 281 height 87
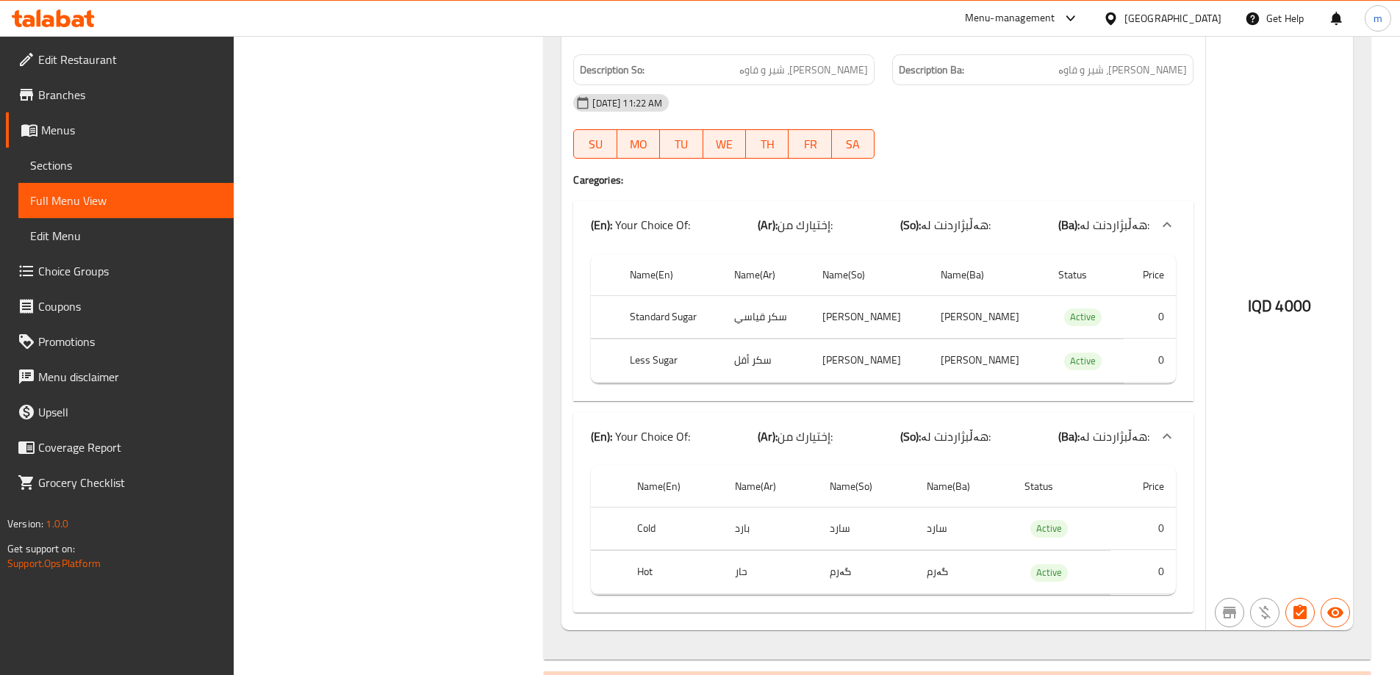
scroll to position [13479, 0]
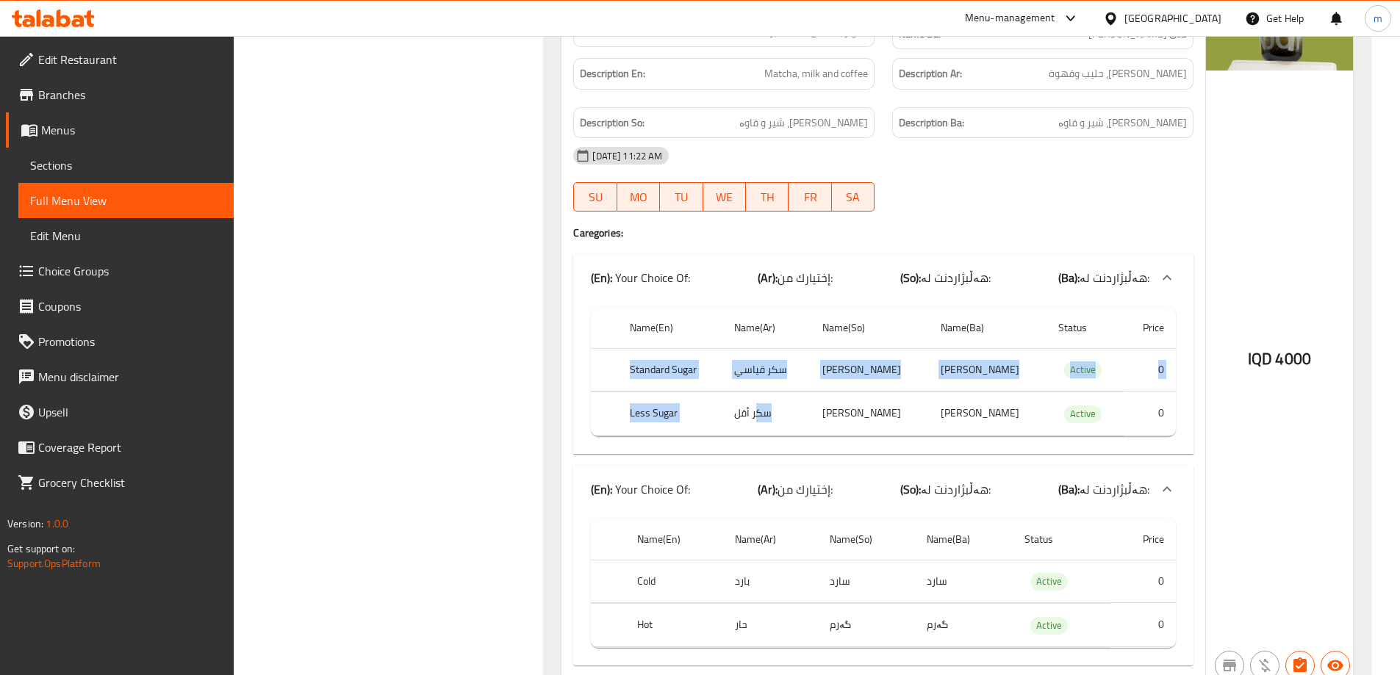
drag, startPoint x: 632, startPoint y: 345, endPoint x: 762, endPoint y: 404, distance: 143.1
click at [762, 404] on tbody "Standard Sugar سكر قياسي شەکری ستاندارد شەکری ستاندارد Active 0 Less Sugar سكر …" at bounding box center [883, 391] width 585 height 87
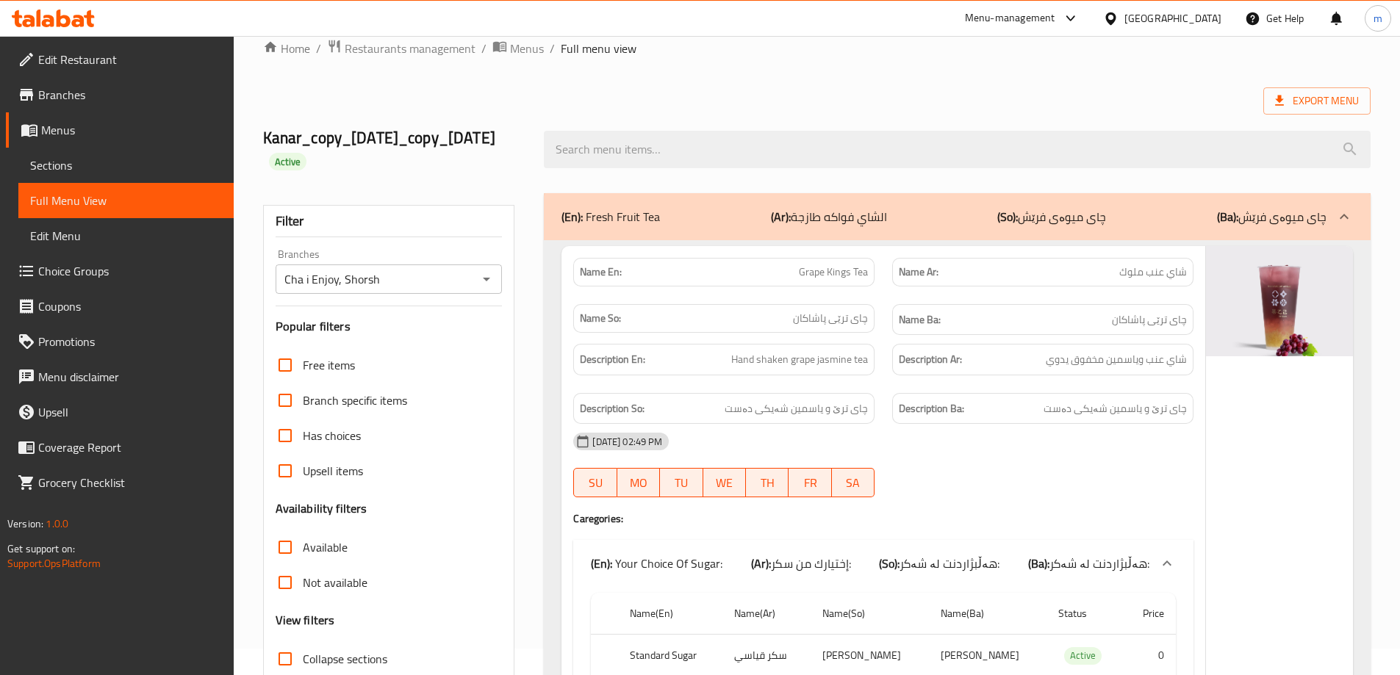
scroll to position [0, 0]
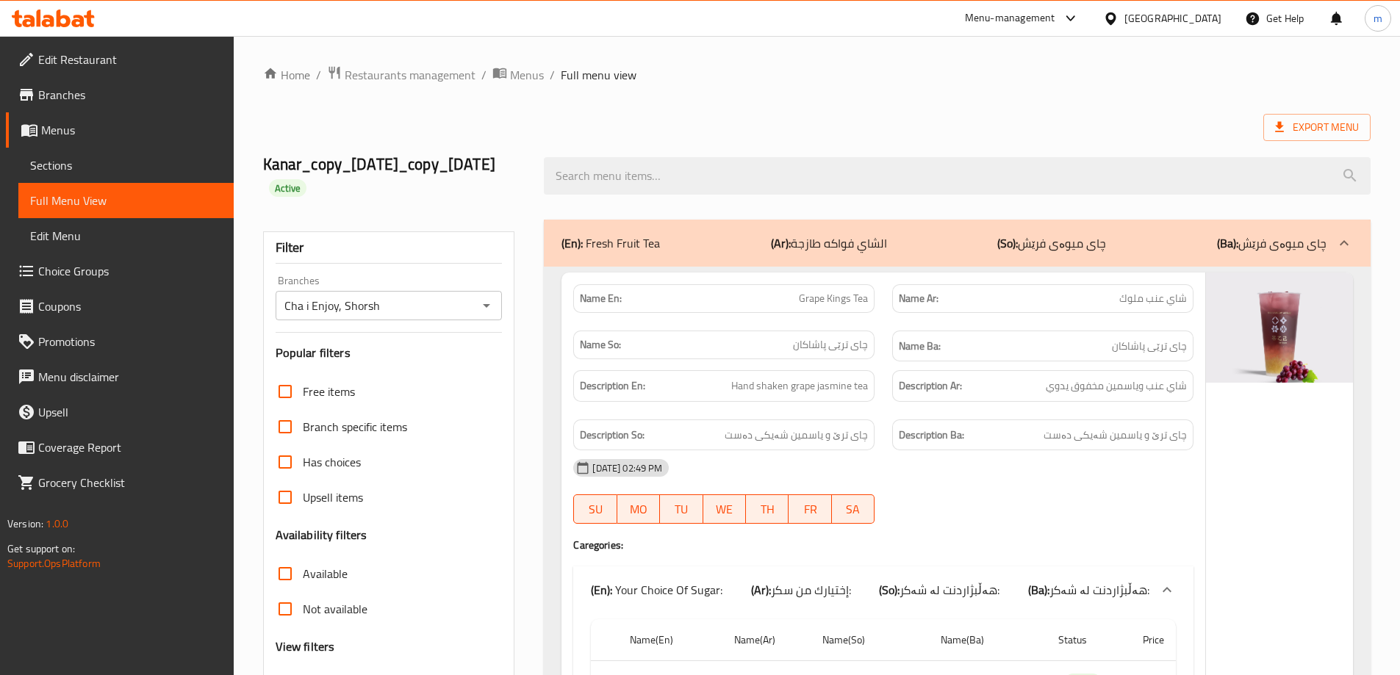
click at [71, 15] on icon at bounding box center [53, 19] width 83 height 18
